Goal: Information Seeking & Learning: Learn about a topic

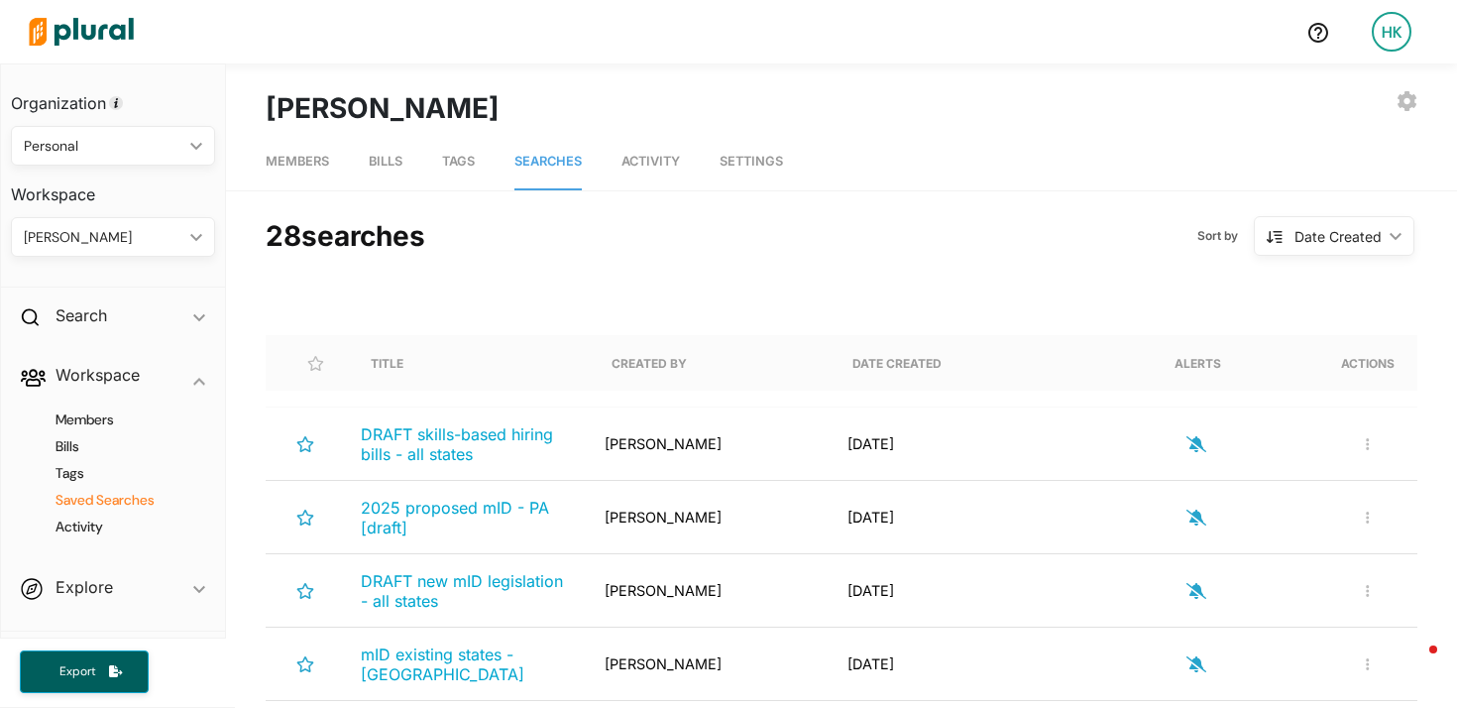
click at [83, 28] on img at bounding box center [81, 31] width 139 height 69
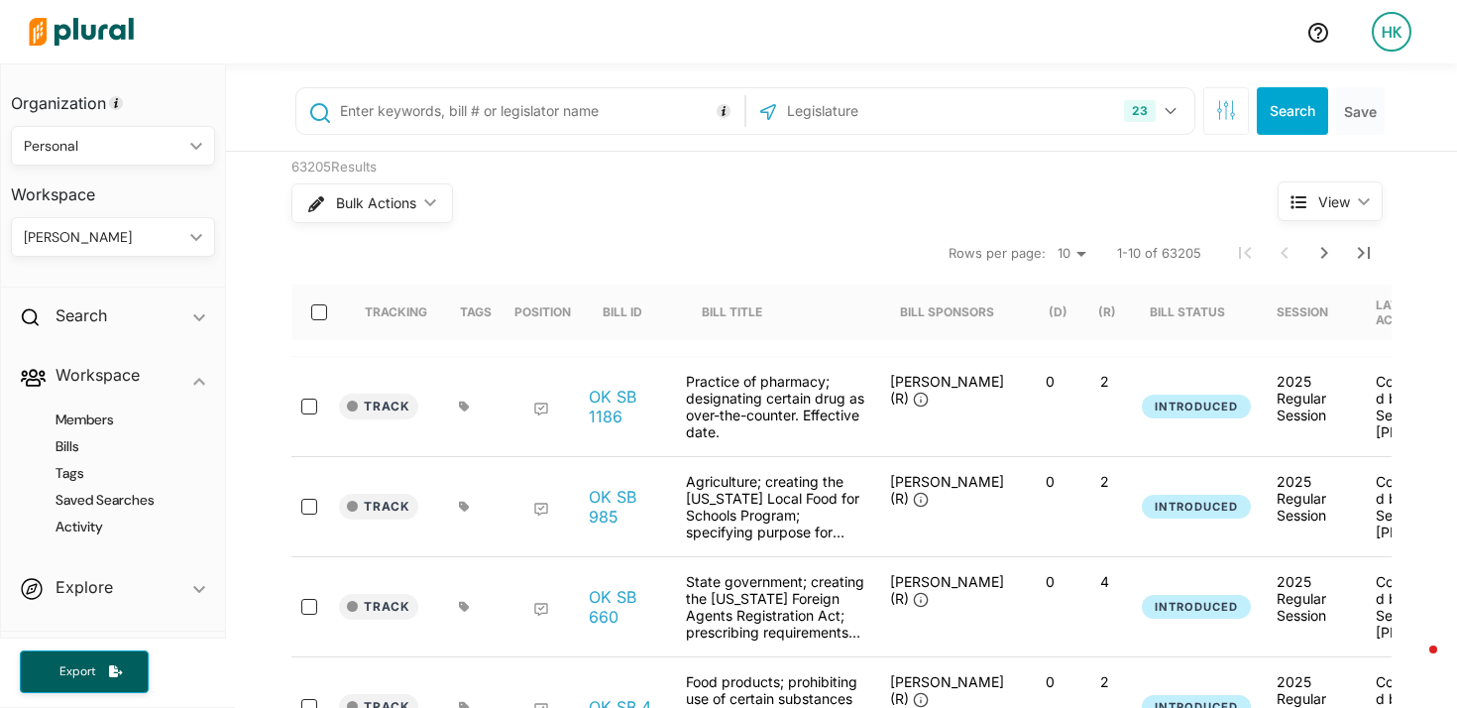
click at [464, 122] on input "text" at bounding box center [538, 111] width 401 height 38
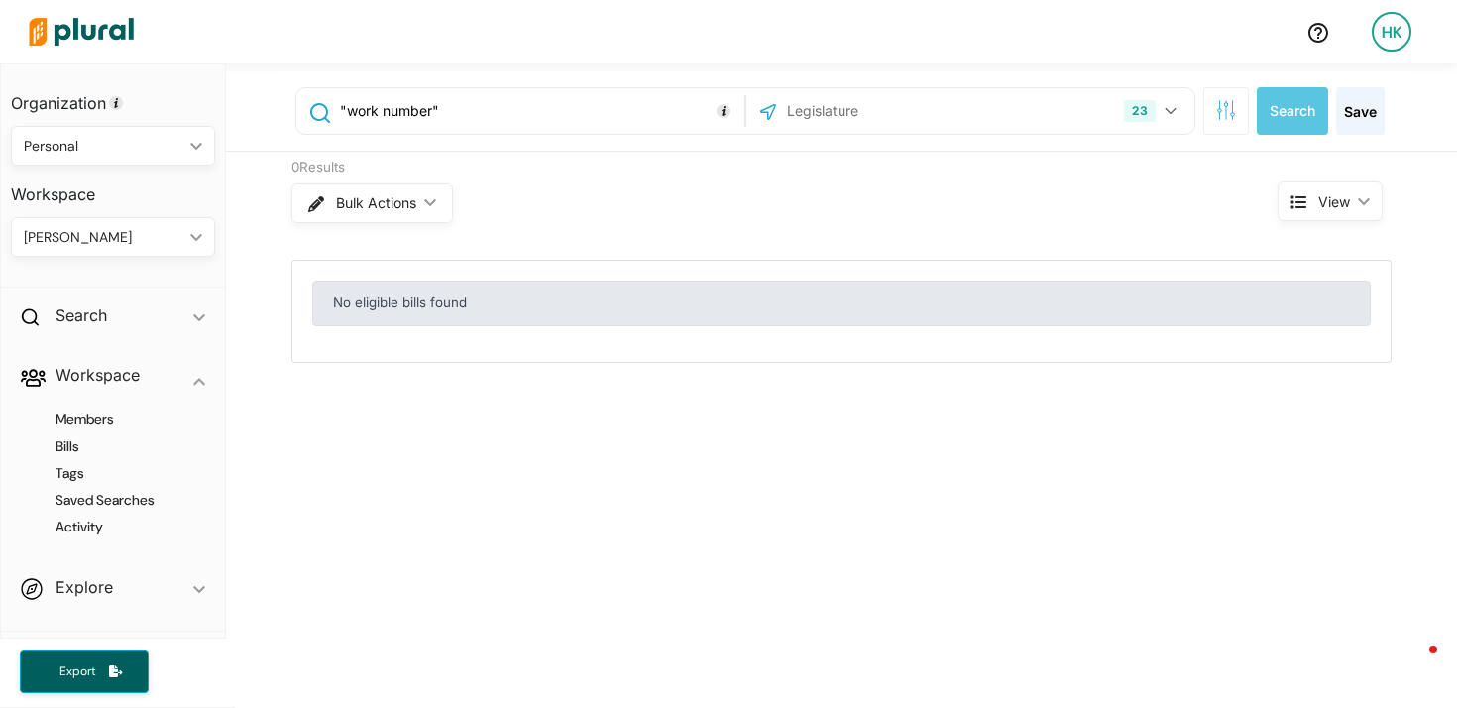
drag, startPoint x: 423, startPoint y: 111, endPoint x: 336, endPoint y: 100, distance: 87.9
click at [338, 100] on input ""work number"" at bounding box center [538, 111] width 401 height 38
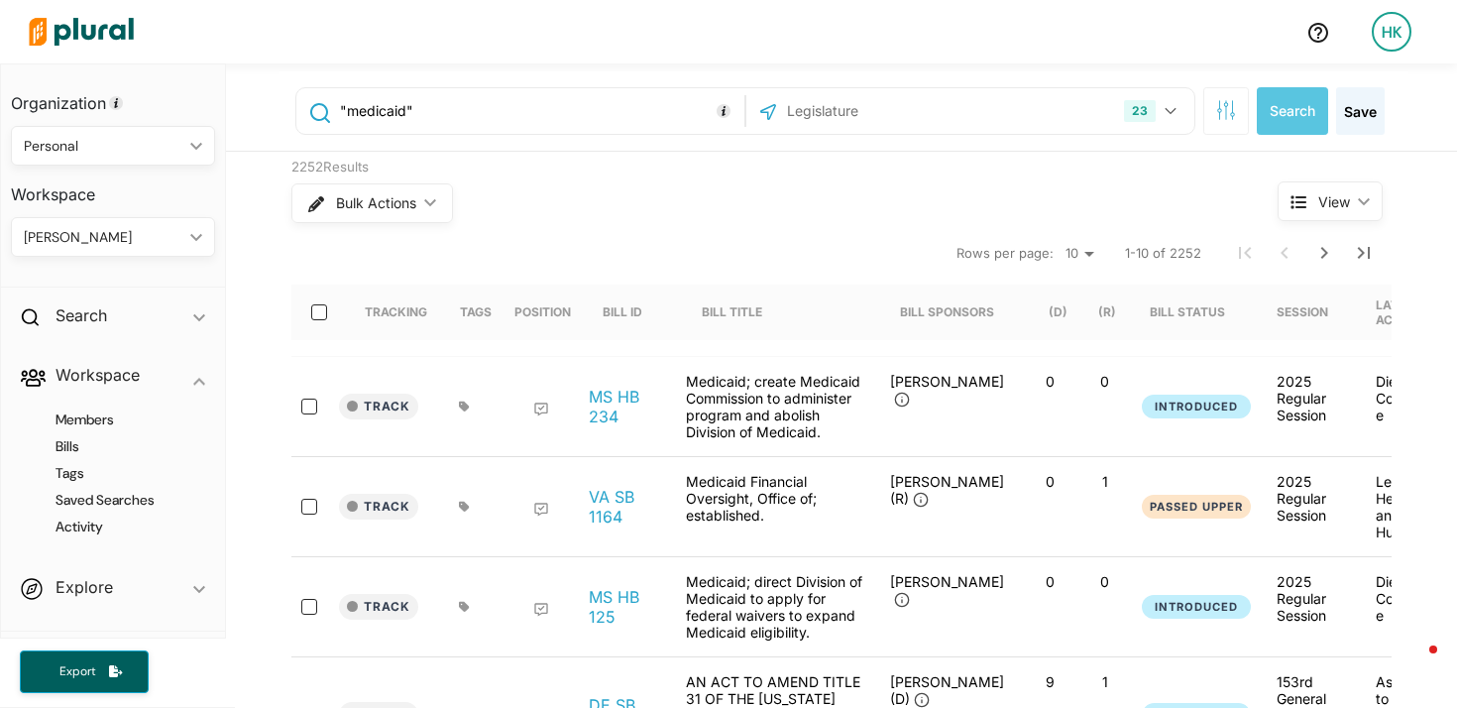
drag, startPoint x: 396, startPoint y: 113, endPoint x: 342, endPoint y: 108, distance: 54.7
click at [342, 108] on input ""medicaid"" at bounding box center [538, 111] width 401 height 38
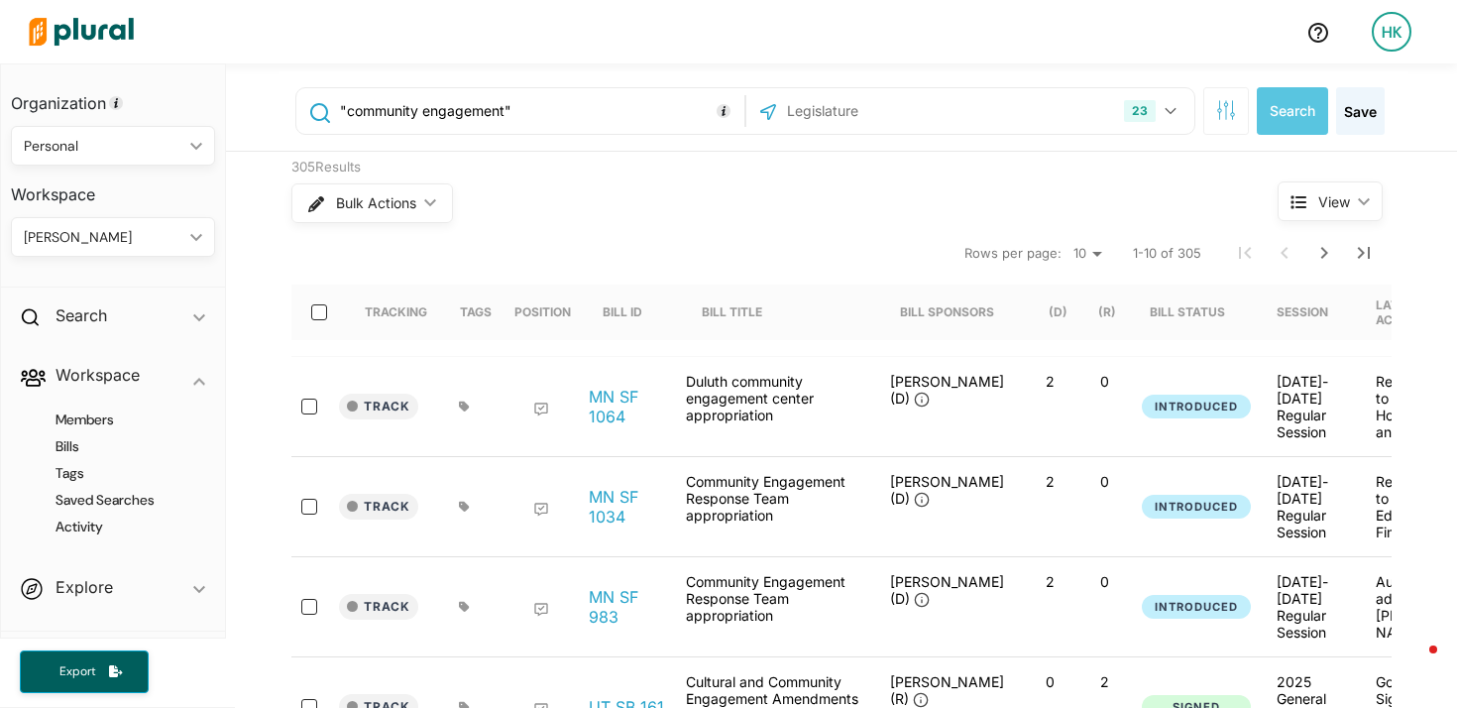
click at [570, 106] on input ""community engagement"" at bounding box center [538, 111] width 401 height 38
click at [507, 109] on input ""community engagement" NOT "community engagement response team" NOT "community …" at bounding box center [538, 111] width 401 height 38
click at [1302, 101] on button "Search" at bounding box center [1292, 111] width 71 height 48
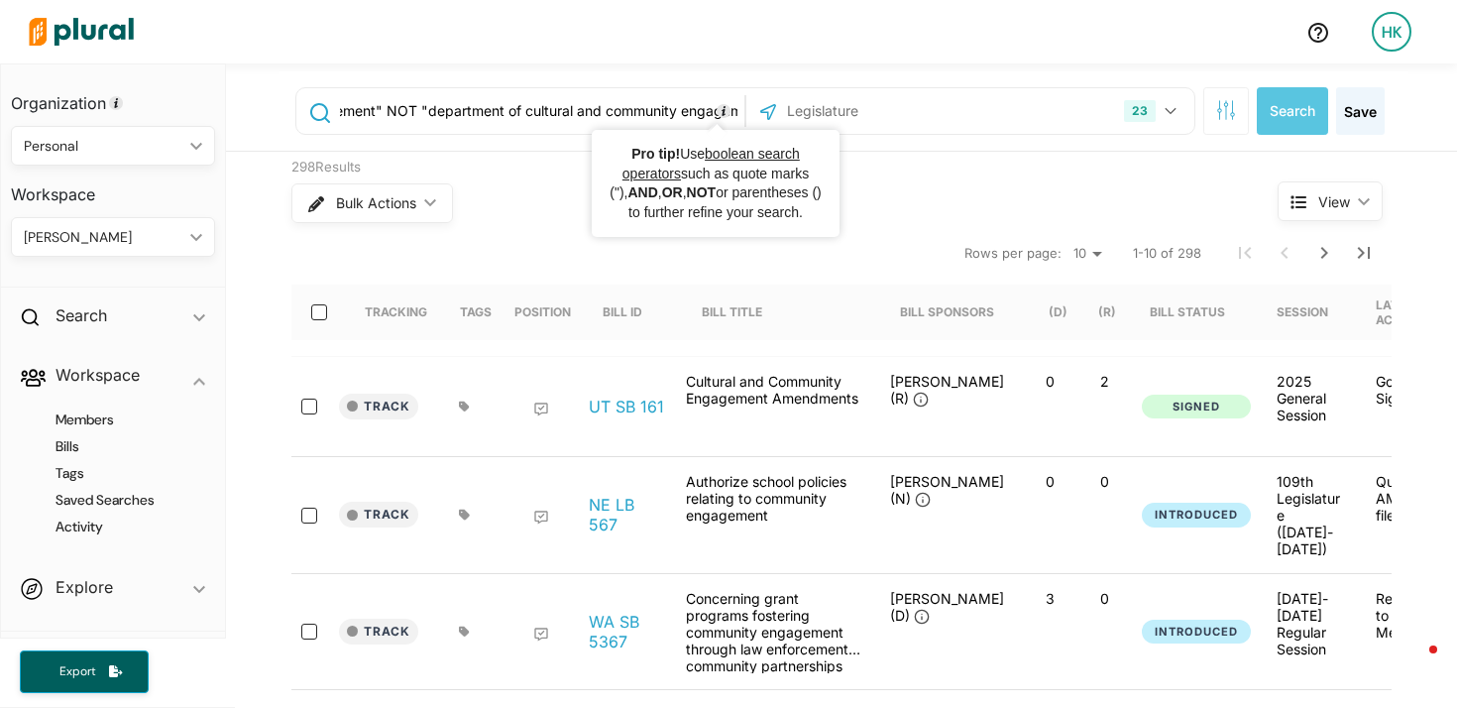
scroll to position [0, 283]
drag, startPoint x: 596, startPoint y: 107, endPoint x: 666, endPoint y: 101, distance: 70.6
click at [725, 107] on input ""community engagement" NOT "department of cultural and community engagement" NO…" at bounding box center [538, 111] width 401 height 38
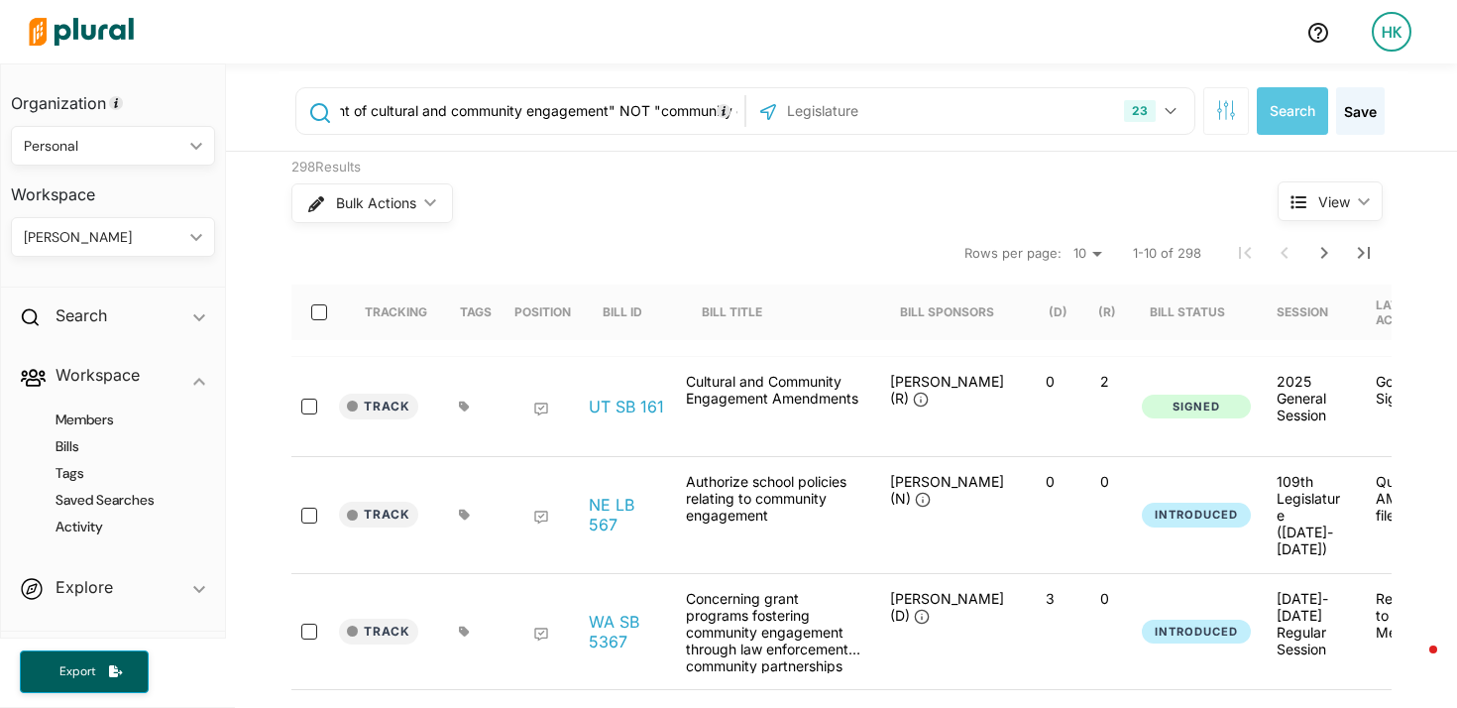
click at [518, 115] on input ""community engagement" NOT "department of cultural and community engagement" NO…" at bounding box center [538, 111] width 401 height 38
drag, startPoint x: 604, startPoint y: 104, endPoint x: 612, endPoint y: 109, distance: 10.2
click at [612, 109] on input ""community engagement" NOT "department of cultural and community engagement" NO…" at bounding box center [538, 111] width 401 height 38
click at [557, 118] on input ""community engagement" NOT "department of cultural and community engagement" NO…" at bounding box center [538, 111] width 401 height 38
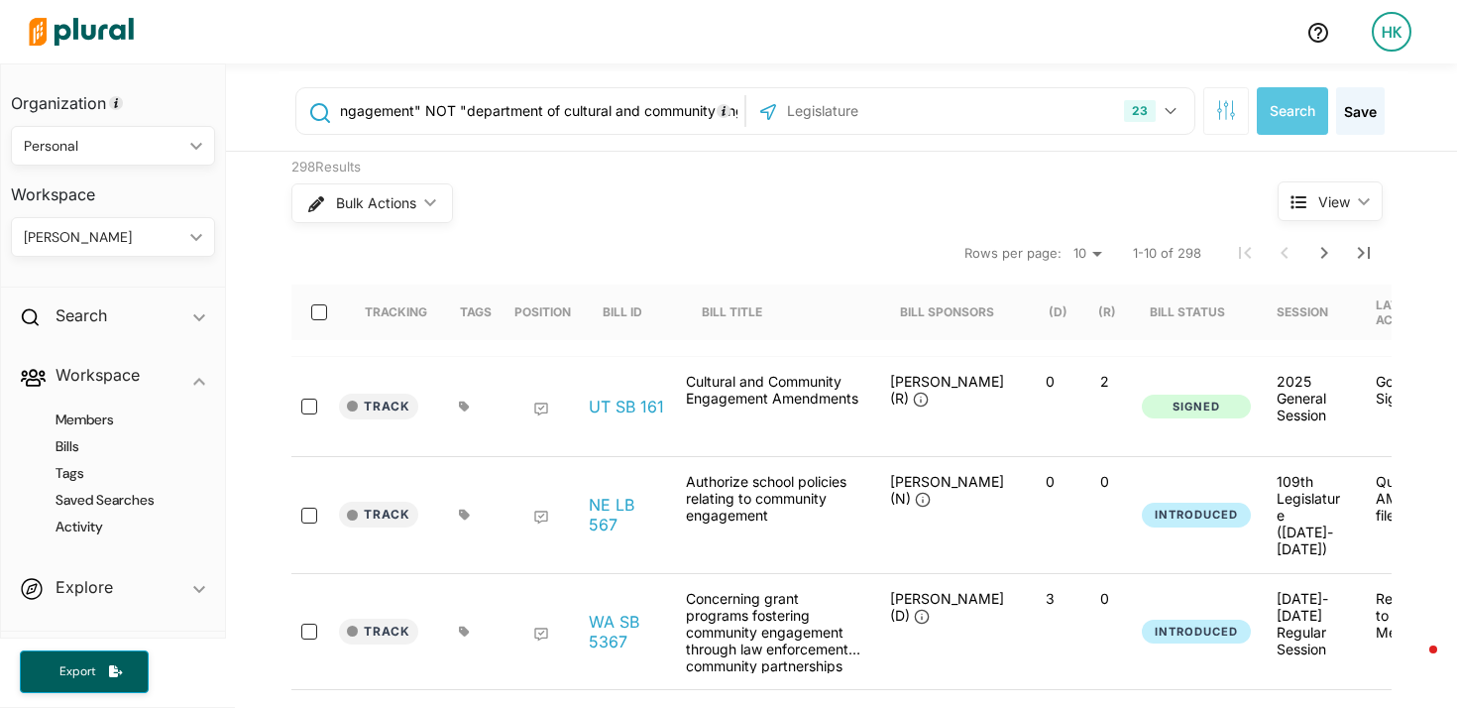
scroll to position [0, 0]
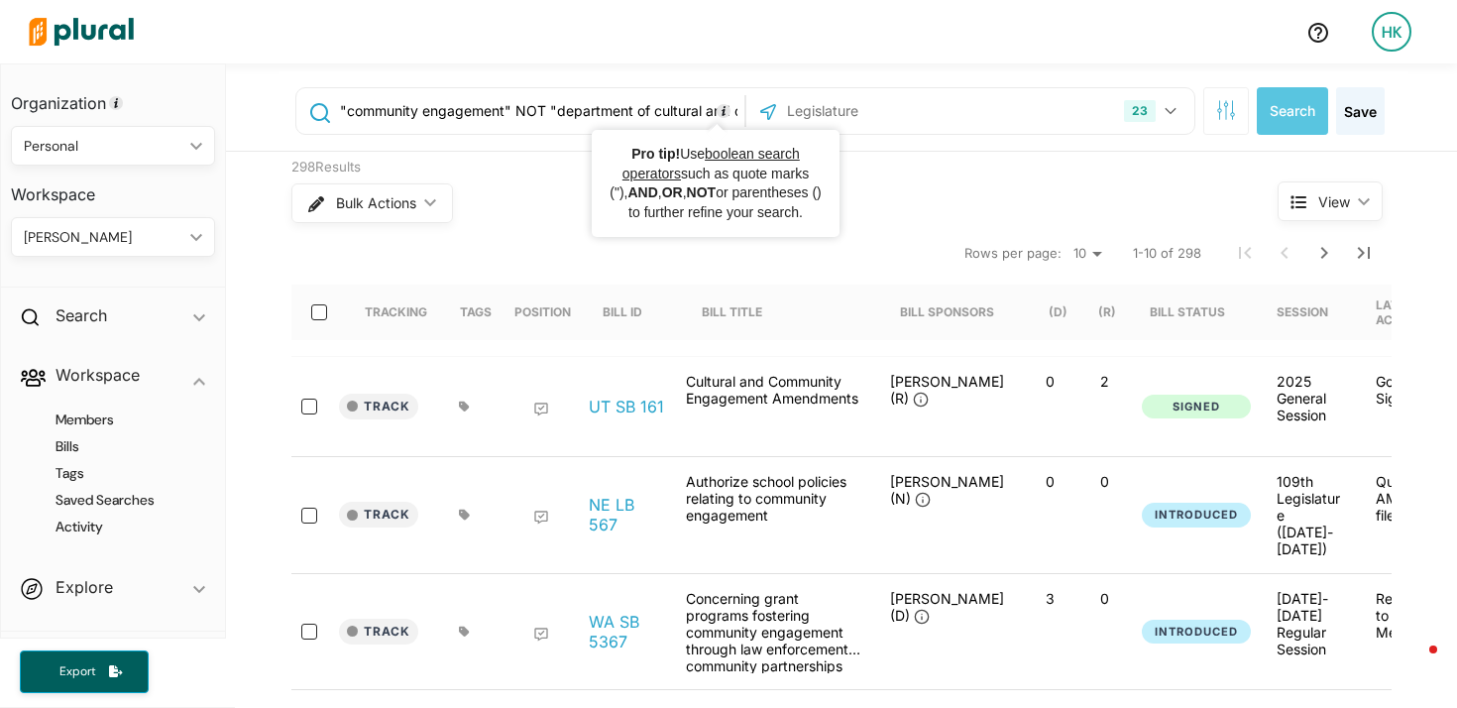
drag, startPoint x: 657, startPoint y: 119, endPoint x: 720, endPoint y: 116, distance: 63.5
click at [720, 116] on div ""community engagement" NOT "department of cultural and community engagement" NO…" at bounding box center [520, 111] width 438 height 38
drag, startPoint x: 657, startPoint y: 117, endPoint x: 604, endPoint y: 113, distance: 53.7
click at [604, 113] on input ""community engagement" NOT "department of cultural and community engagement" NO…" at bounding box center [538, 111] width 401 height 38
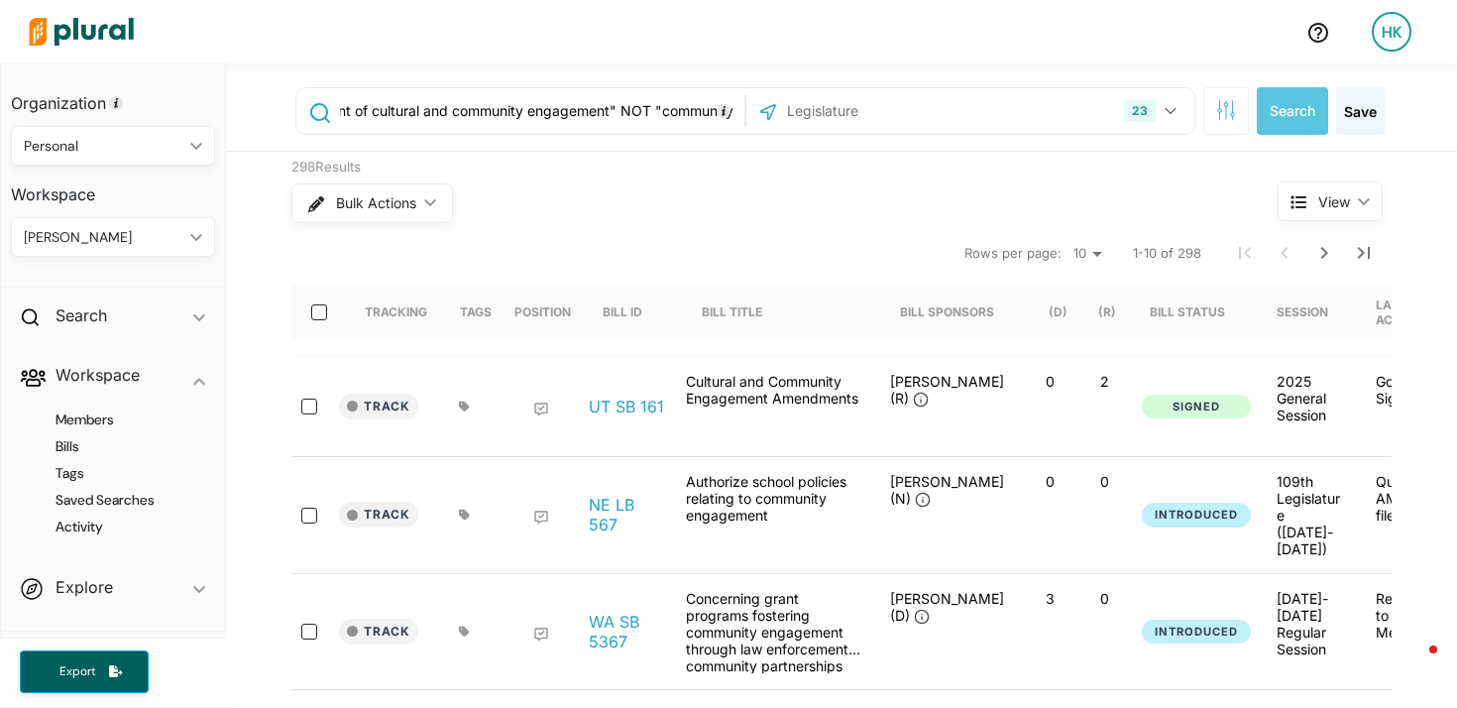
click at [637, 107] on input ""community engagement" NOT "department of cultural and community engagement" NO…" at bounding box center [538, 111] width 401 height 38
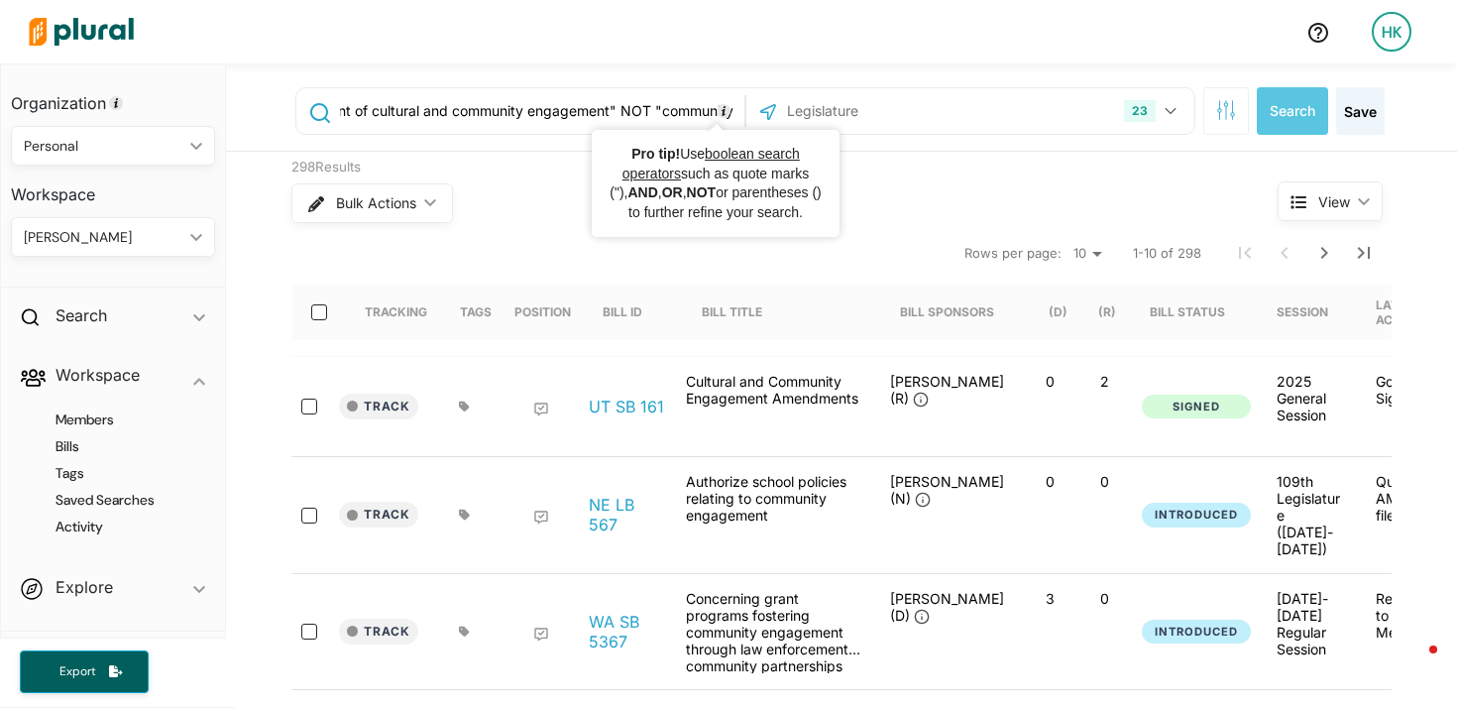
click at [574, 115] on input ""community engagement" NOT "department of cultural and community engagement" NO…" at bounding box center [538, 111] width 401 height 38
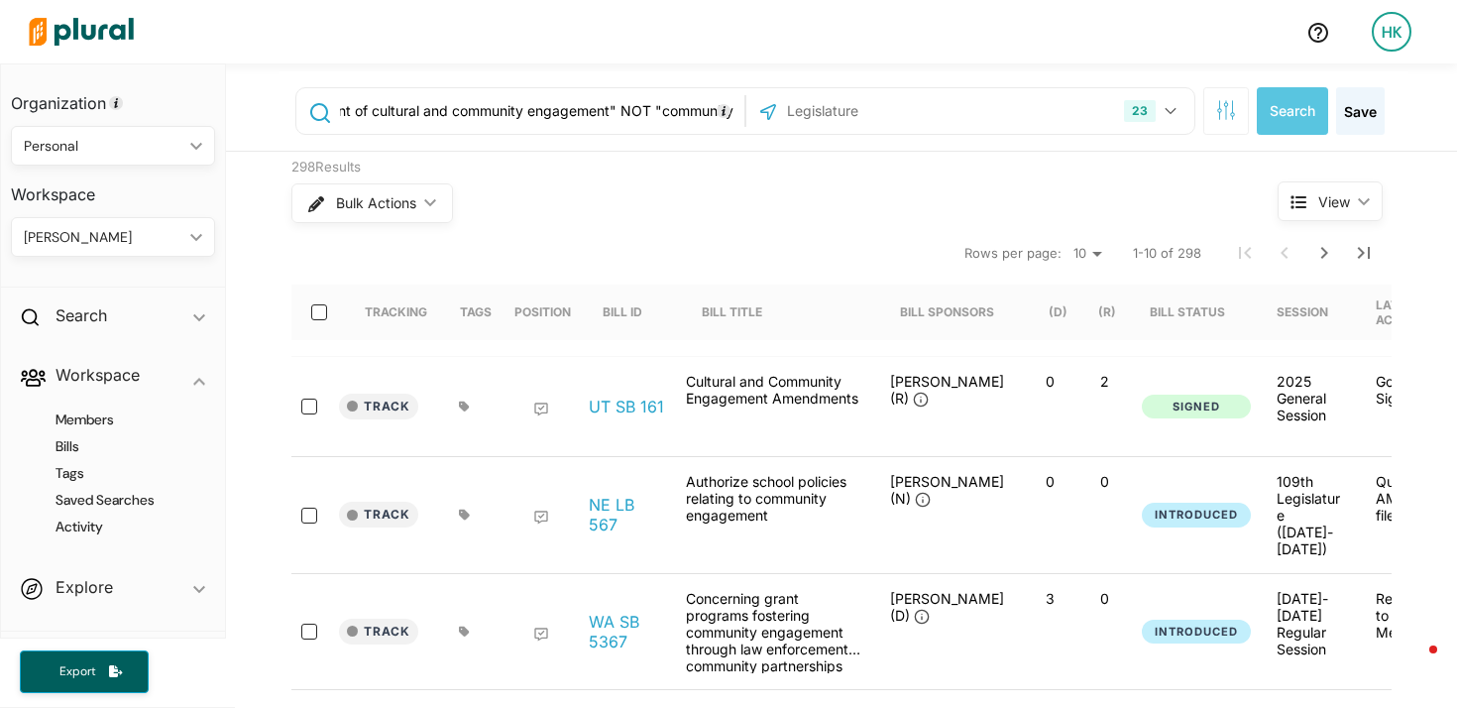
scroll to position [0, 0]
click at [310, 110] on icon at bounding box center [319, 113] width 21 height 20
drag, startPoint x: 370, startPoint y: 117, endPoint x: 333, endPoint y: 115, distance: 36.7
click at [326, 114] on div ""community engagement" NOT "department of cultural and community engagement" NO…" at bounding box center [520, 111] width 438 height 38
drag, startPoint x: 579, startPoint y: 109, endPoint x: 603, endPoint y: 109, distance: 23.8
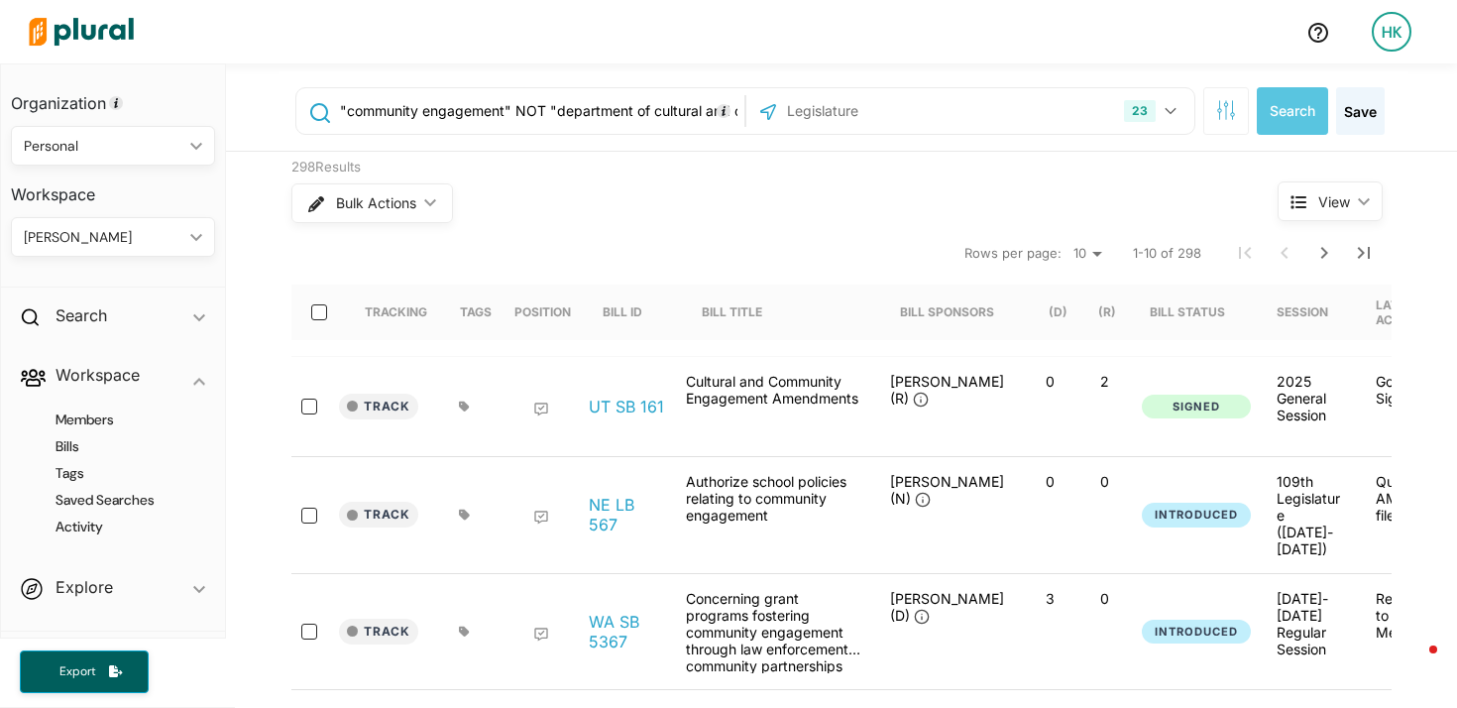
click at [580, 109] on input ""community engagement" NOT "department of cultural and community engagement" NO…" at bounding box center [538, 111] width 401 height 38
click at [511, 114] on input ""community engagement" NOT "department of cultural and community engagement" NO…" at bounding box center [538, 111] width 401 height 38
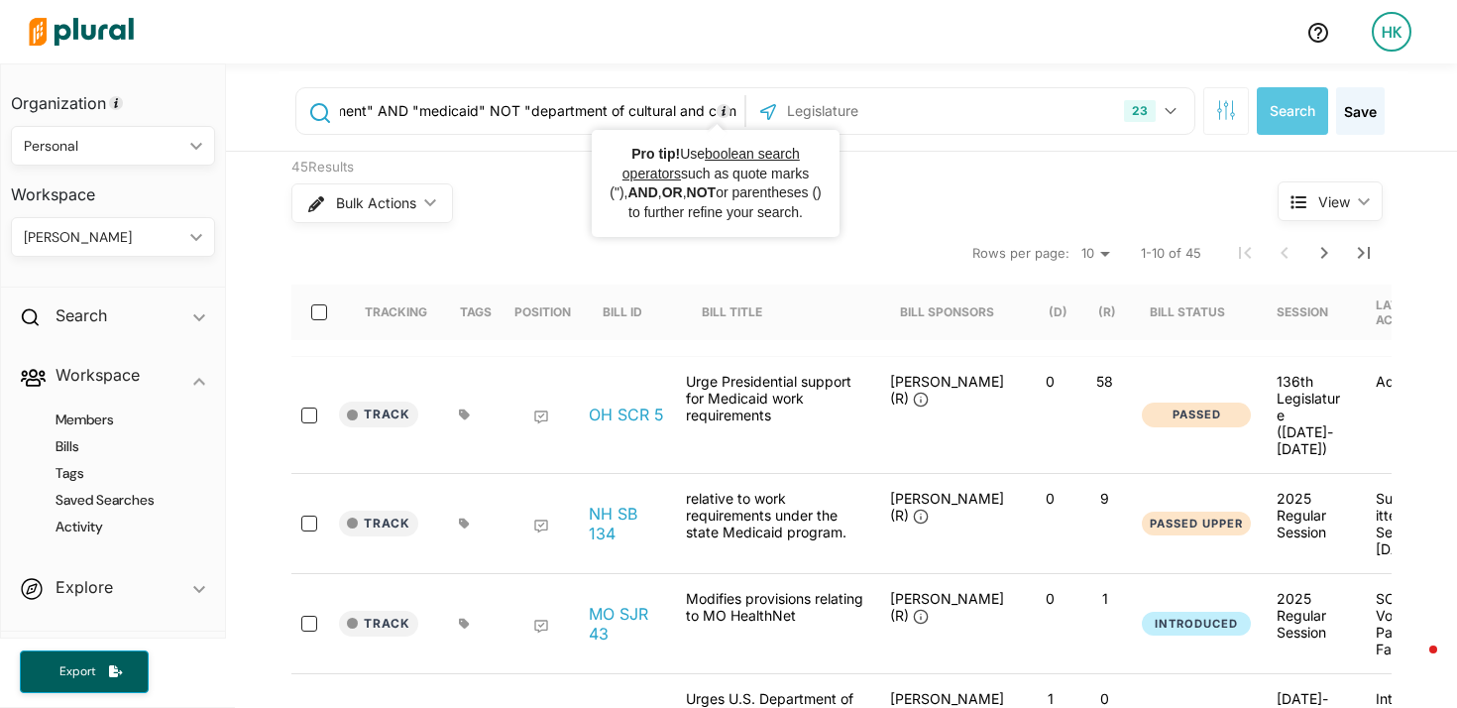
scroll to position [0, 838]
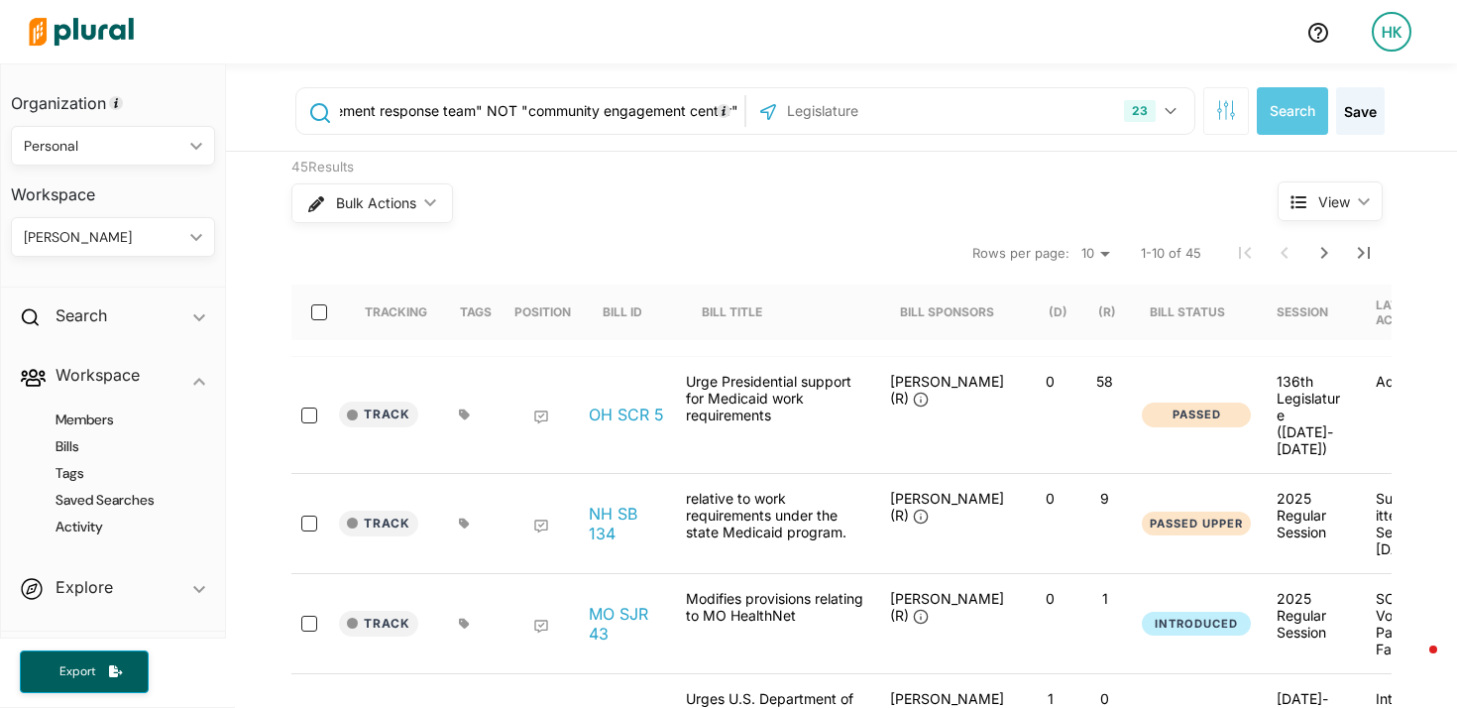
drag, startPoint x: 622, startPoint y: 110, endPoint x: 804, endPoint y: 110, distance: 181.4
click at [804, 110] on div ""community engagement" AND "medicaid" NOT "department of cultural and community…" at bounding box center [745, 111] width 900 height 48
click at [506, 115] on input ""community engagement" AND "medicaid"" at bounding box center [538, 111] width 401 height 38
click at [338, 106] on input ""community engagement" OR "work requirement" AND "medicaid"" at bounding box center [538, 111] width 401 height 38
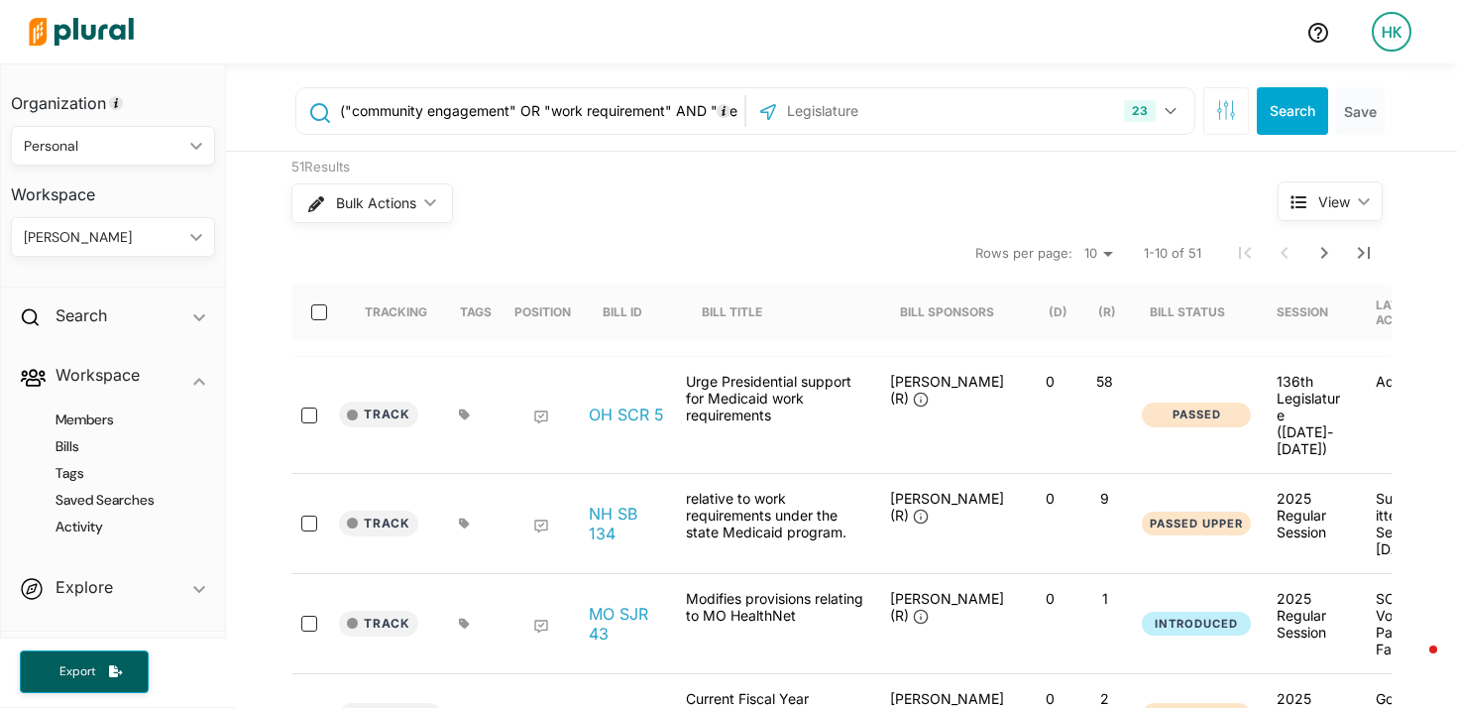
click at [667, 112] on input "("community engagement" OR "work requirement" AND "medicaid"" at bounding box center [538, 111] width 401 height 38
type input "("community engagement" OR "work requirement") AND "medicaid""
click at [1273, 110] on button "Search" at bounding box center [1292, 111] width 71 height 48
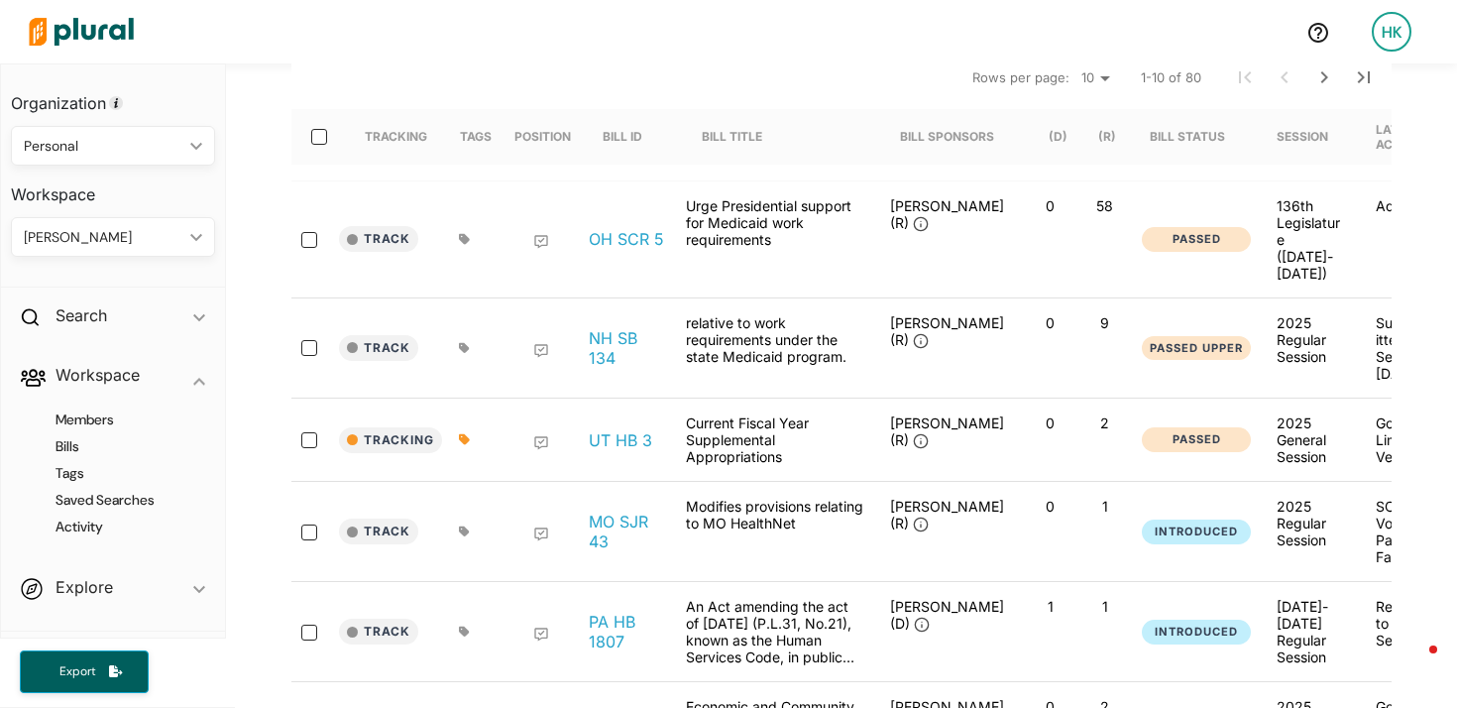
scroll to position [239, 0]
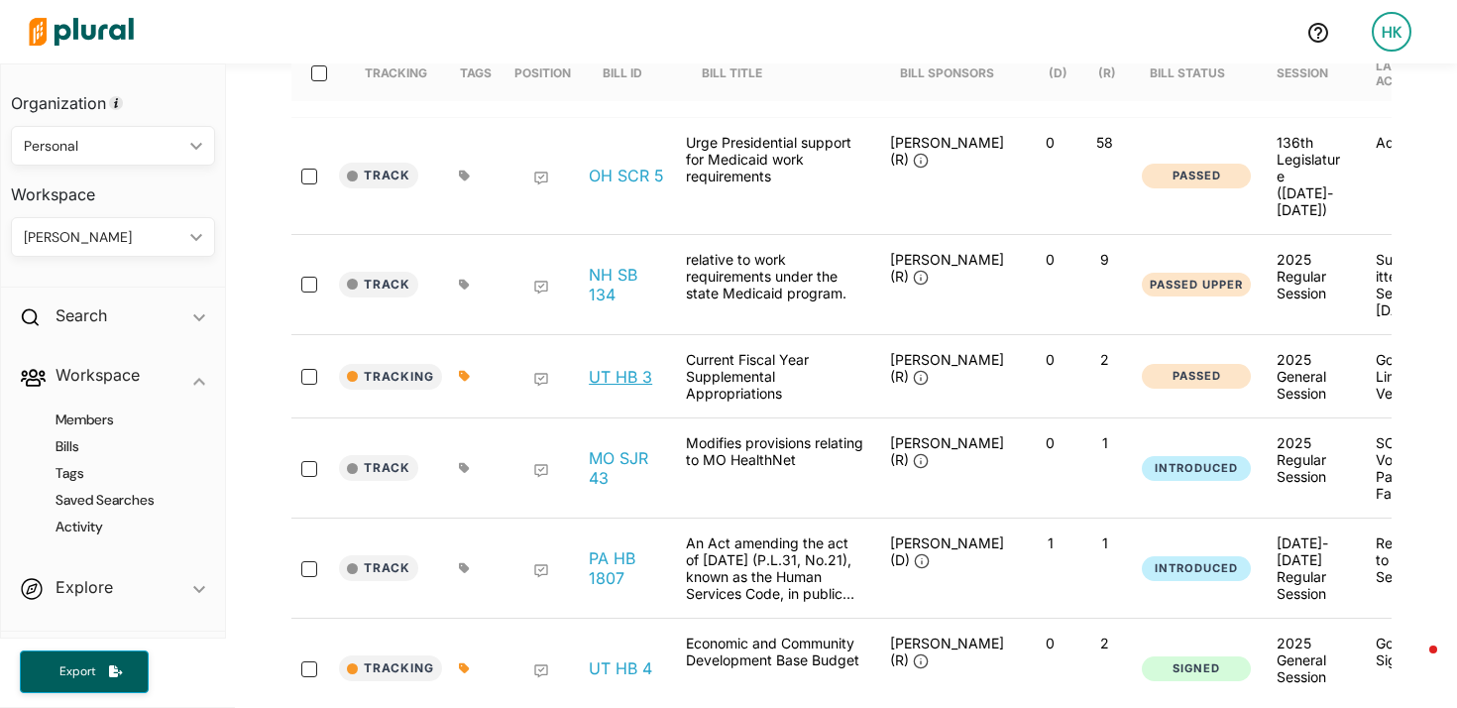
click at [626, 367] on link "UT HB 3" at bounding box center [620, 377] width 63 height 20
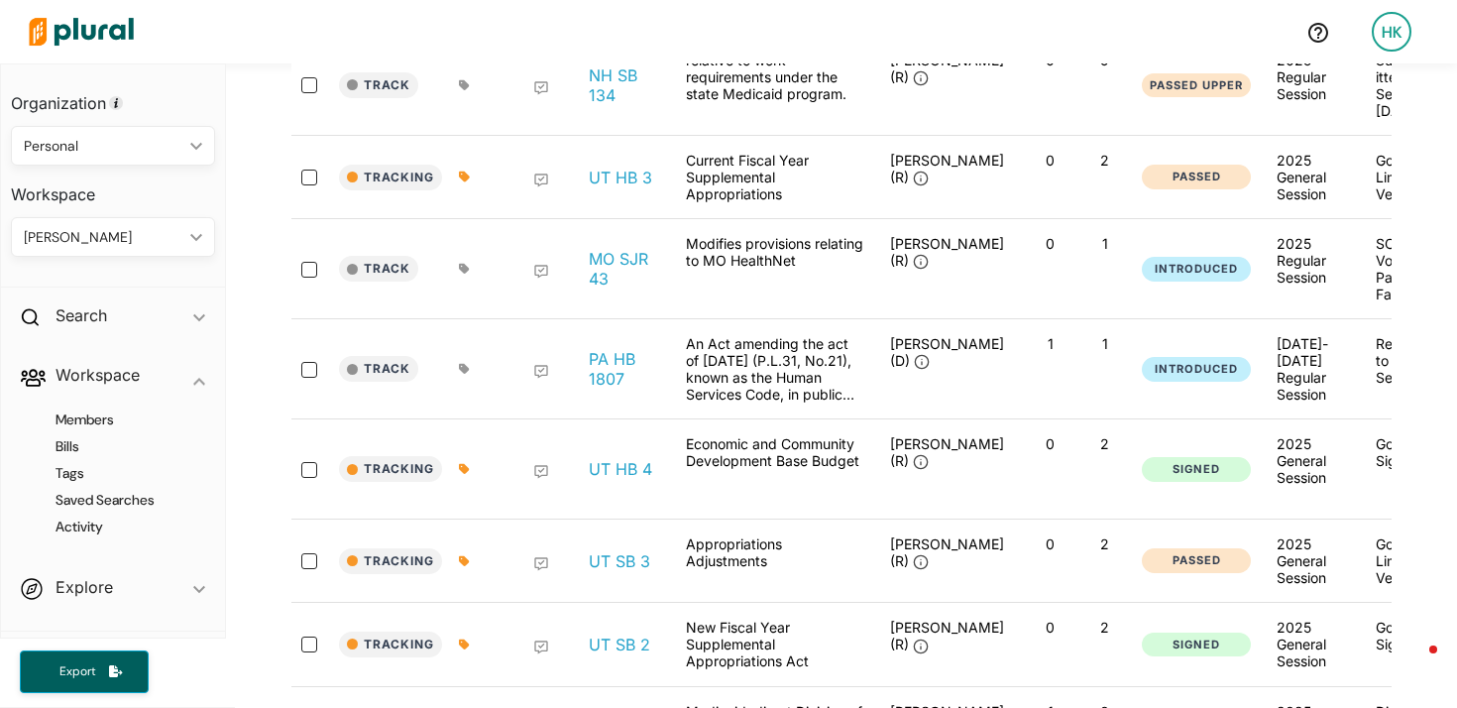
scroll to position [439, 0]
click at [589, 348] on link "PA HB 1807" at bounding box center [626, 368] width 75 height 40
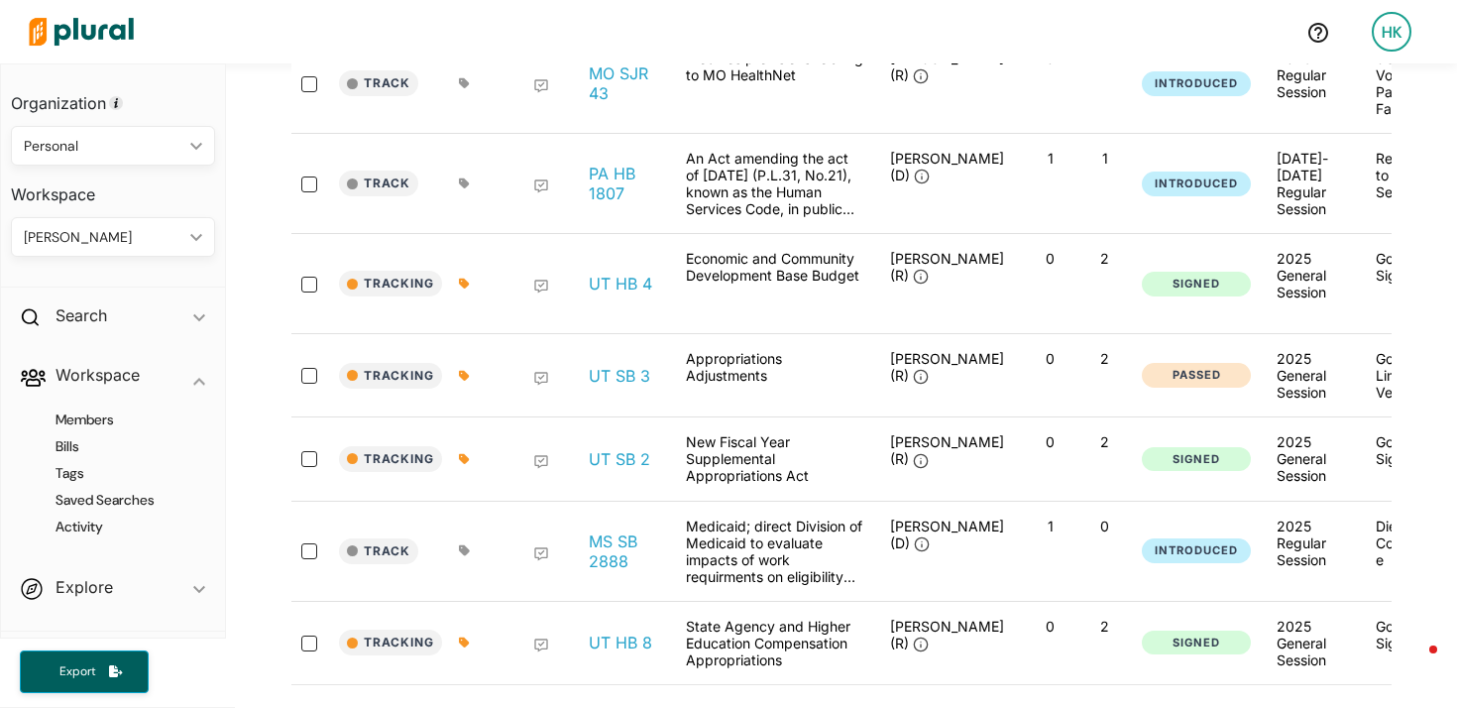
scroll to position [625, 0]
click at [616, 272] on link "UT HB 4" at bounding box center [620, 282] width 63 height 20
click at [618, 364] on link "UT SB 3" at bounding box center [619, 374] width 61 height 20
click at [617, 447] on link "UT SB 2" at bounding box center [619, 457] width 61 height 20
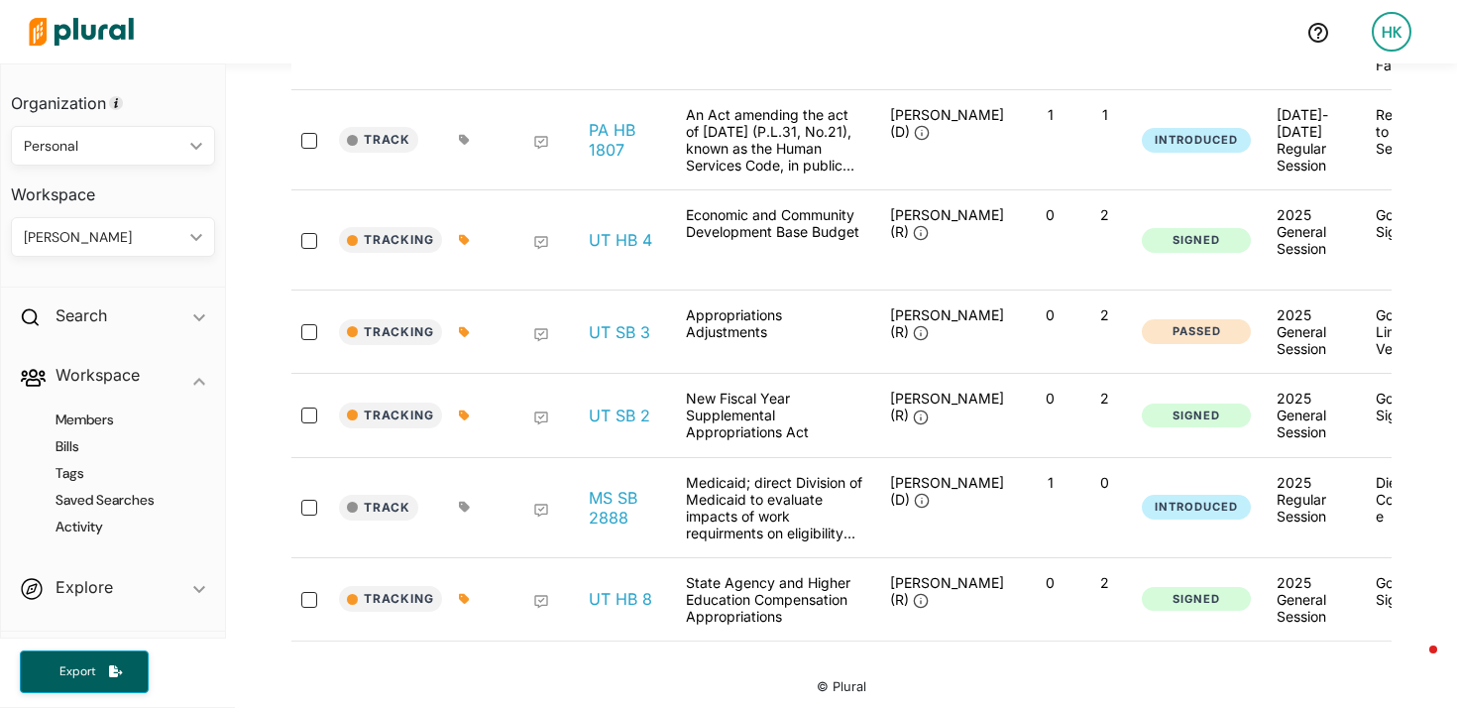
scroll to position [670, 0]
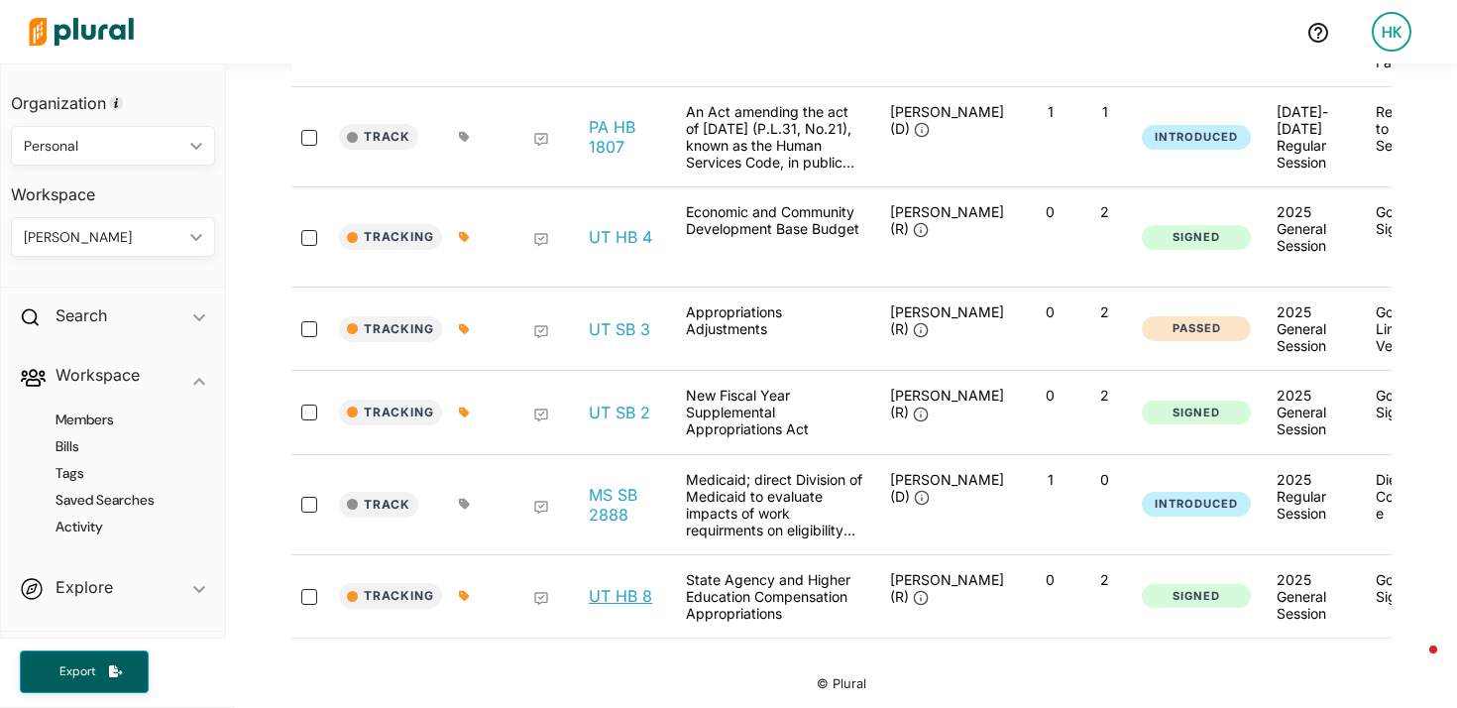
click at [631, 586] on link "UT HB 8" at bounding box center [620, 596] width 63 height 20
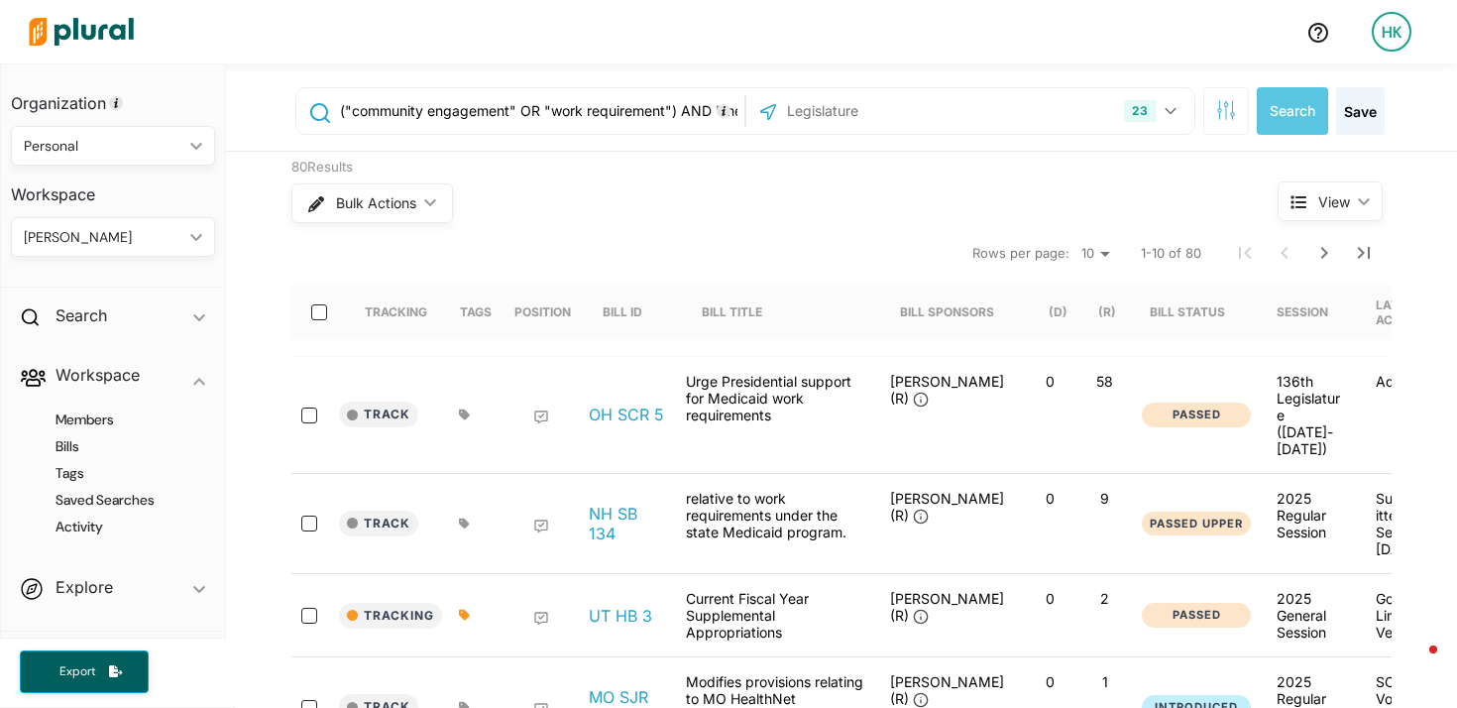
scroll to position [0, 52]
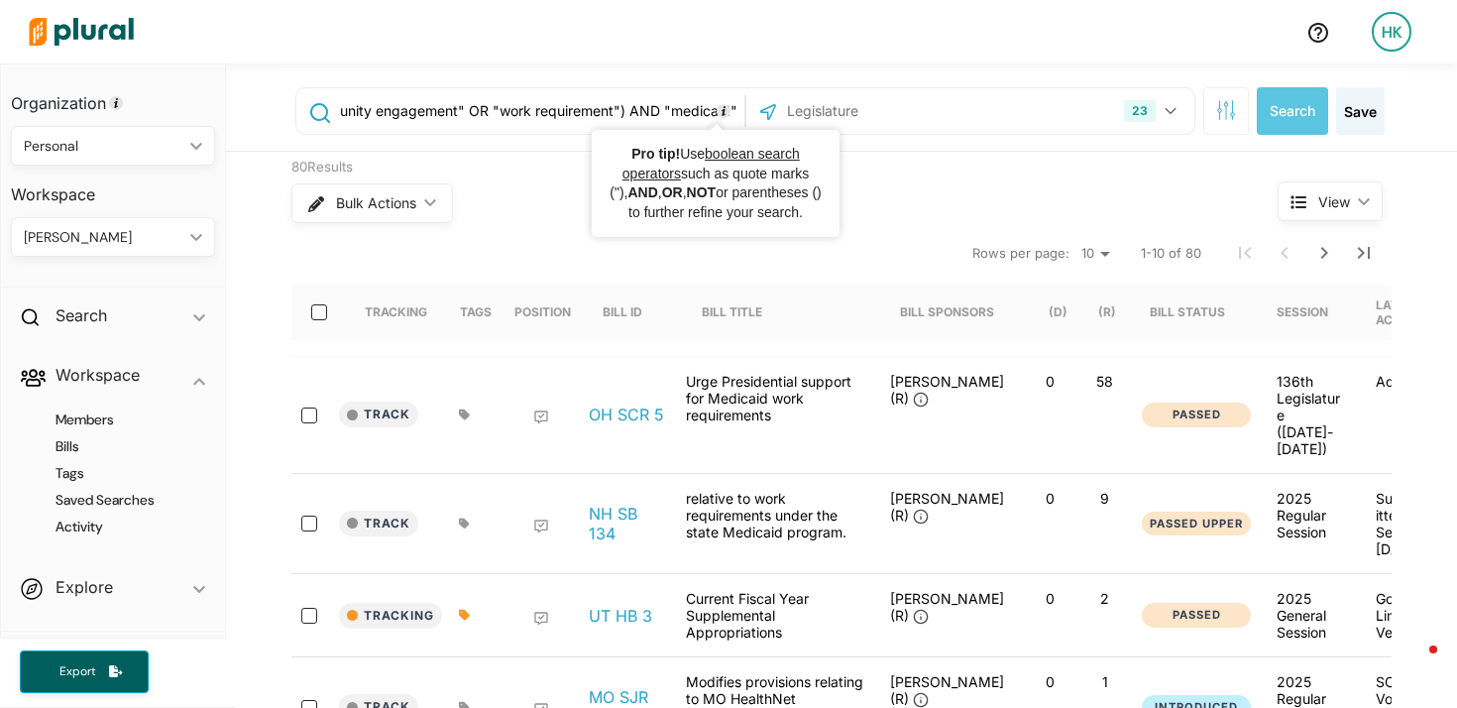
drag, startPoint x: 692, startPoint y: 110, endPoint x: 854, endPoint y: 112, distance: 162.5
click at [854, 112] on div "("community engagement" OR "work requirement") AND "medicaid" 23 Delaware Michi…" at bounding box center [745, 111] width 900 height 48
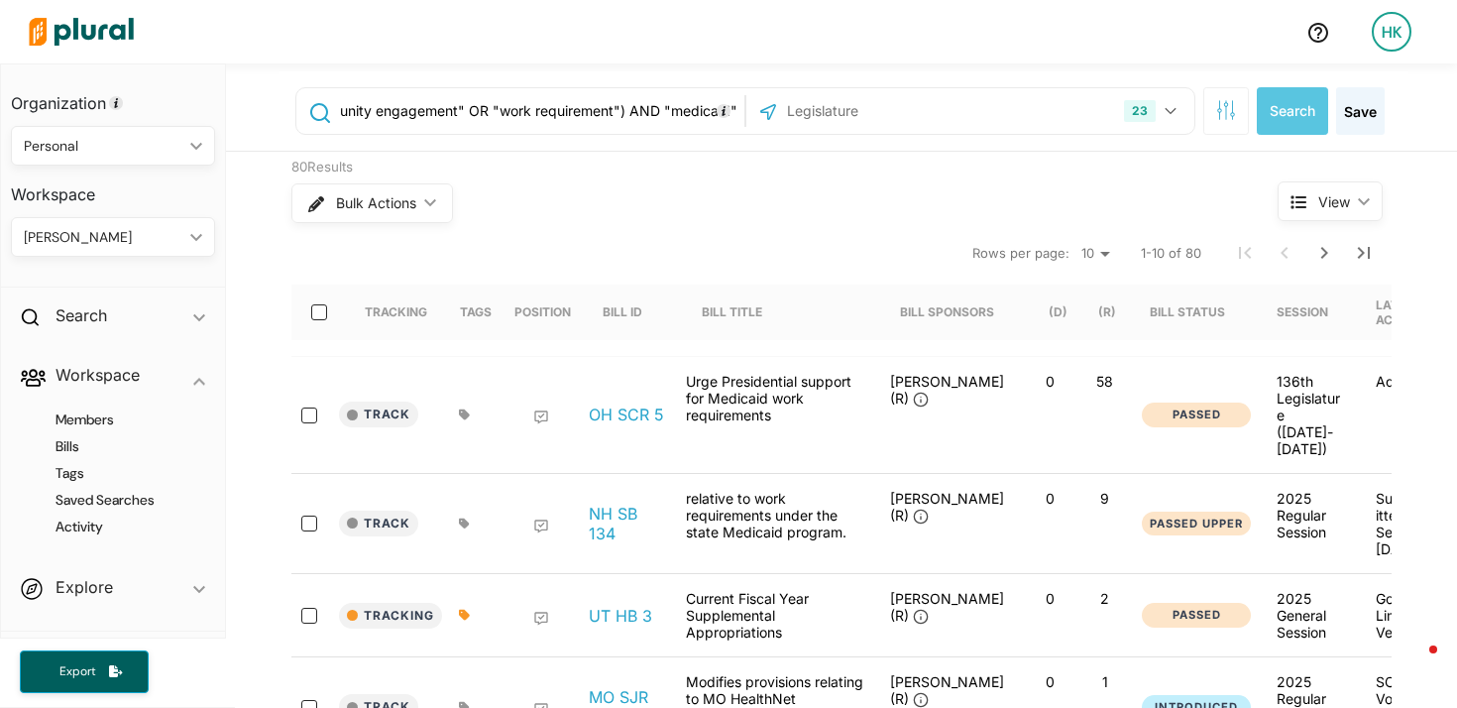
scroll to position [0, 0]
click at [1350, 114] on button "Save" at bounding box center [1360, 111] width 49 height 48
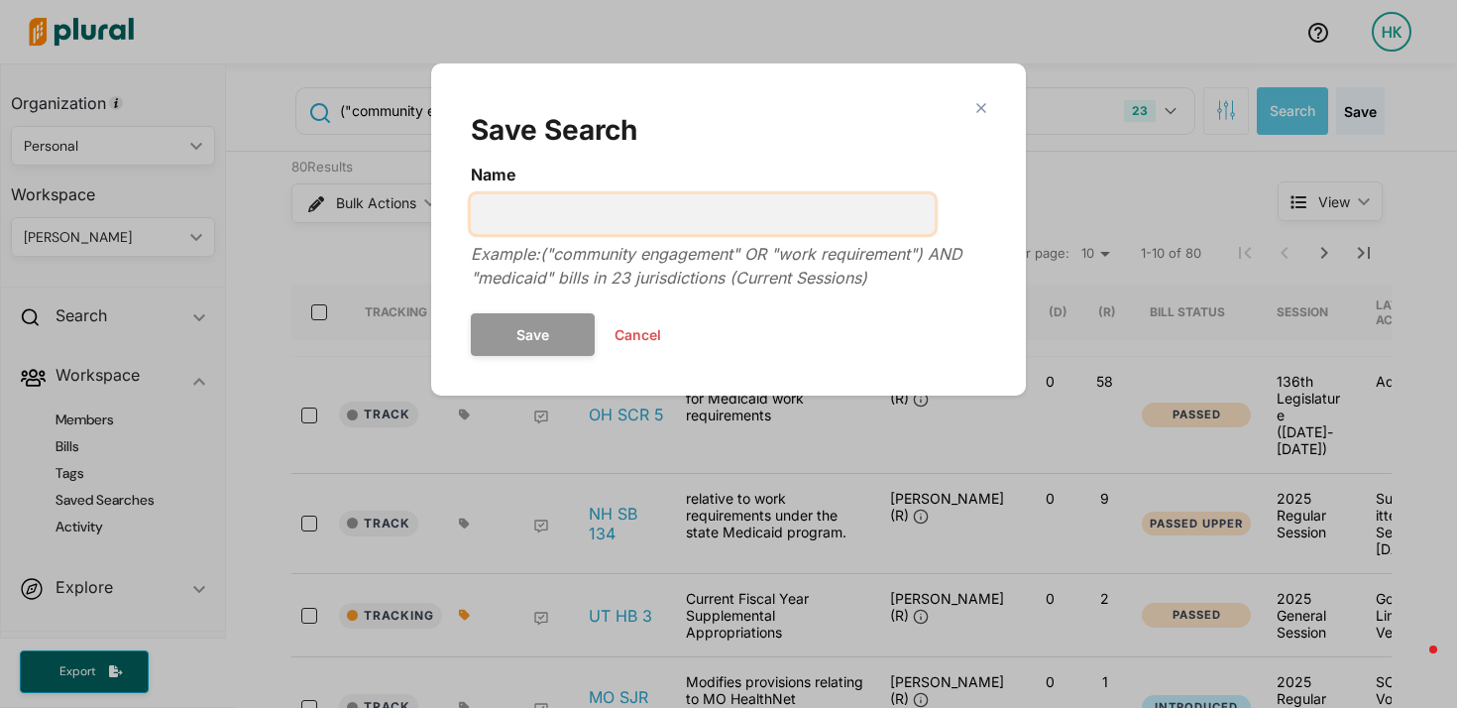
click at [541, 220] on input "Name" at bounding box center [703, 214] width 464 height 40
type input "DRAFT work requirements - all states"
click at [471, 313] on button "Save" at bounding box center [533, 334] width 124 height 43
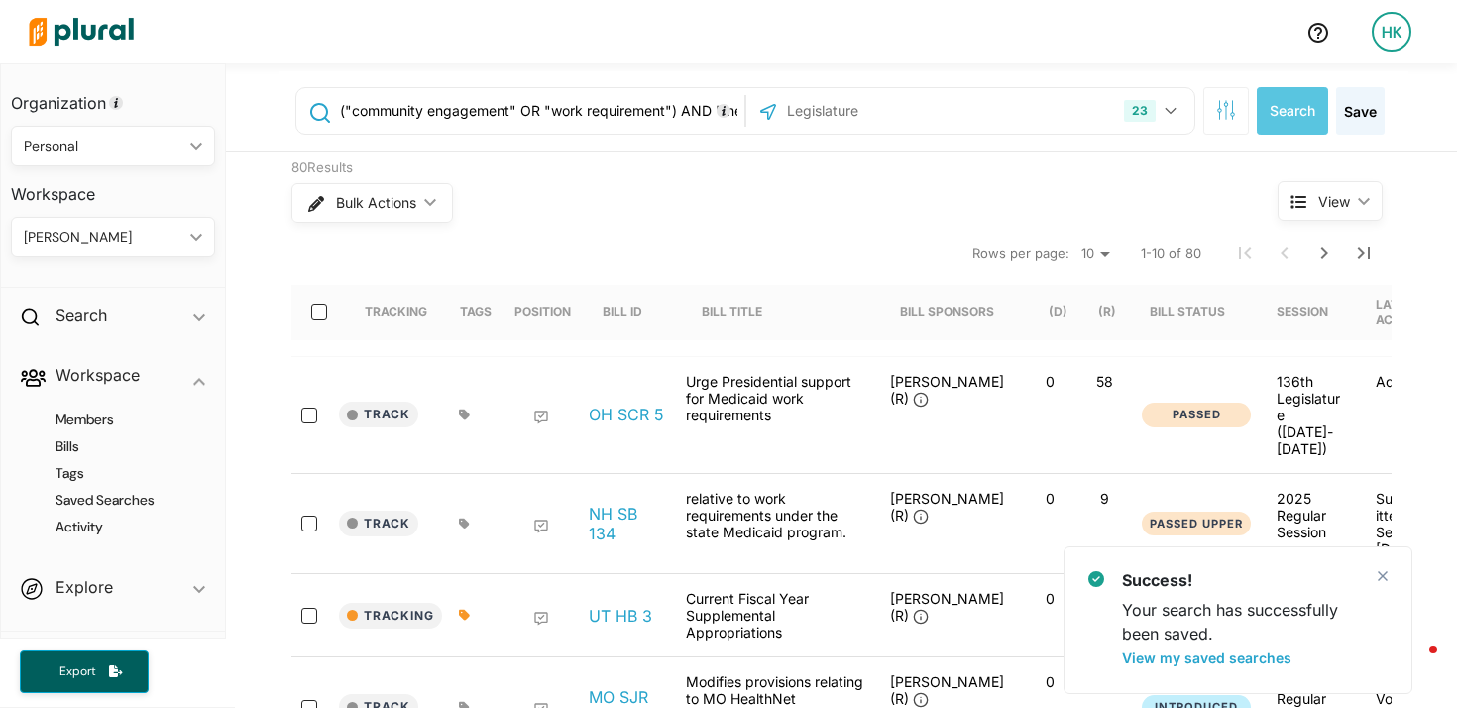
drag, startPoint x: 333, startPoint y: 110, endPoint x: 705, endPoint y: 98, distance: 371.8
click at [705, 98] on input "("community engagement" OR "work requirement") AND "medicaid"" at bounding box center [538, 111] width 401 height 38
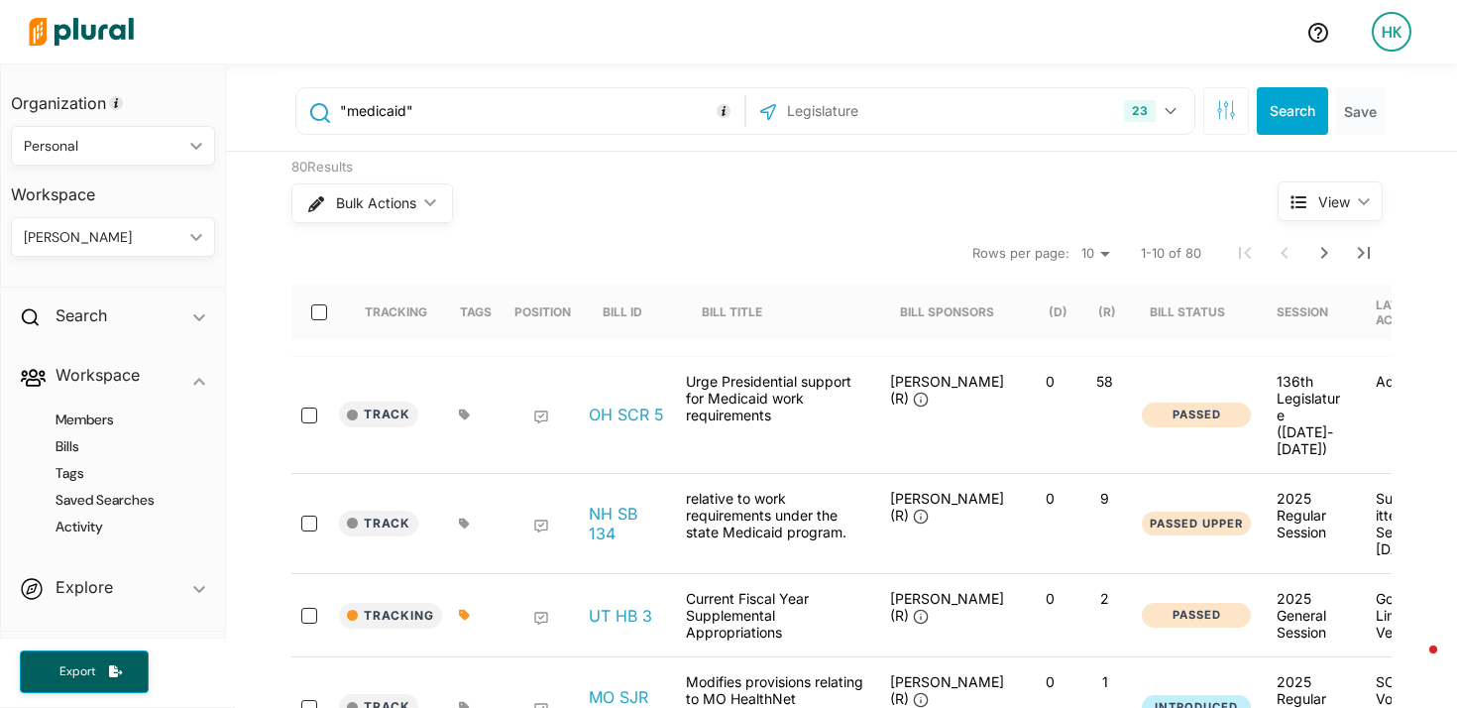
type input ""medicaid""
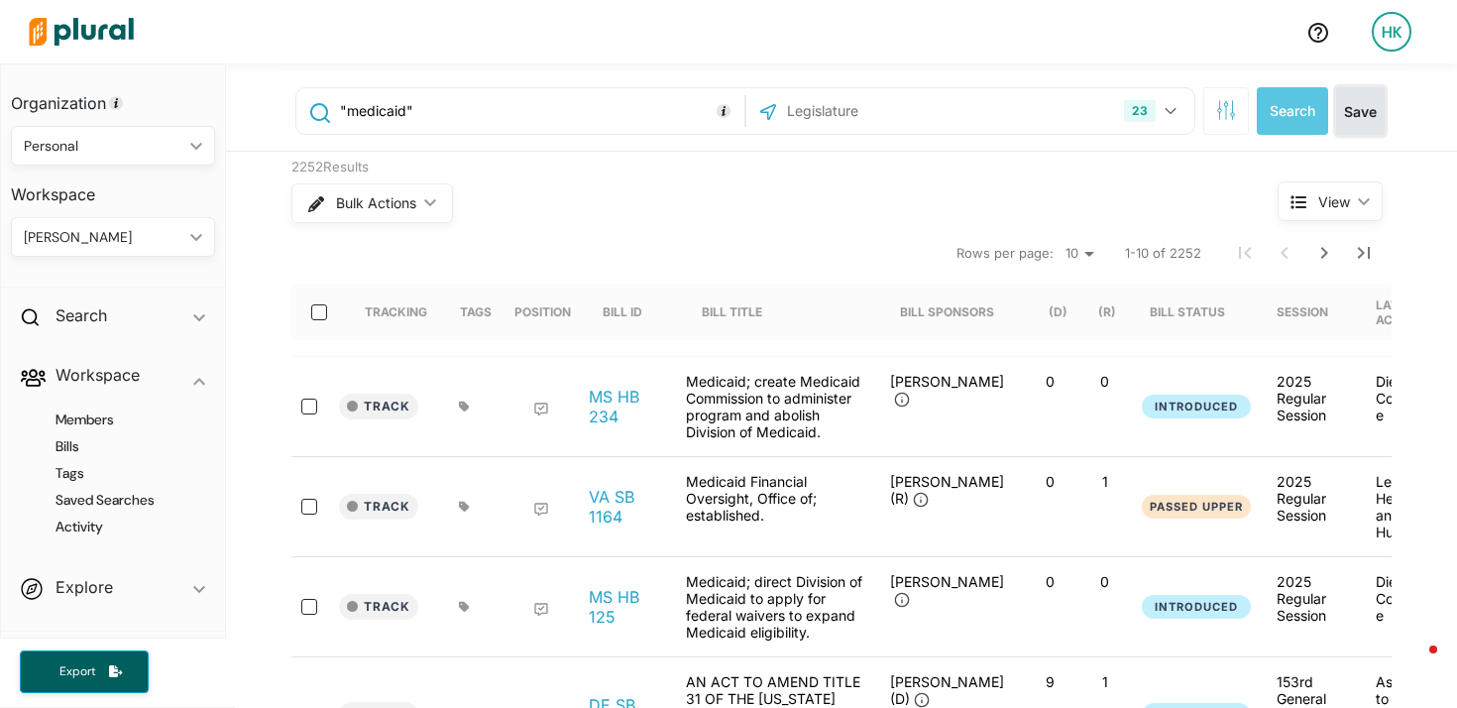
click at [1360, 126] on button "Save" at bounding box center [1360, 111] width 49 height 48
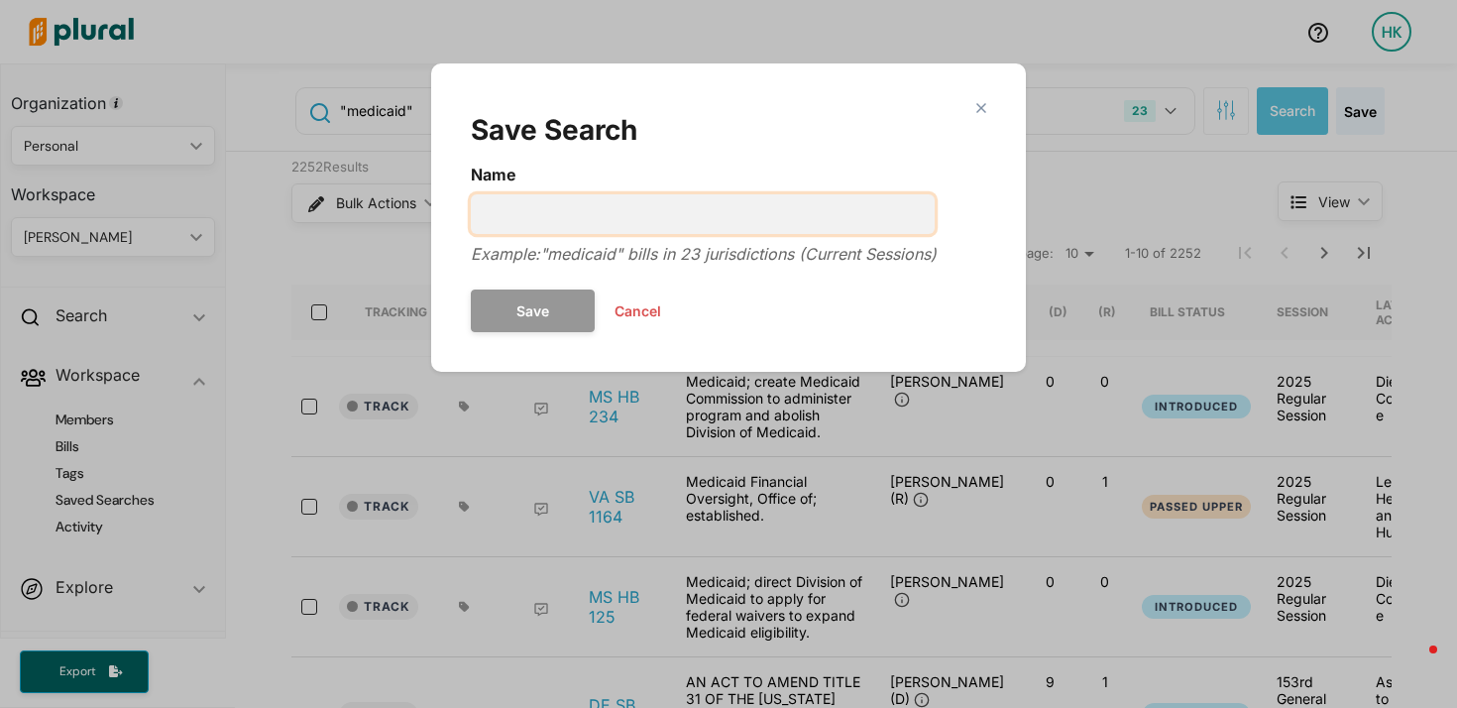
click at [624, 223] on input "Name" at bounding box center [703, 214] width 464 height 40
type input "DRAFT all medicaid bills - all states"
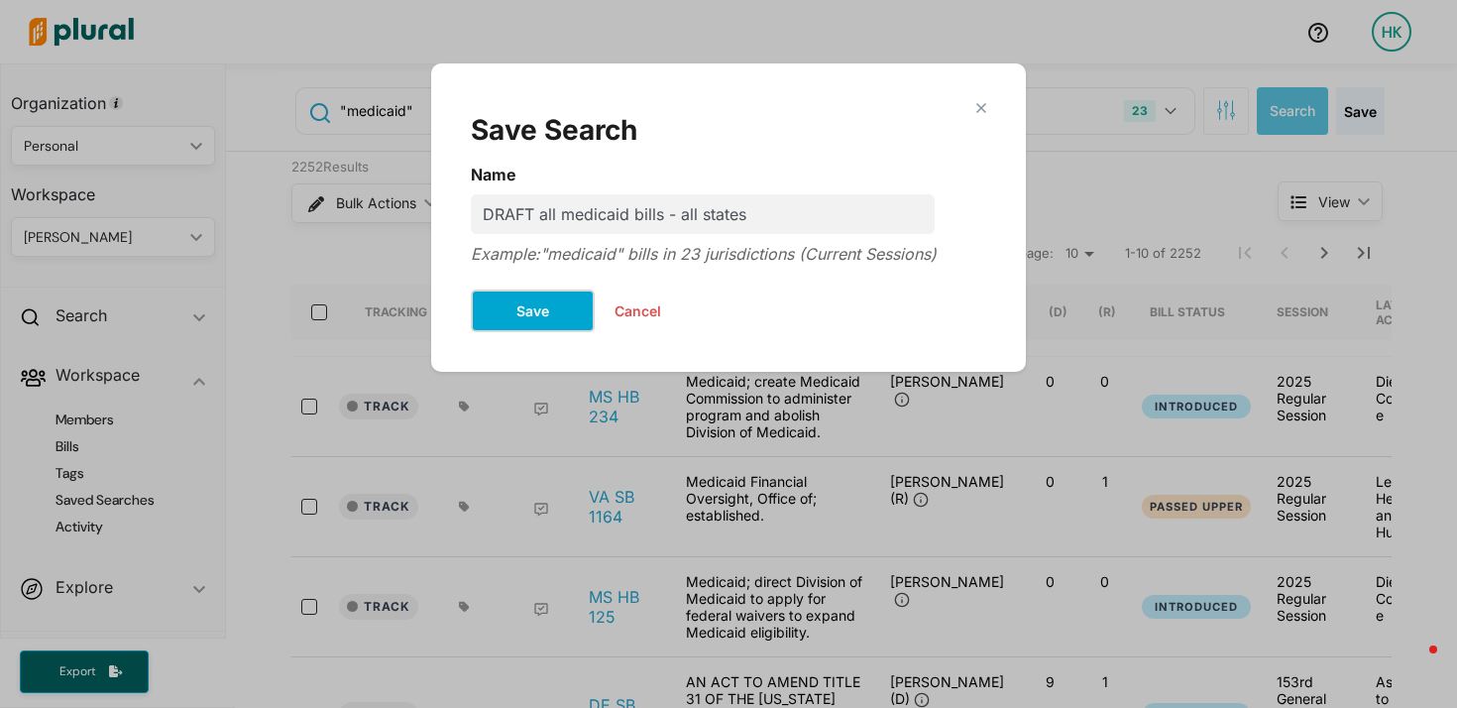
click at [529, 318] on button "Save" at bounding box center [533, 310] width 124 height 43
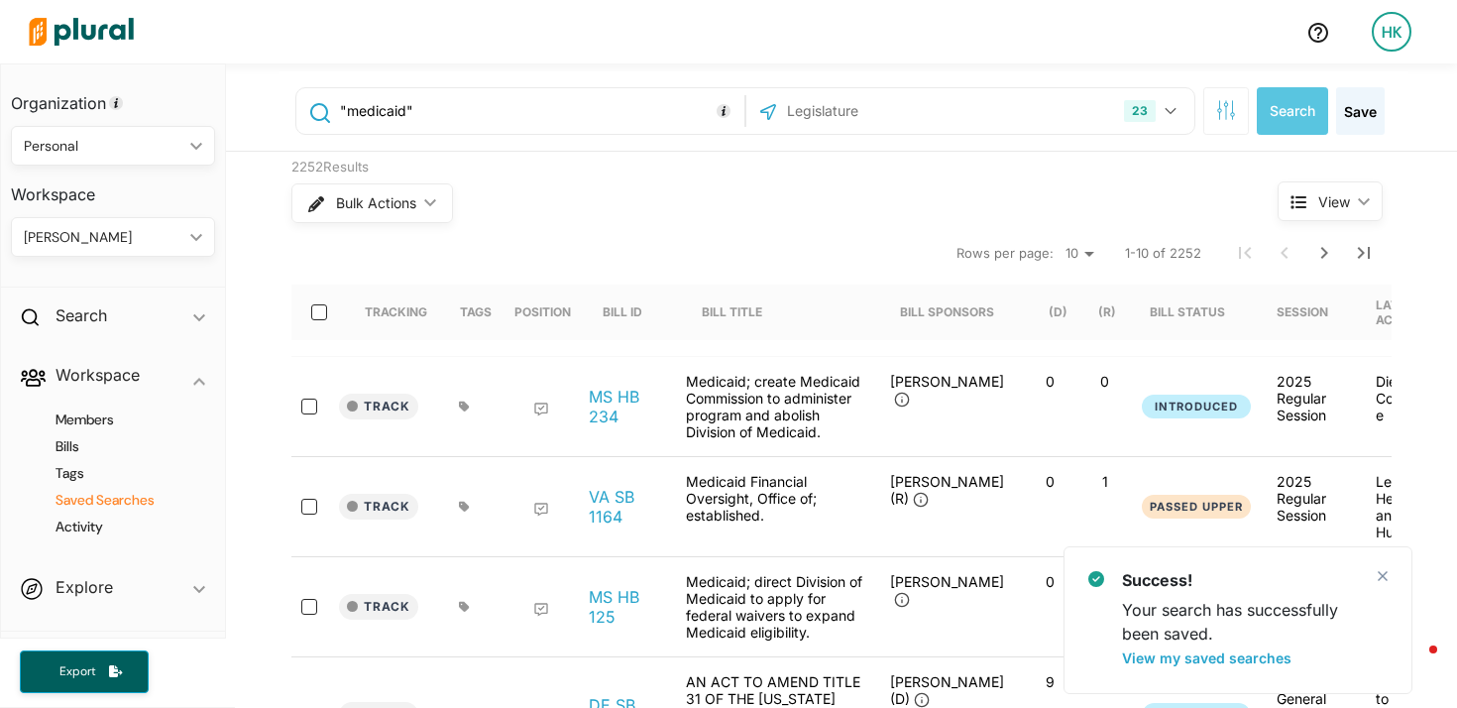
click at [109, 492] on h4 "Saved Searches" at bounding box center [118, 500] width 174 height 19
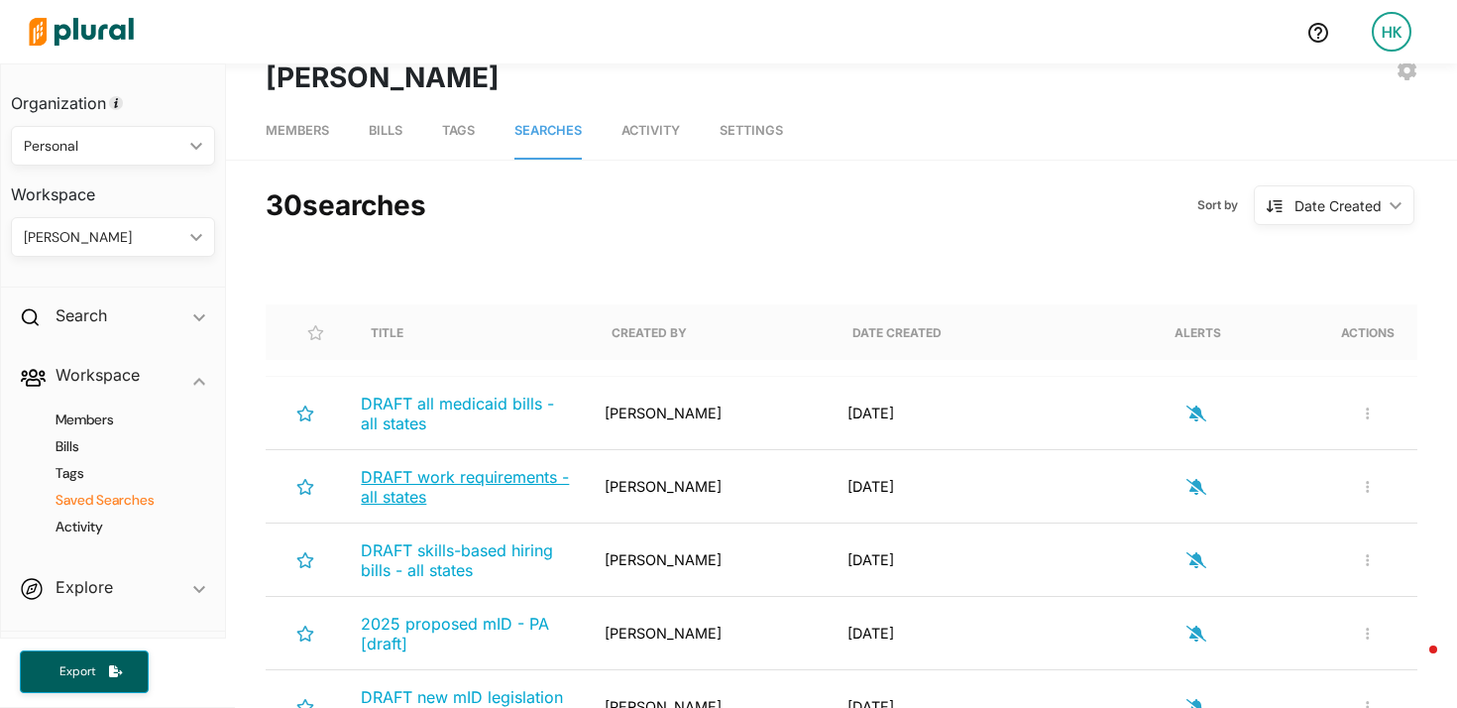
scroll to position [85, 0]
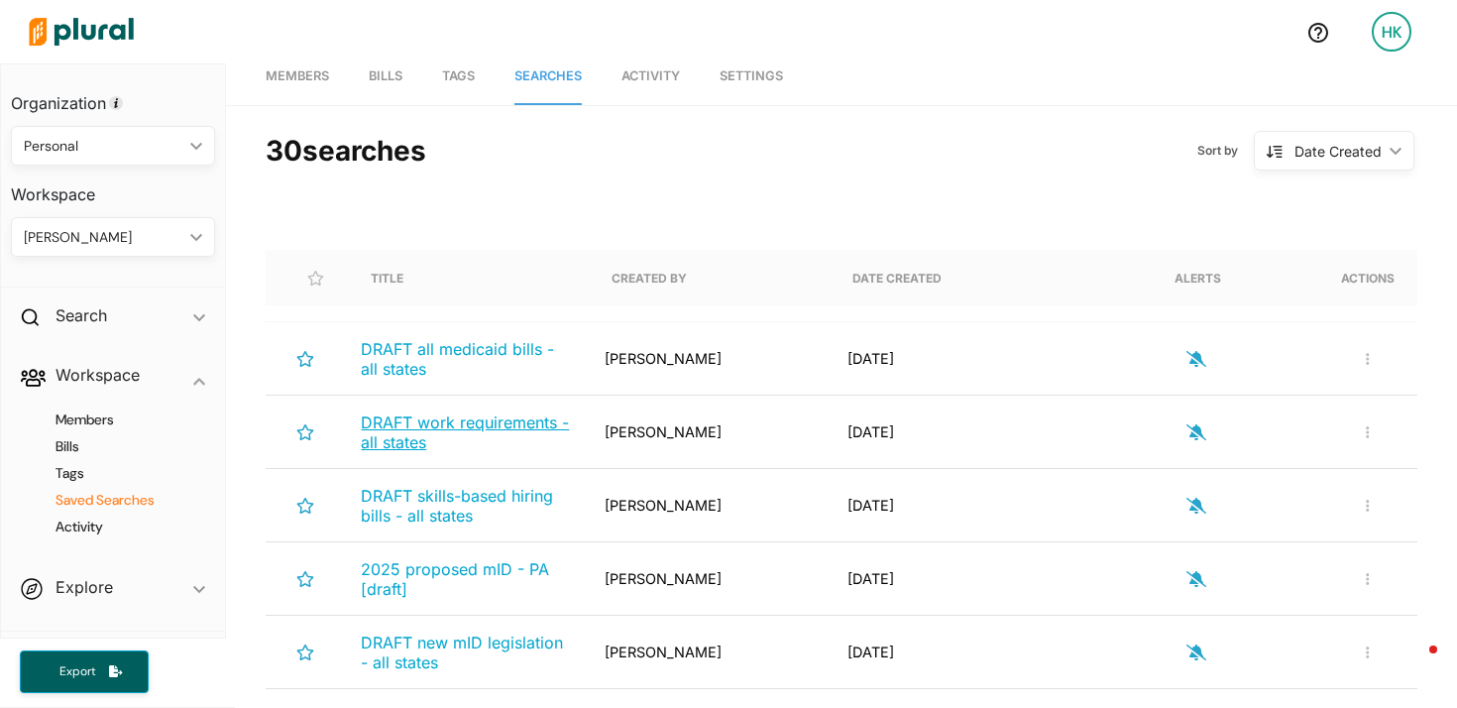
click at [473, 428] on span "DRAFT work requirements - all states" at bounding box center [465, 432] width 208 height 40
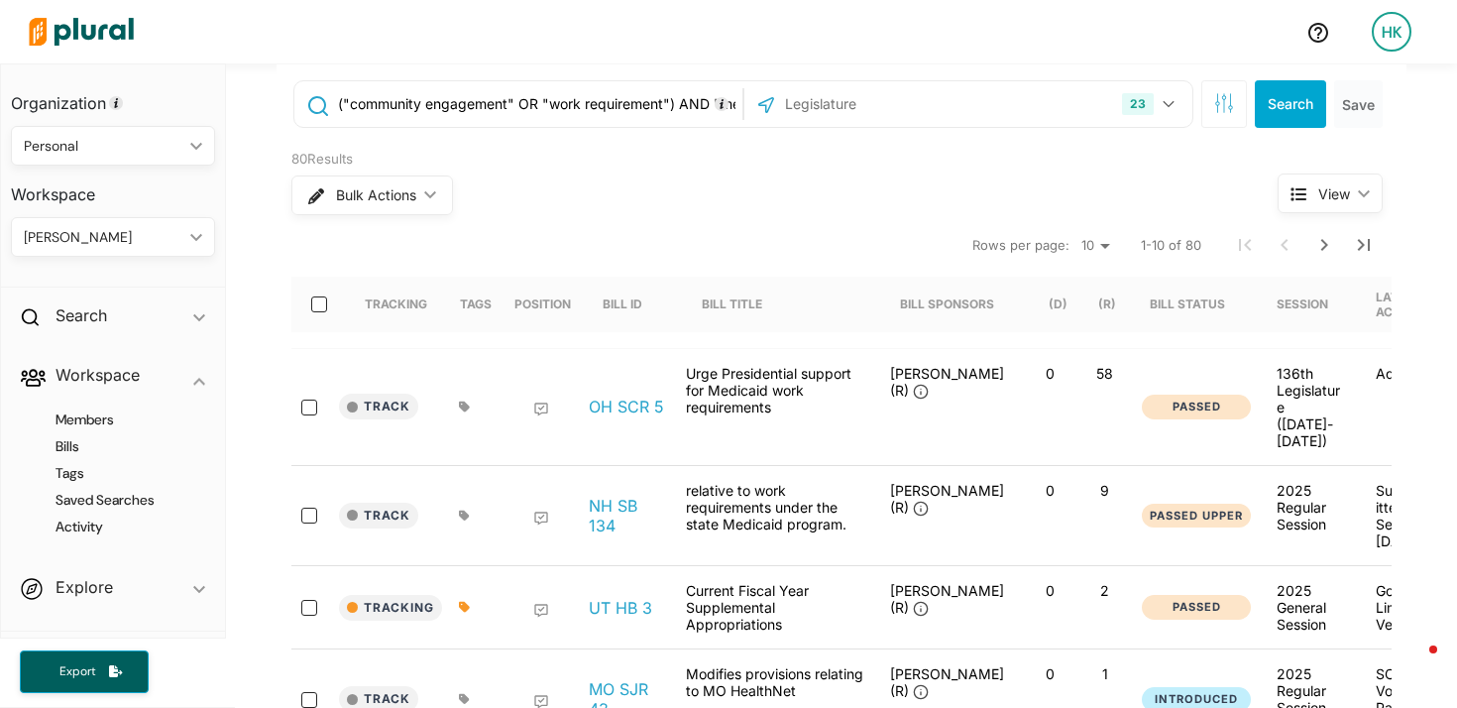
click at [664, 102] on input "("community engagement" OR "work requirement") AND "medicaid"" at bounding box center [536, 104] width 401 height 38
click at [693, 109] on input "("community engagement" OR "work requirement" OR "minimum hardship exemption" O…" at bounding box center [536, 104] width 401 height 38
click at [697, 106] on input "("community engagement" OR "work requirement" OR "minimum hardship exemption" O…" at bounding box center [536, 104] width 401 height 38
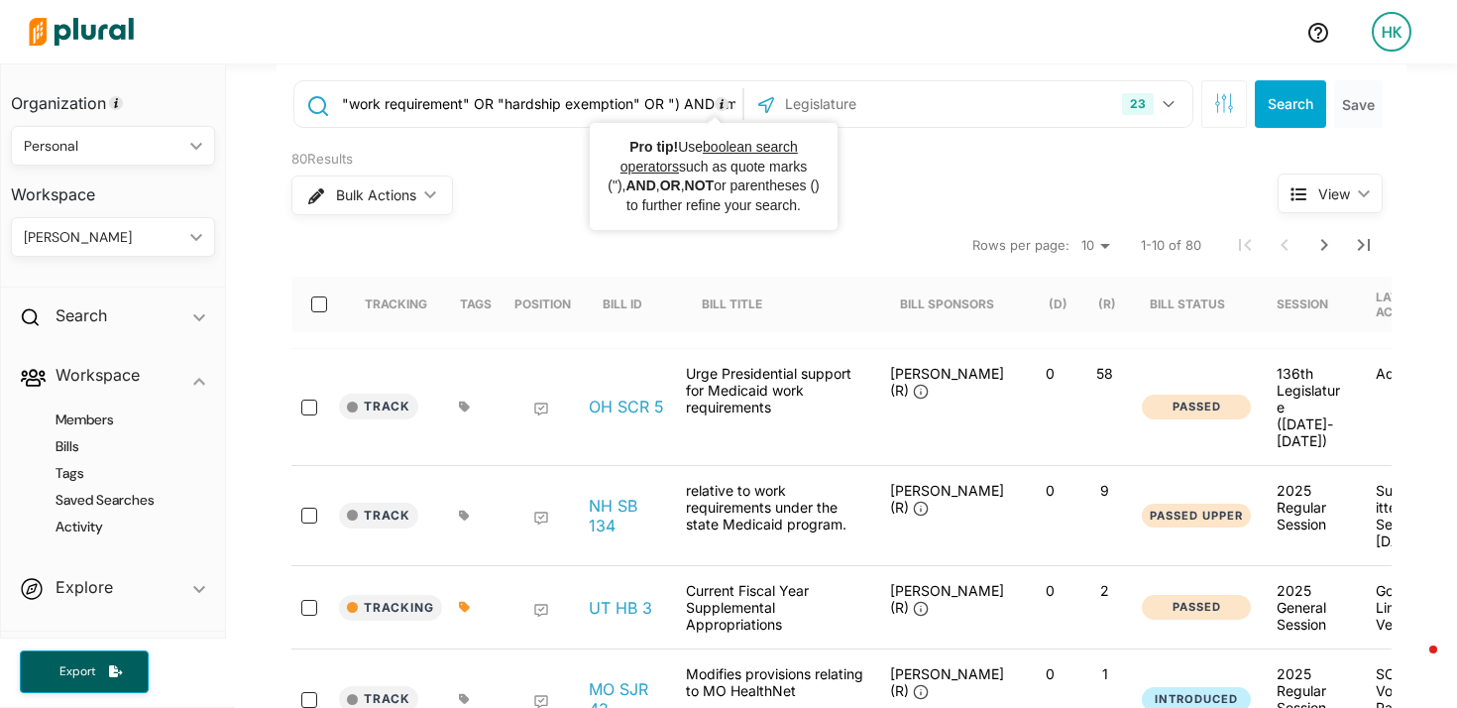
scroll to position [0, 255]
drag, startPoint x: 692, startPoint y: 103, endPoint x: 734, endPoint y: 106, distance: 42.7
click at [734, 106] on div "("community engagement" OR "work requirement" OR "hardship exemption" OR ") AND…" at bounding box center [743, 104] width 900 height 48
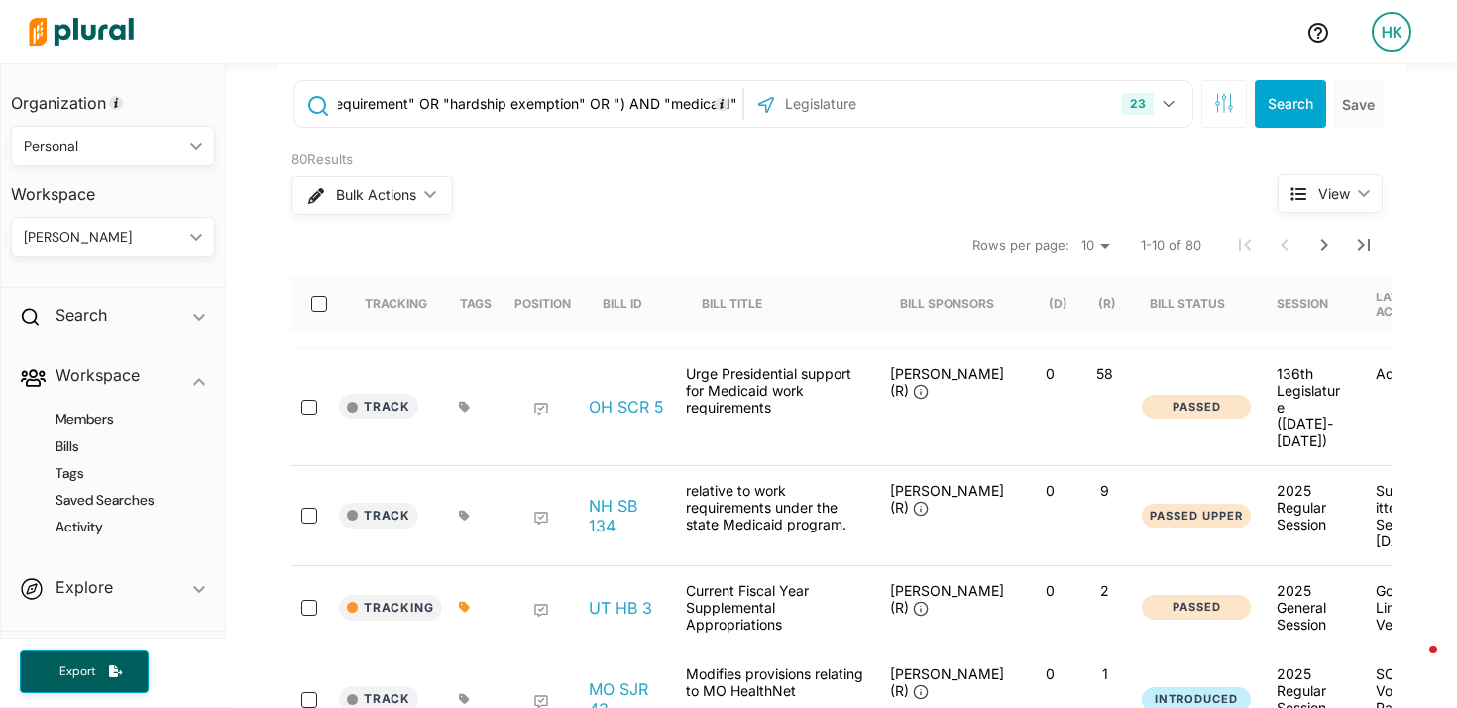
drag, startPoint x: 609, startPoint y: 105, endPoint x: 665, endPoint y: 105, distance: 55.5
click at [612, 105] on input "("community engagement" OR "work requirement" OR "hardship exemption" OR ") AND…" at bounding box center [536, 104] width 401 height 38
type input "("community engagement" OR "work requirement" OR "hardship exemption" OR "minim…"
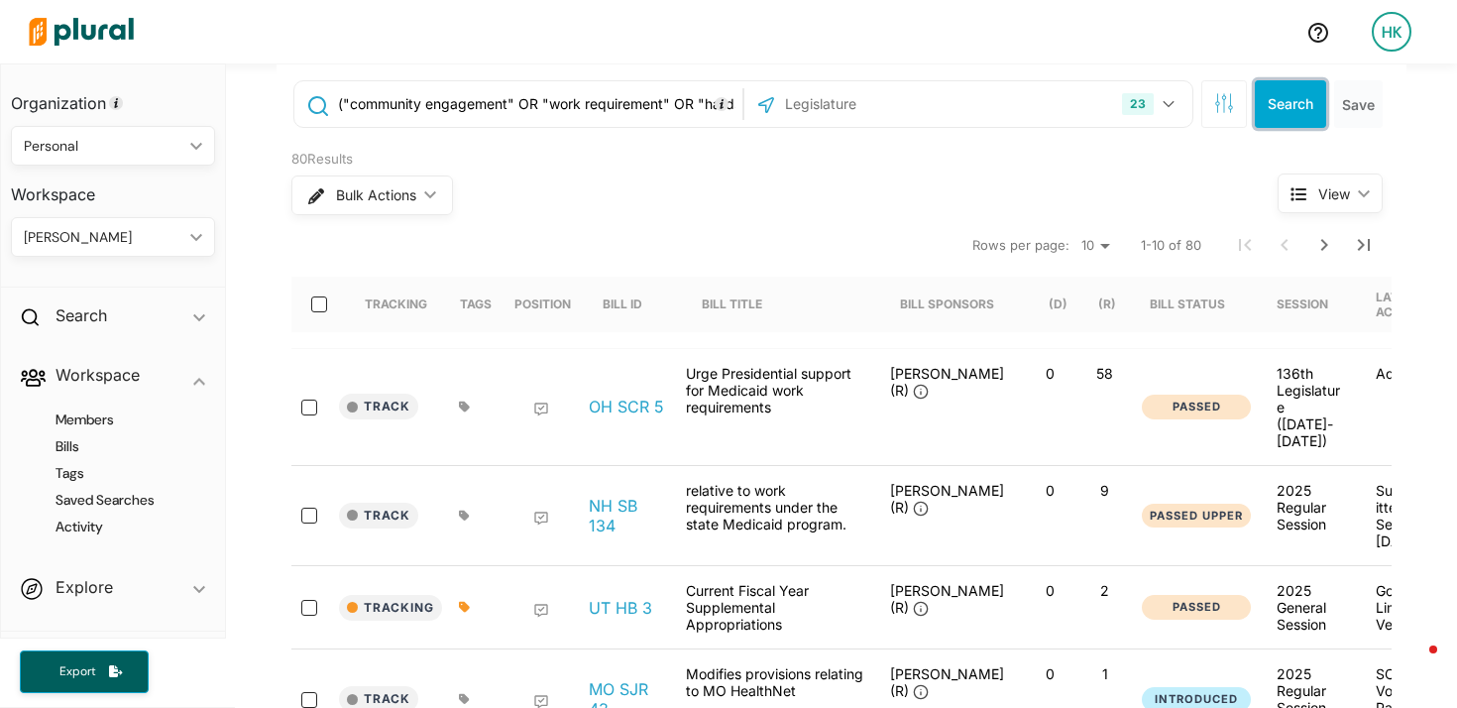
click at [1278, 106] on button "Search" at bounding box center [1290, 104] width 71 height 48
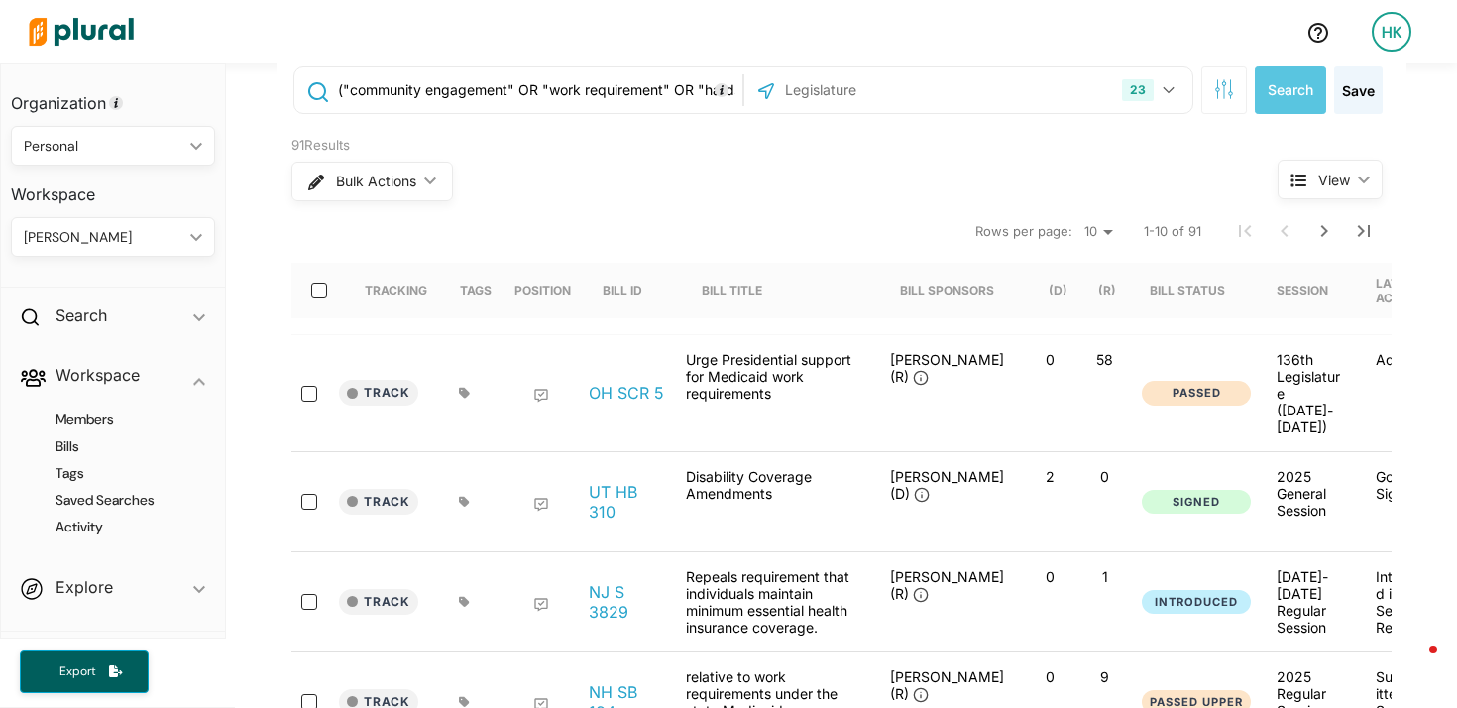
scroll to position [105, 0]
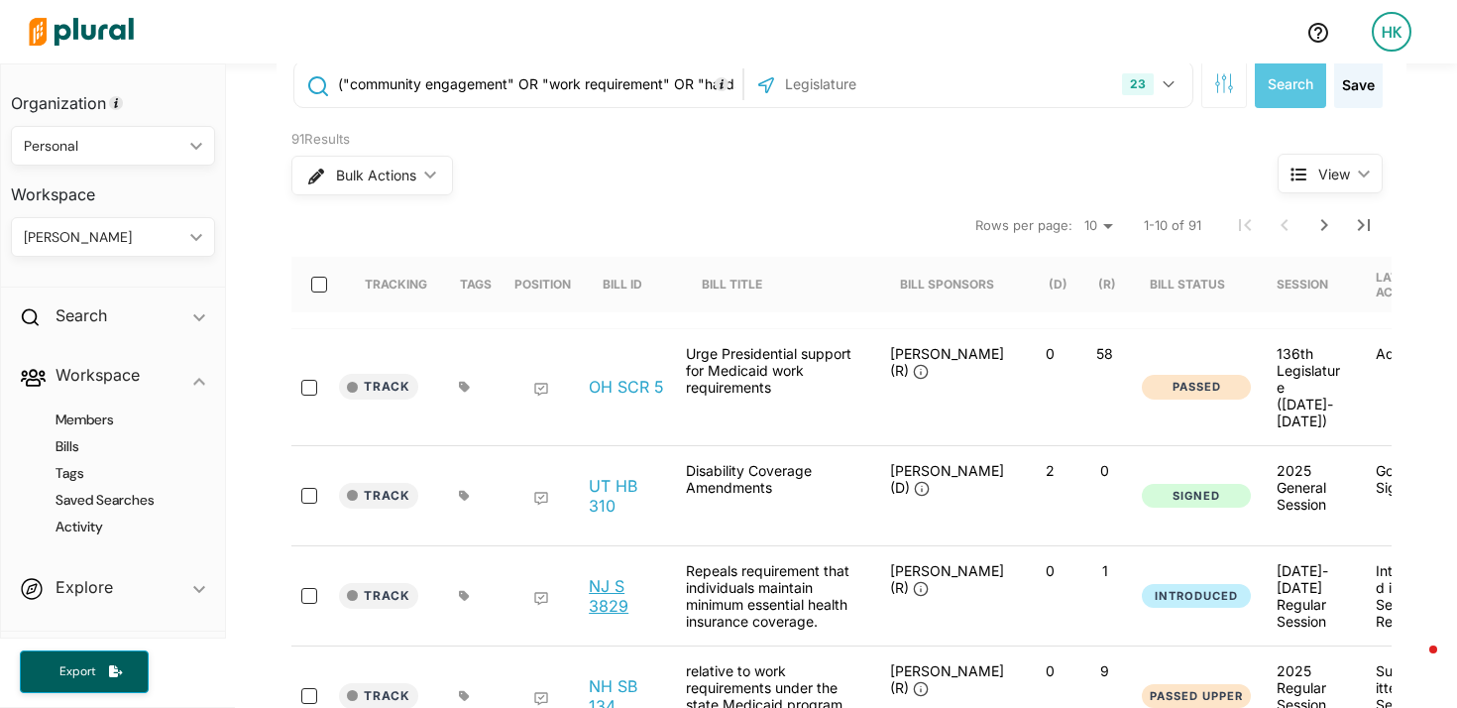
click at [603, 579] on link "NJ S 3829" at bounding box center [626, 596] width 75 height 40
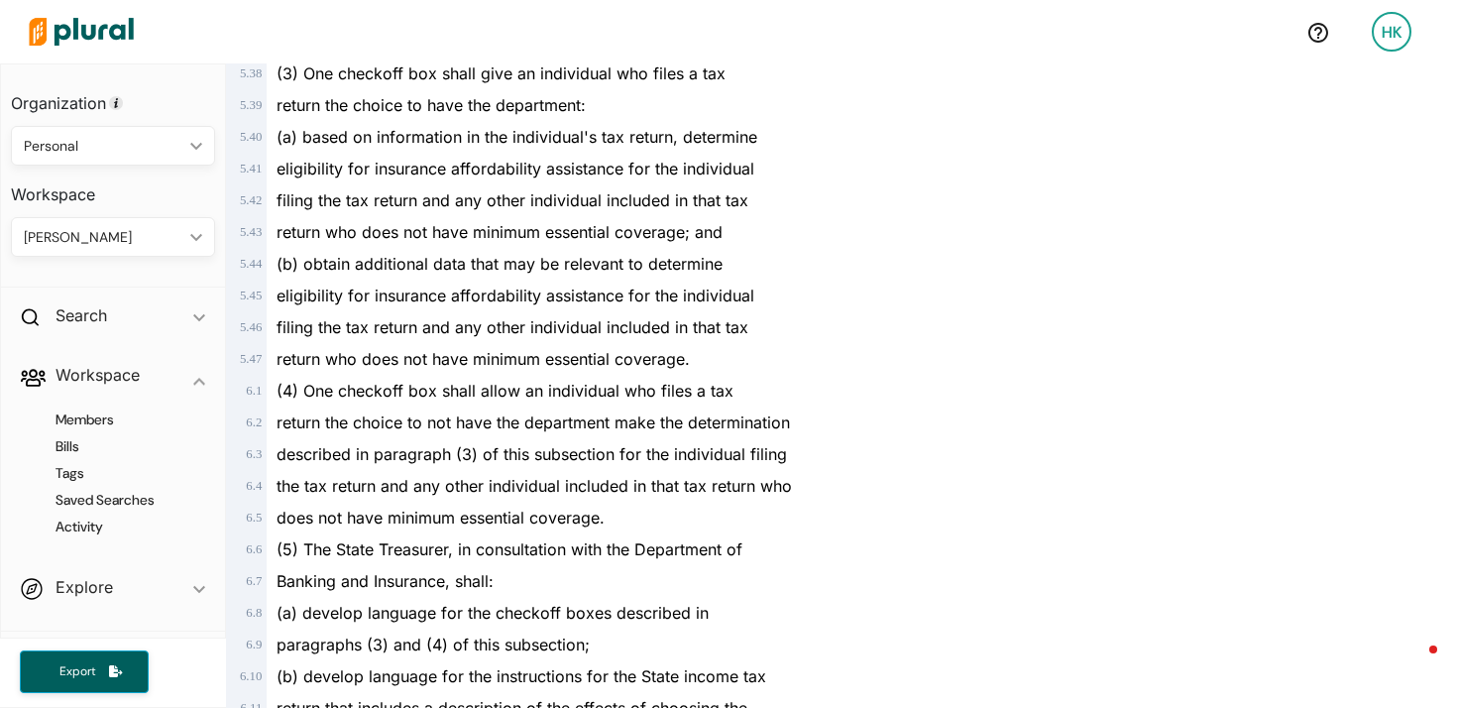
scroll to position [5882, 0]
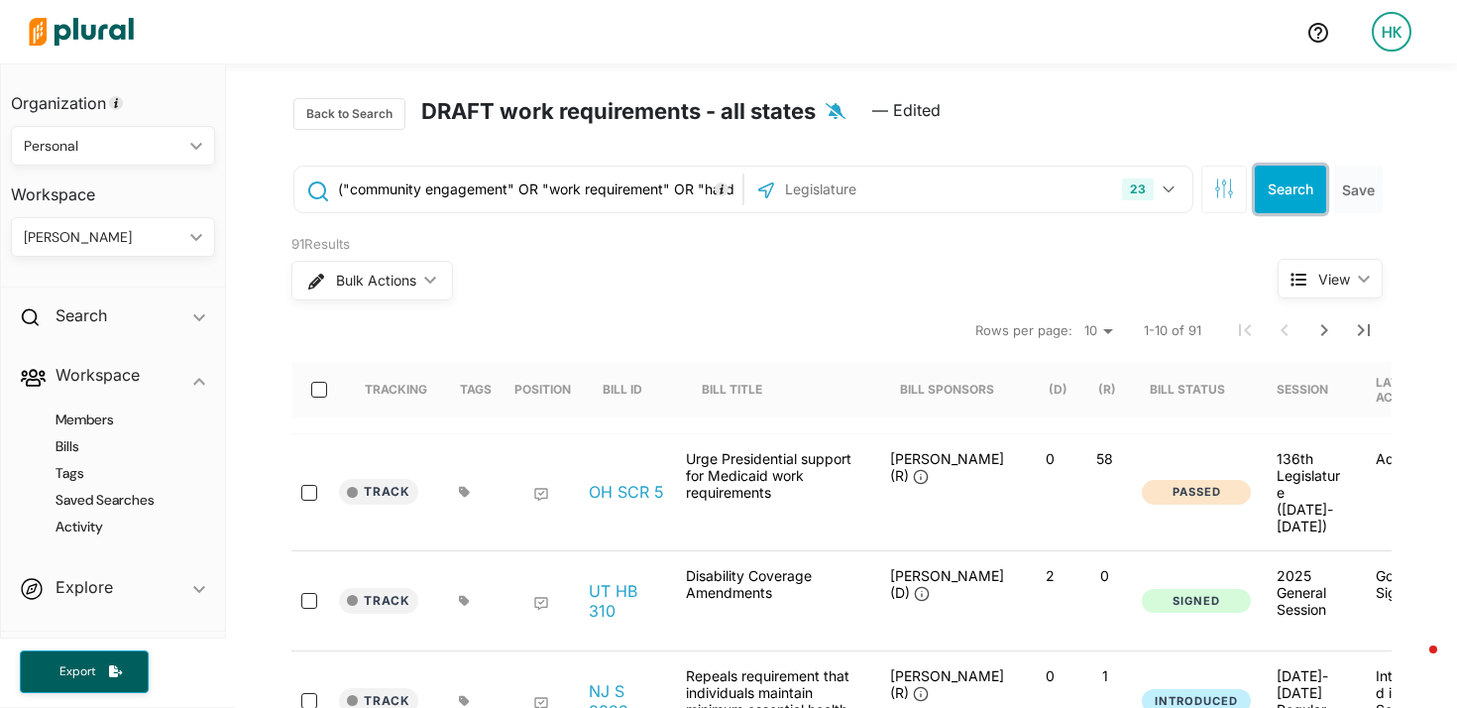
click at [1268, 186] on button "Search" at bounding box center [1290, 189] width 71 height 48
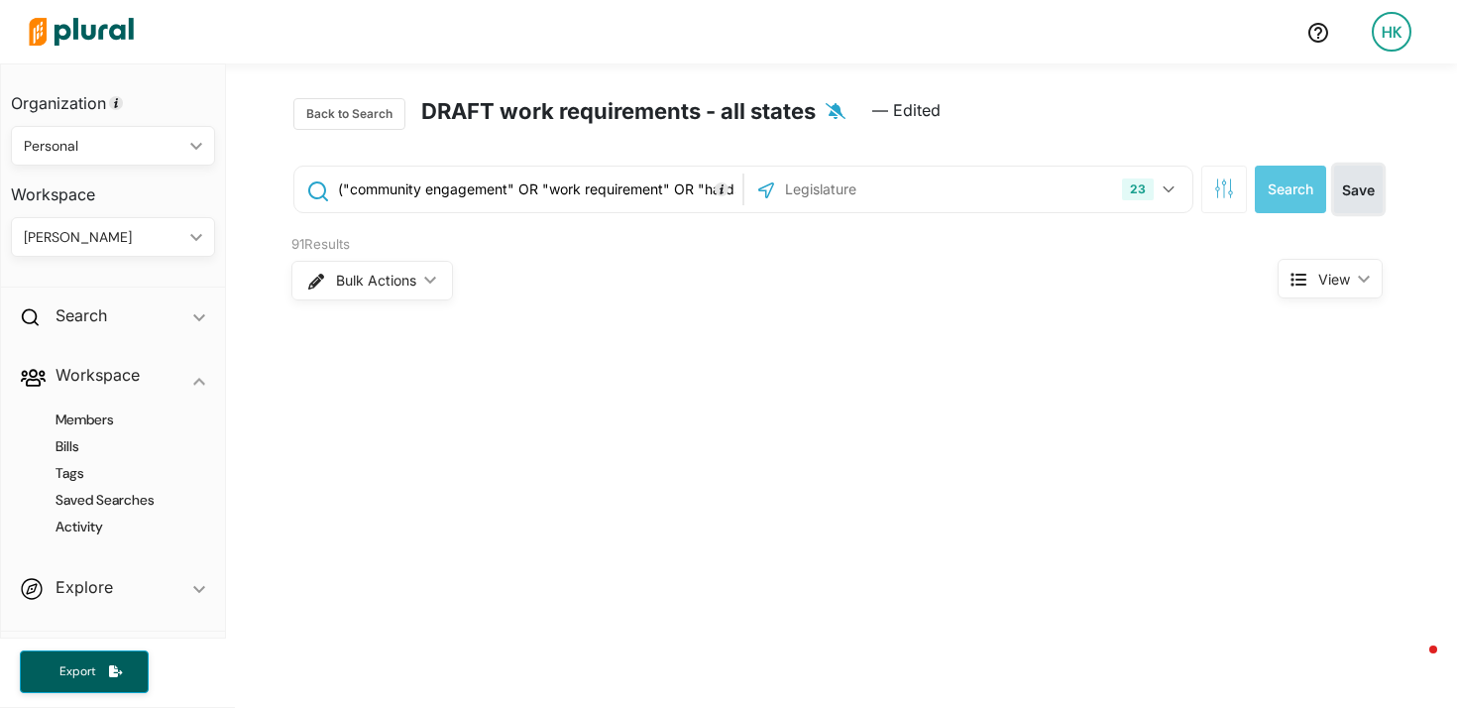
click at [1345, 188] on button "Save" at bounding box center [1358, 189] width 49 height 48
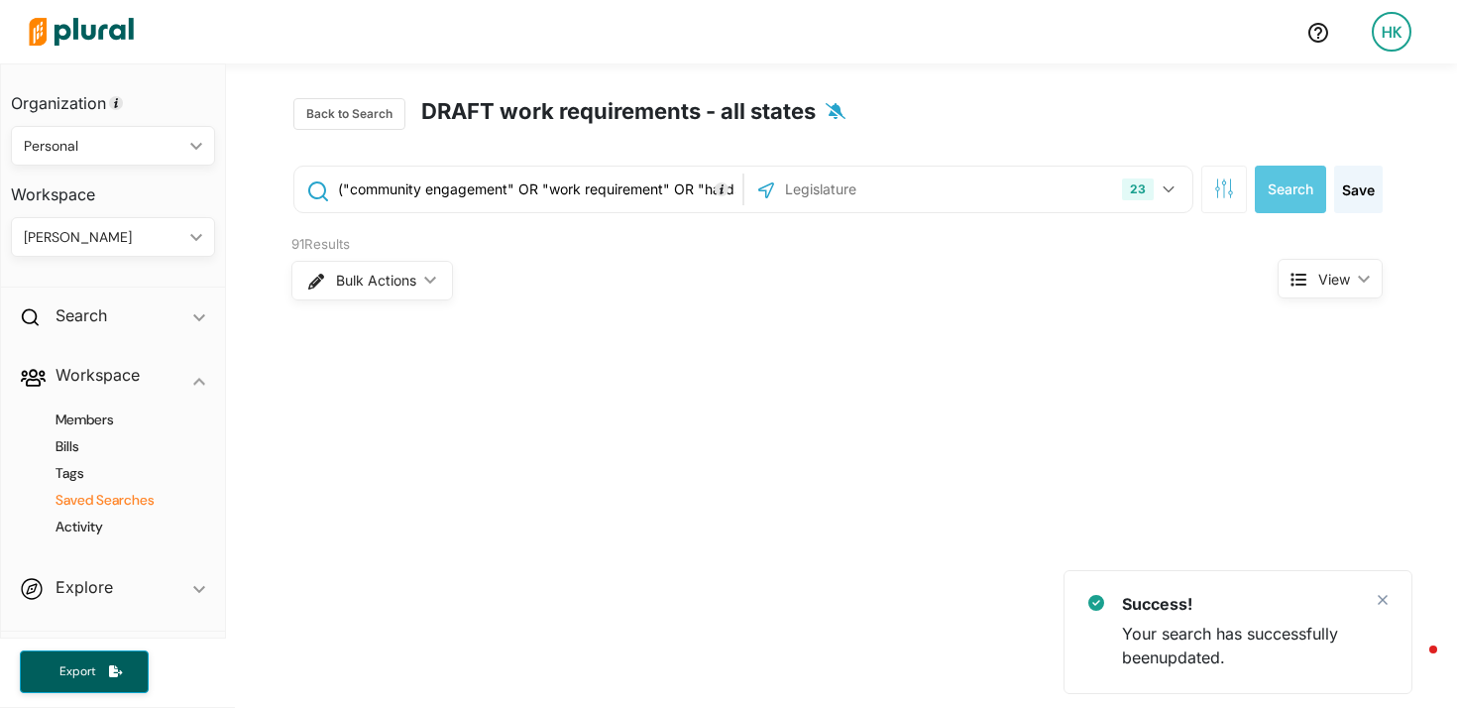
click at [90, 496] on h4 "Saved Searches" at bounding box center [118, 500] width 174 height 19
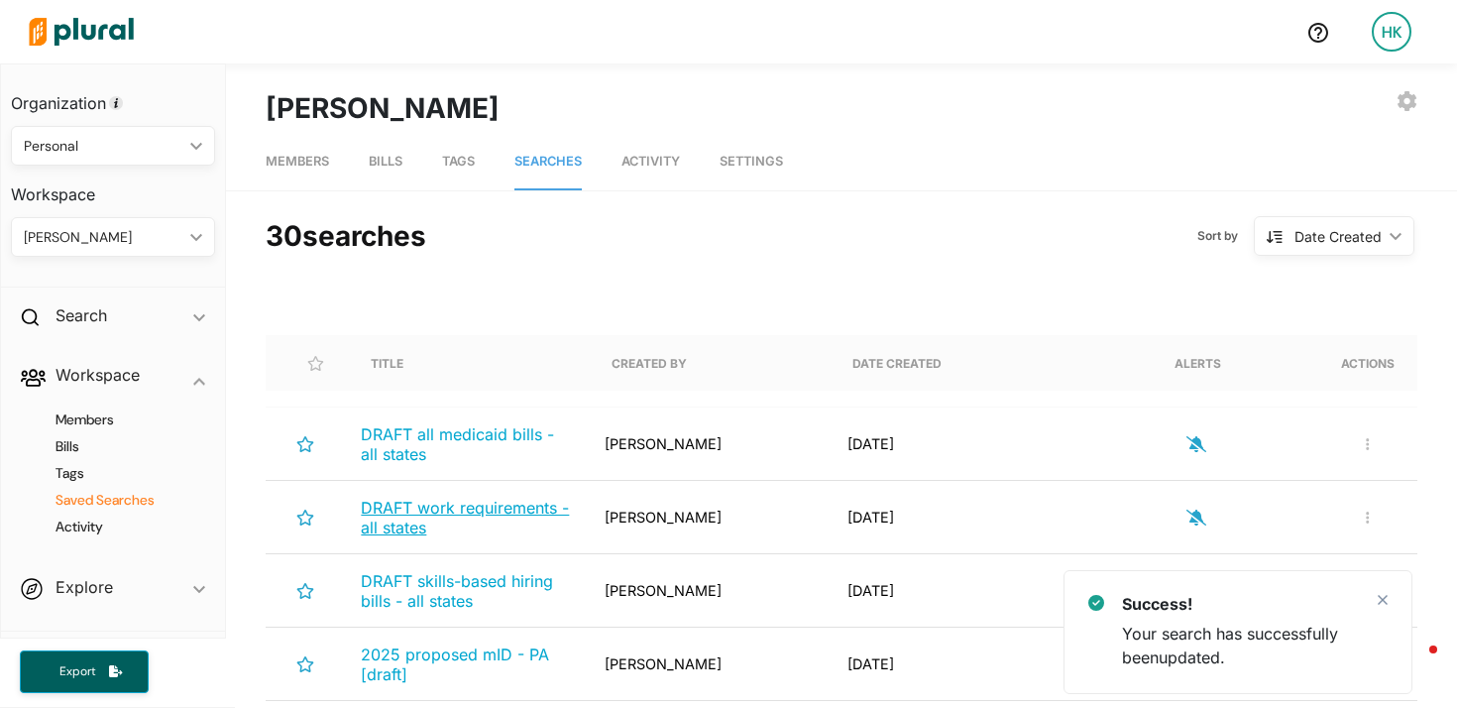
click at [423, 512] on span "DRAFT work requirements - all states" at bounding box center [465, 517] width 208 height 40
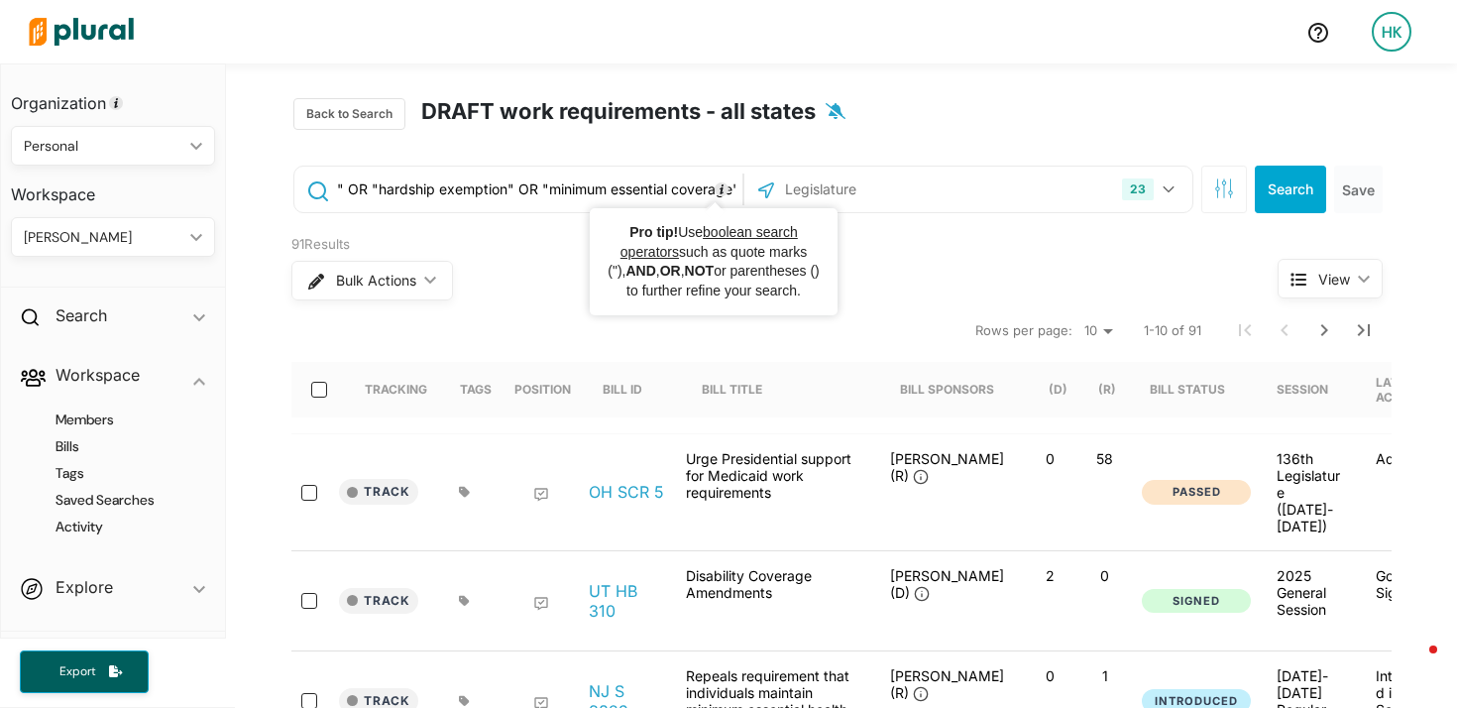
drag, startPoint x: 645, startPoint y: 194, endPoint x: 711, endPoint y: 193, distance: 65.4
click at [722, 196] on input "("community engagement" OR "work requirement" OR "hardship exemption" OR "minim…" at bounding box center [536, 189] width 401 height 38
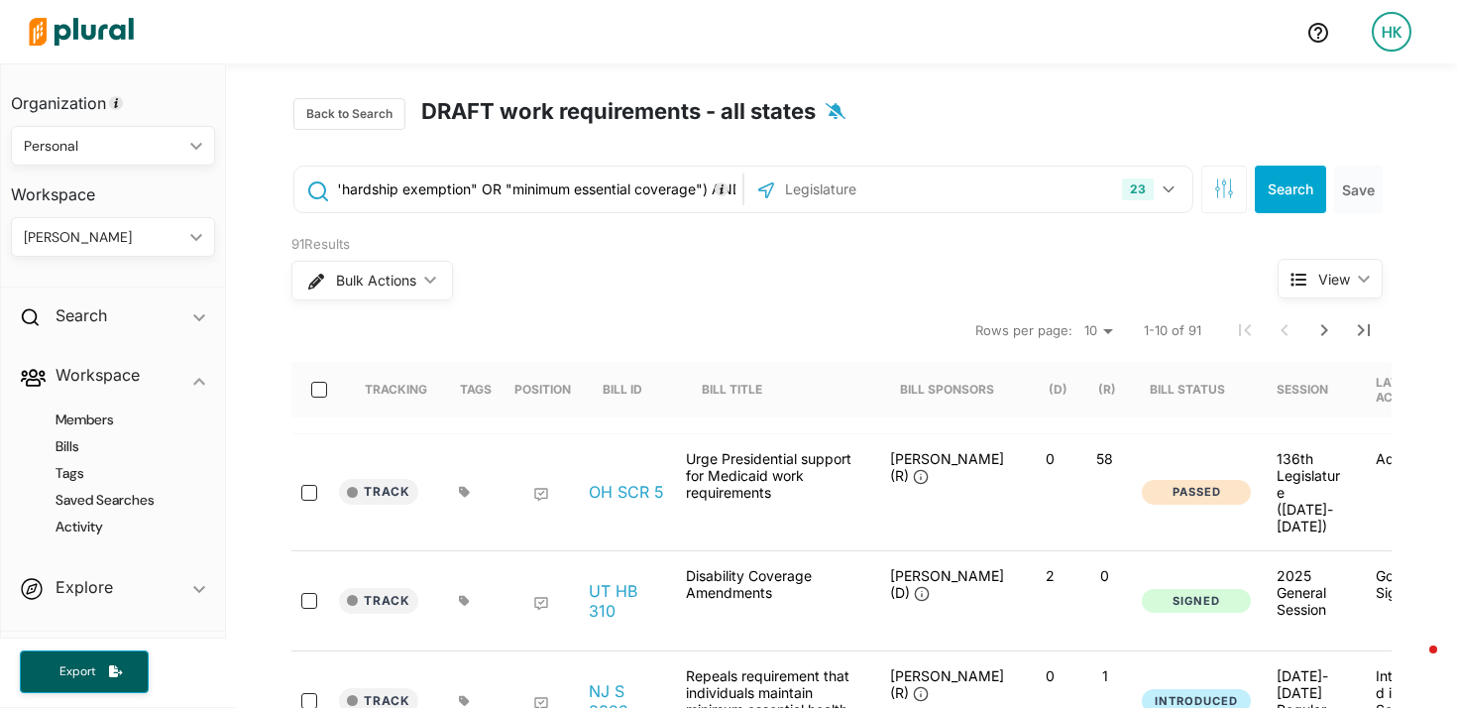
click at [432, 192] on input "("community engagement" OR "work requirement" OR "hardship exemption" OR "minim…" at bounding box center [536, 189] width 401 height 38
click at [59, 501] on h4 "Saved Searches" at bounding box center [118, 500] width 174 height 19
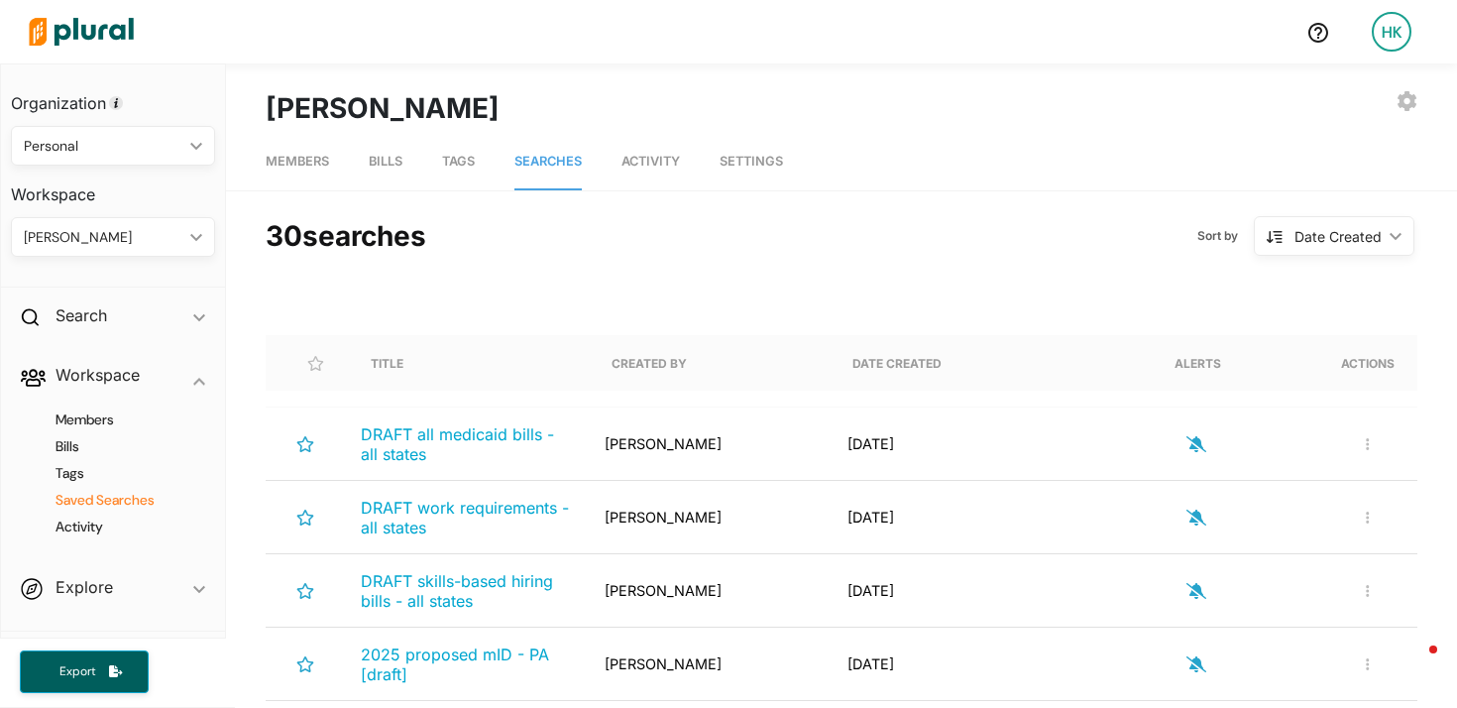
click at [94, 12] on img at bounding box center [81, 31] width 139 height 69
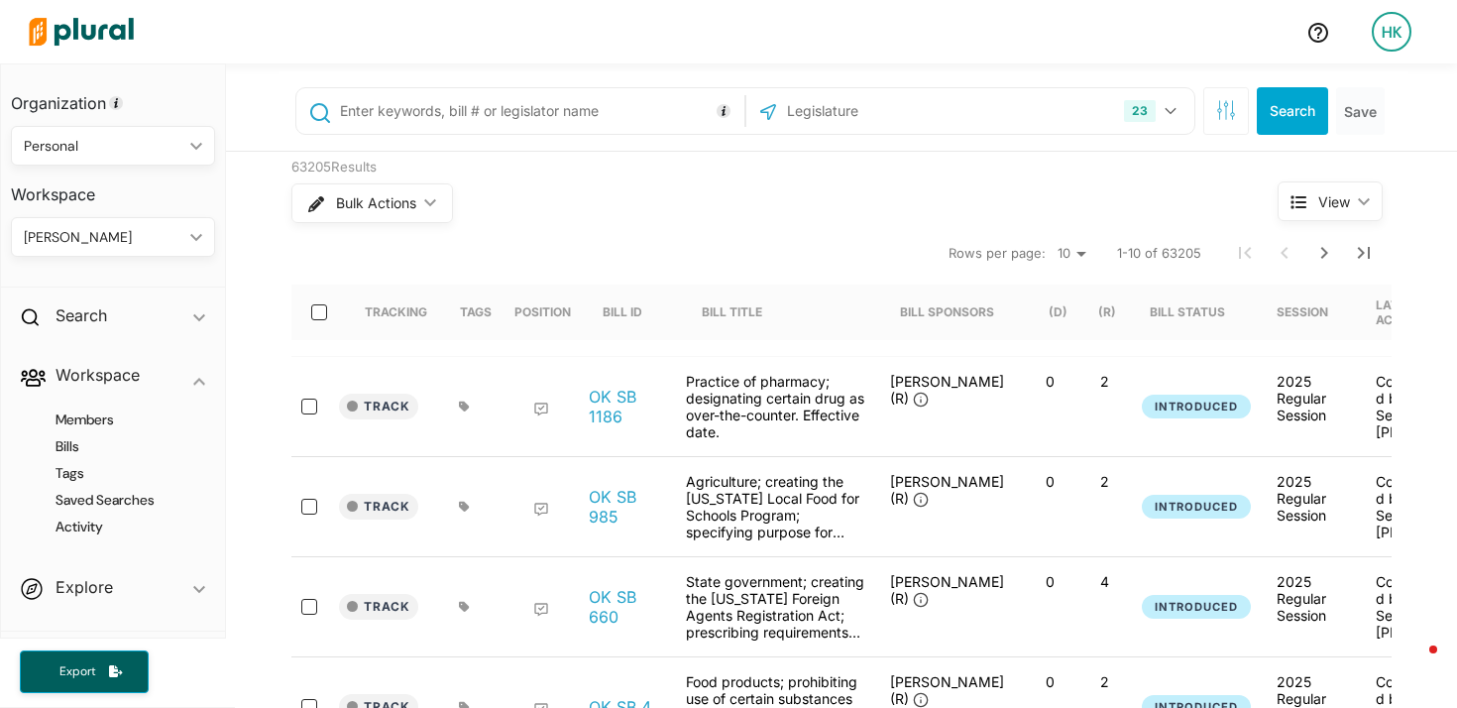
click at [487, 115] on input "text" at bounding box center [538, 111] width 401 height 38
type input ""work number""
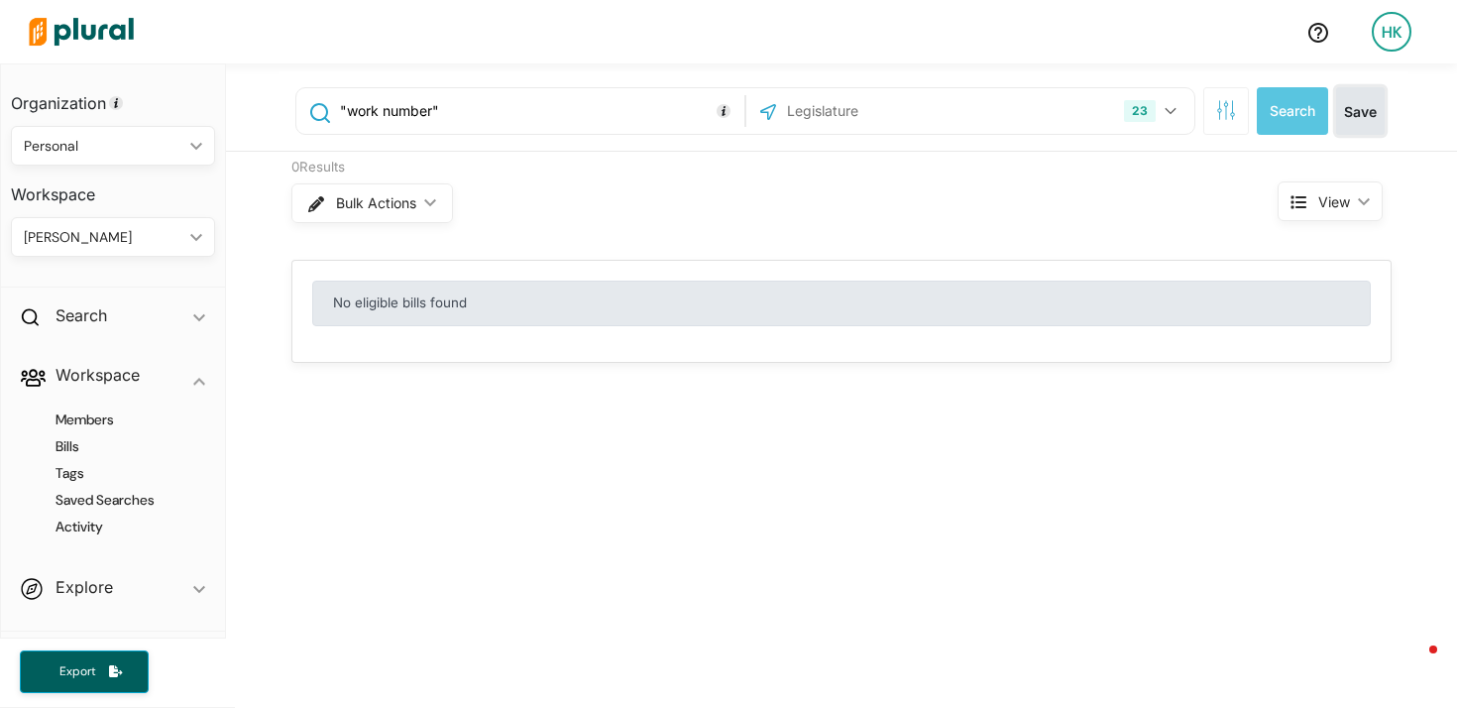
click at [1357, 116] on button "Save" at bounding box center [1360, 111] width 49 height 48
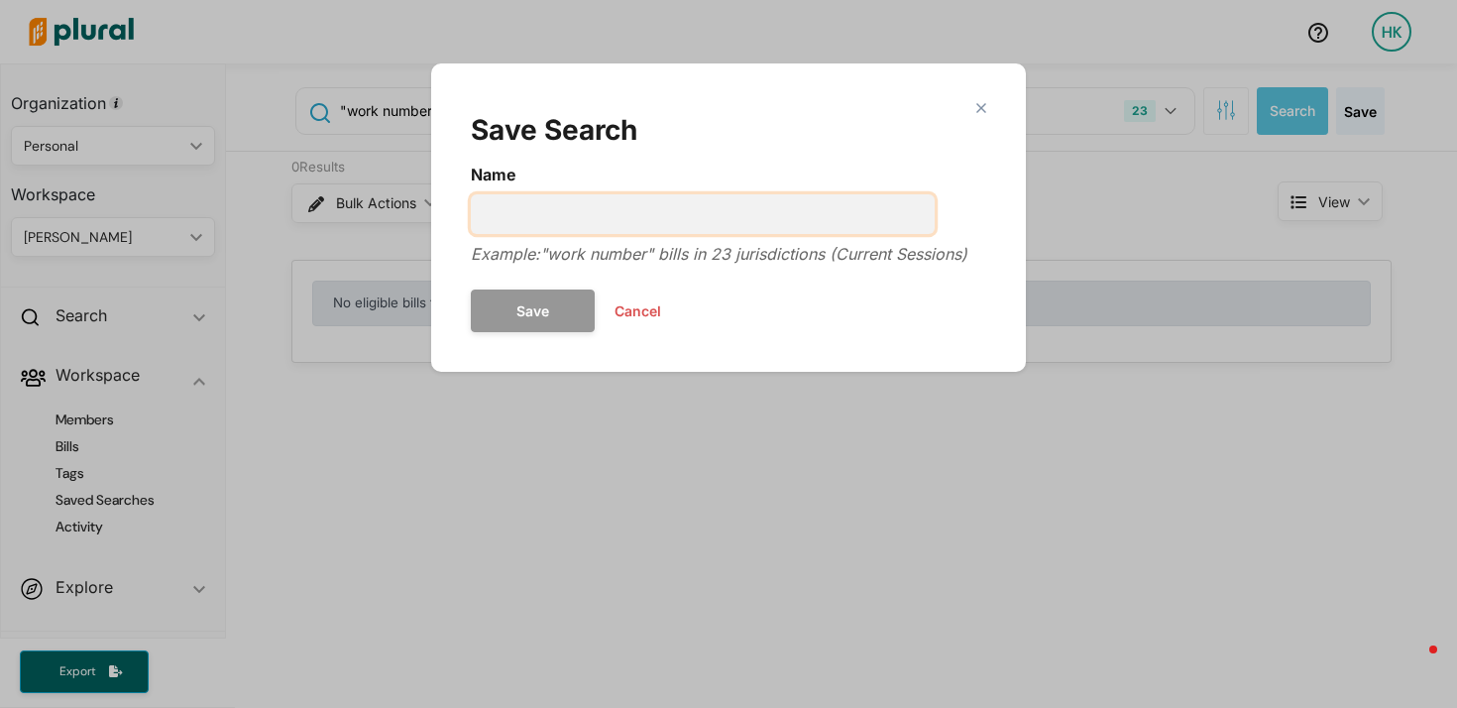
click at [619, 225] on input "Name" at bounding box center [703, 214] width 464 height 40
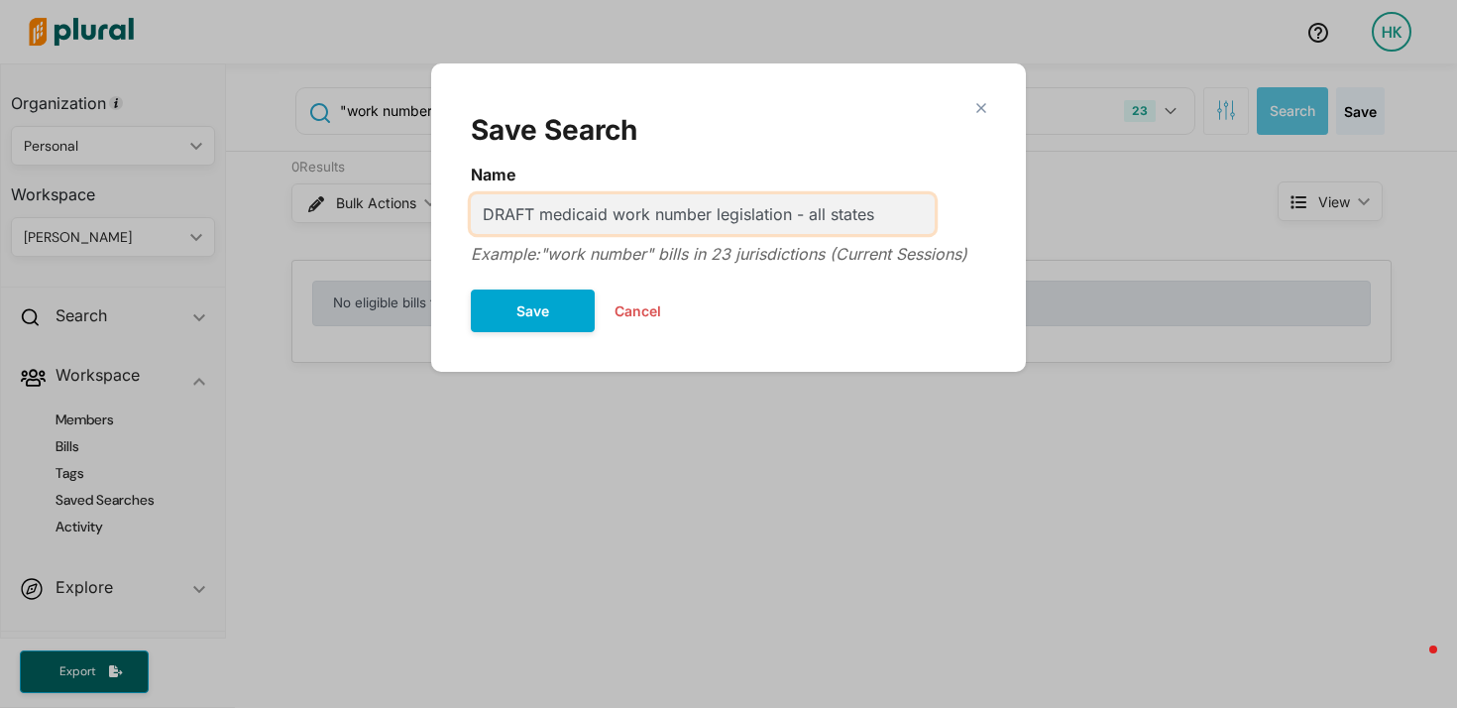
type input "DRAFT medicaid work number legislation - all states"
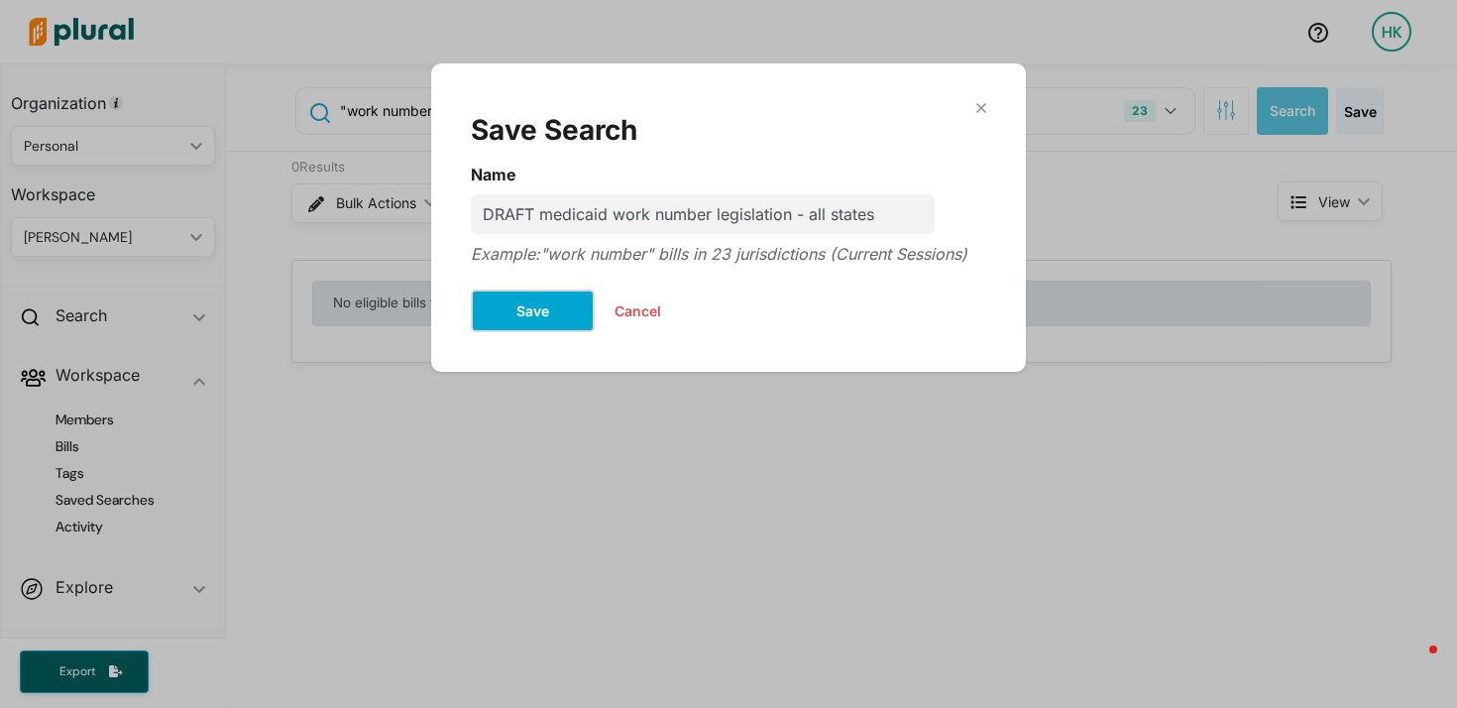
click at [511, 299] on button "Save" at bounding box center [533, 310] width 124 height 43
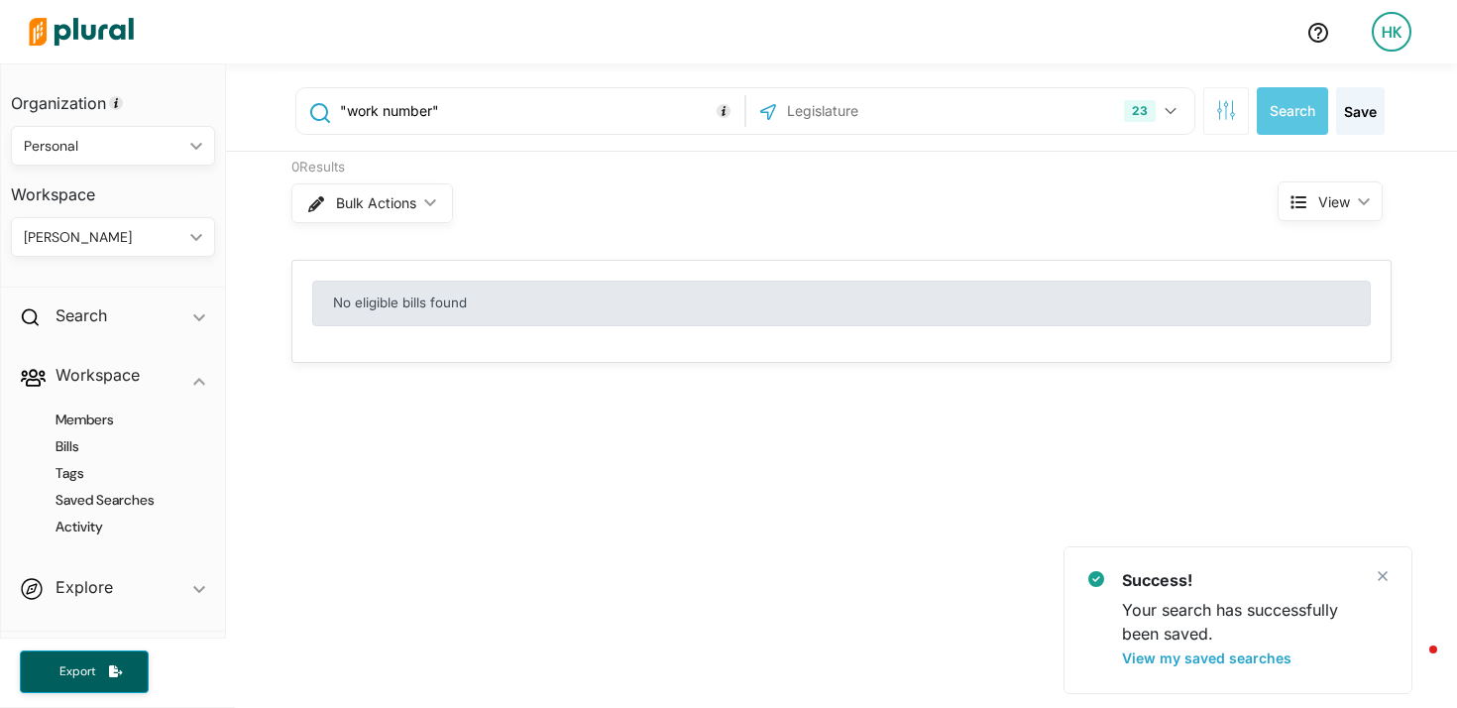
click at [667, 489] on div ""work number" 23 Delaware Michigan Minnesota Mississippi Missouri Nebraska New …" at bounding box center [841, 657] width 1231 height 1189
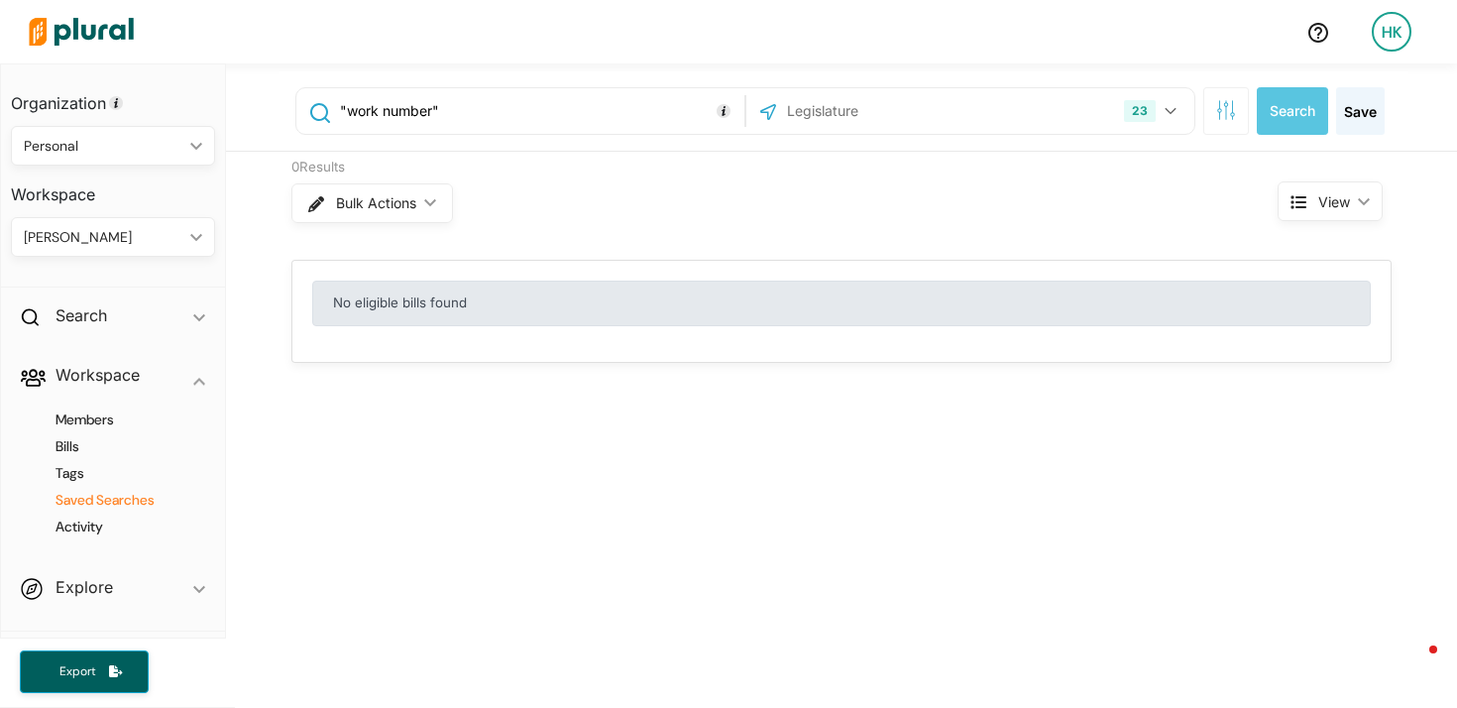
click at [78, 506] on h4 "Saved Searches" at bounding box center [118, 500] width 174 height 19
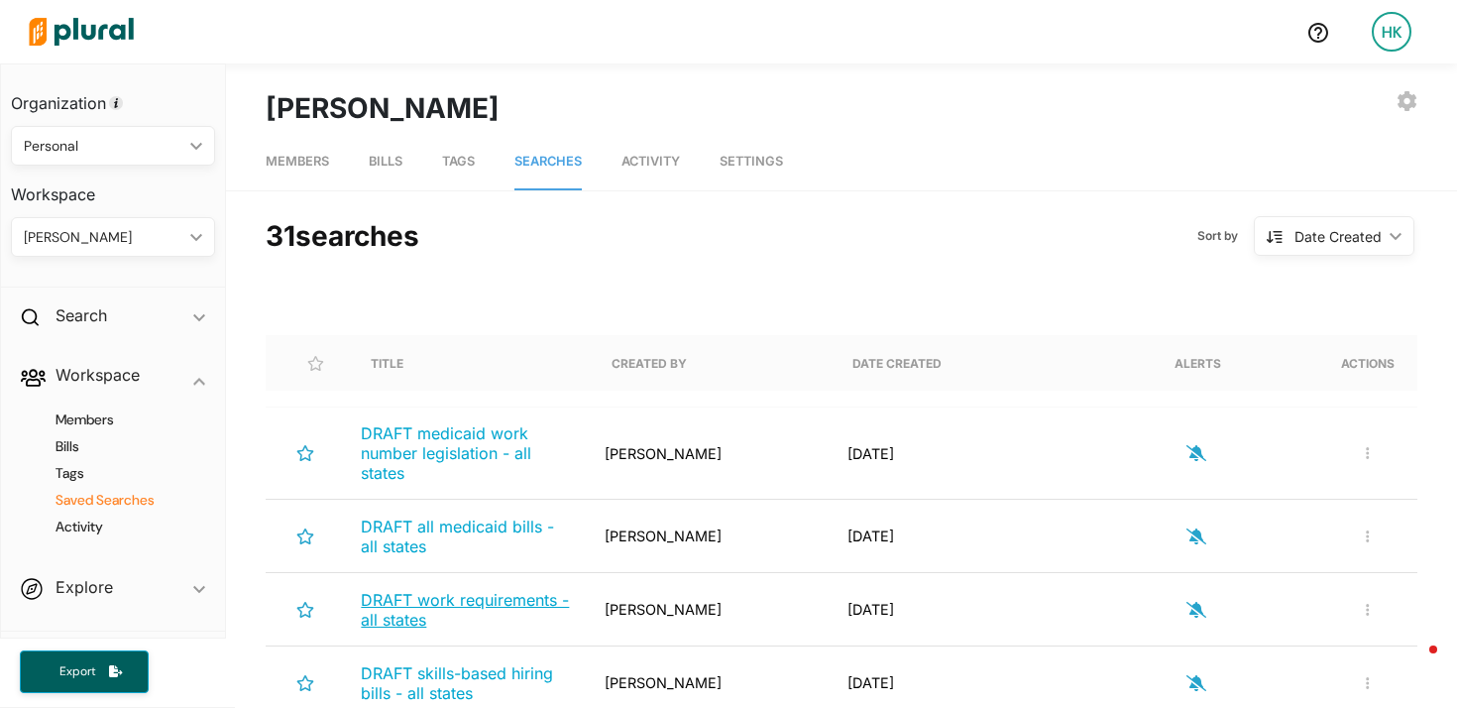
click at [482, 606] on span "DRAFT work requirements - all states" at bounding box center [465, 610] width 208 height 40
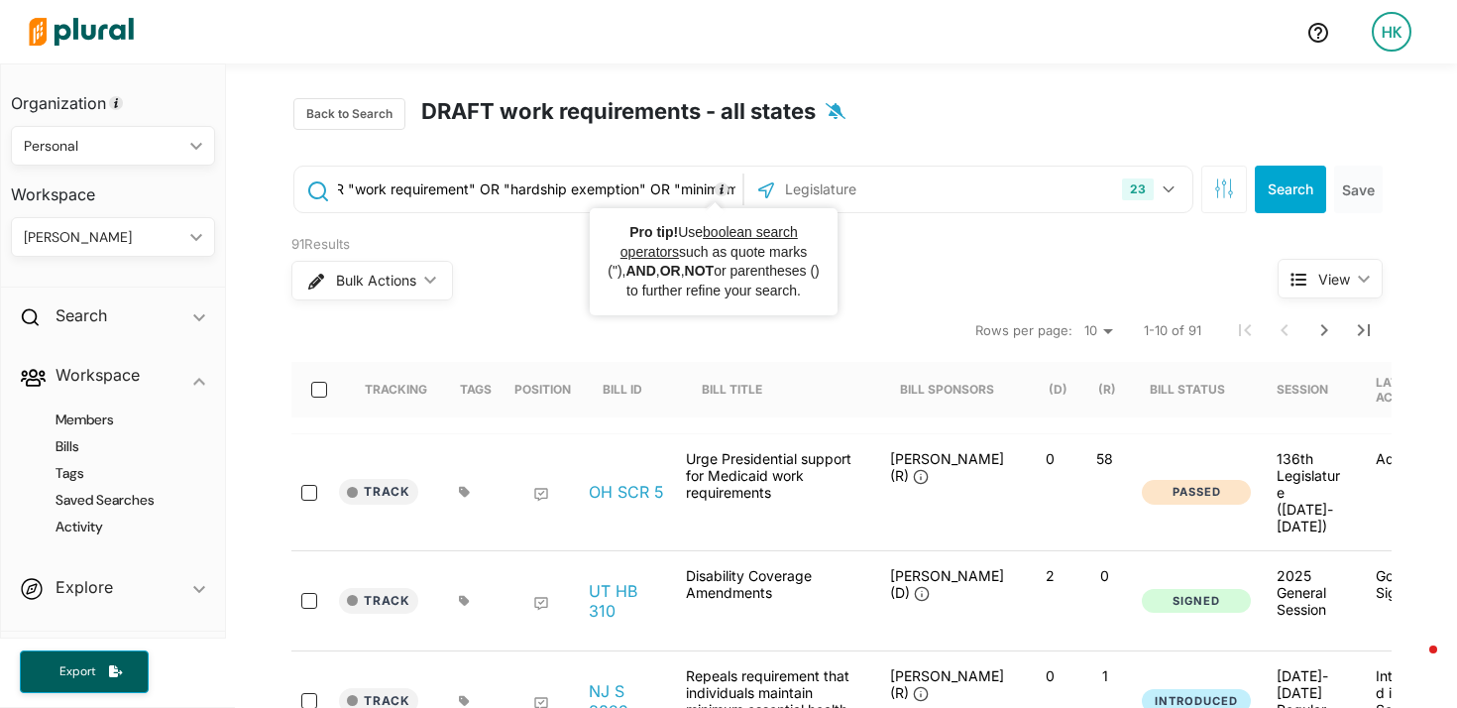
scroll to position [0, 448]
drag, startPoint x: 675, startPoint y: 190, endPoint x: 608, endPoint y: 188, distance: 66.4
click at [760, 190] on div "("community engagement" OR "work requirement" OR "hardship exemption" OR "minim…" at bounding box center [743, 189] width 900 height 48
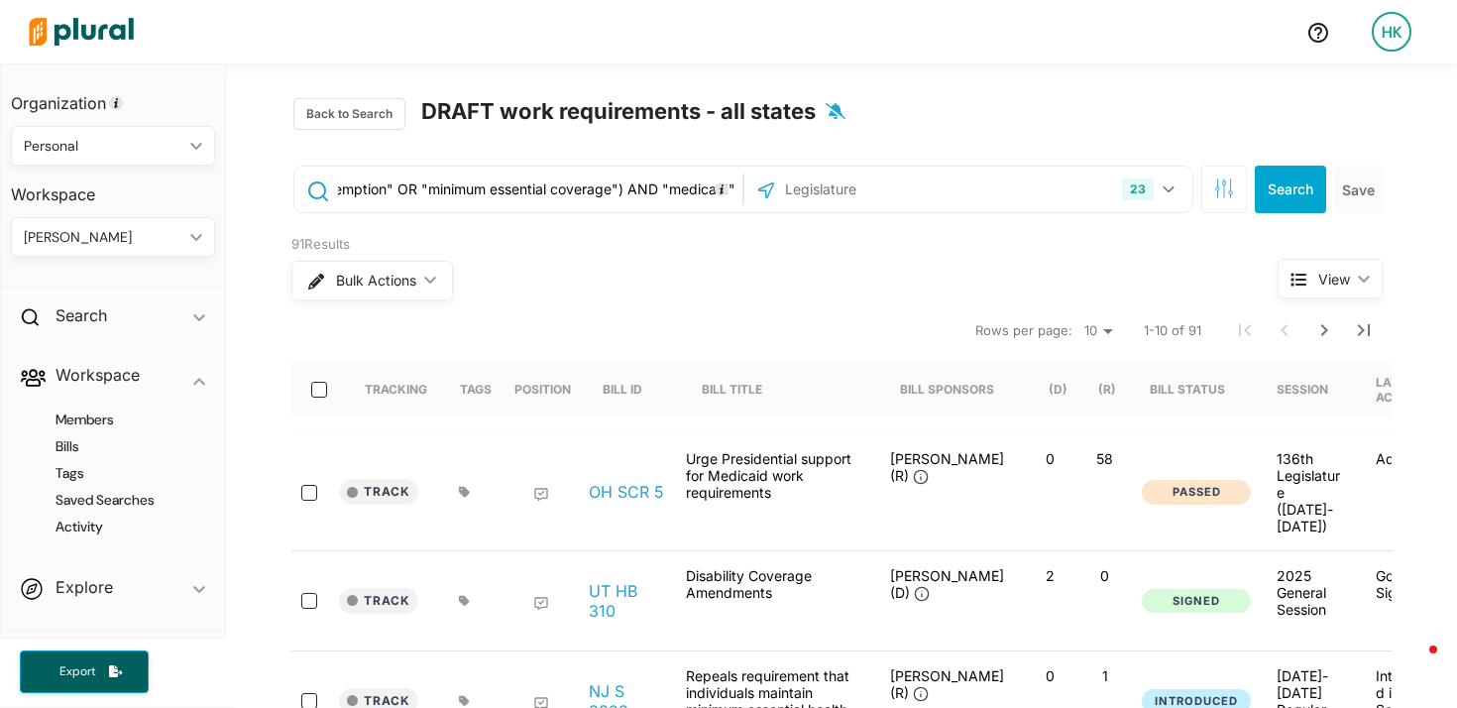
click at [609, 188] on input "("community engagement" OR "work requirement" OR "hardship exemption" OR "minim…" at bounding box center [536, 189] width 401 height 38
type input "("community engagement" OR "work requirement" OR "hardship exemption" OR "minim…"
click at [1291, 185] on button "Search" at bounding box center [1290, 189] width 71 height 48
click at [1358, 196] on button "Save" at bounding box center [1358, 189] width 49 height 48
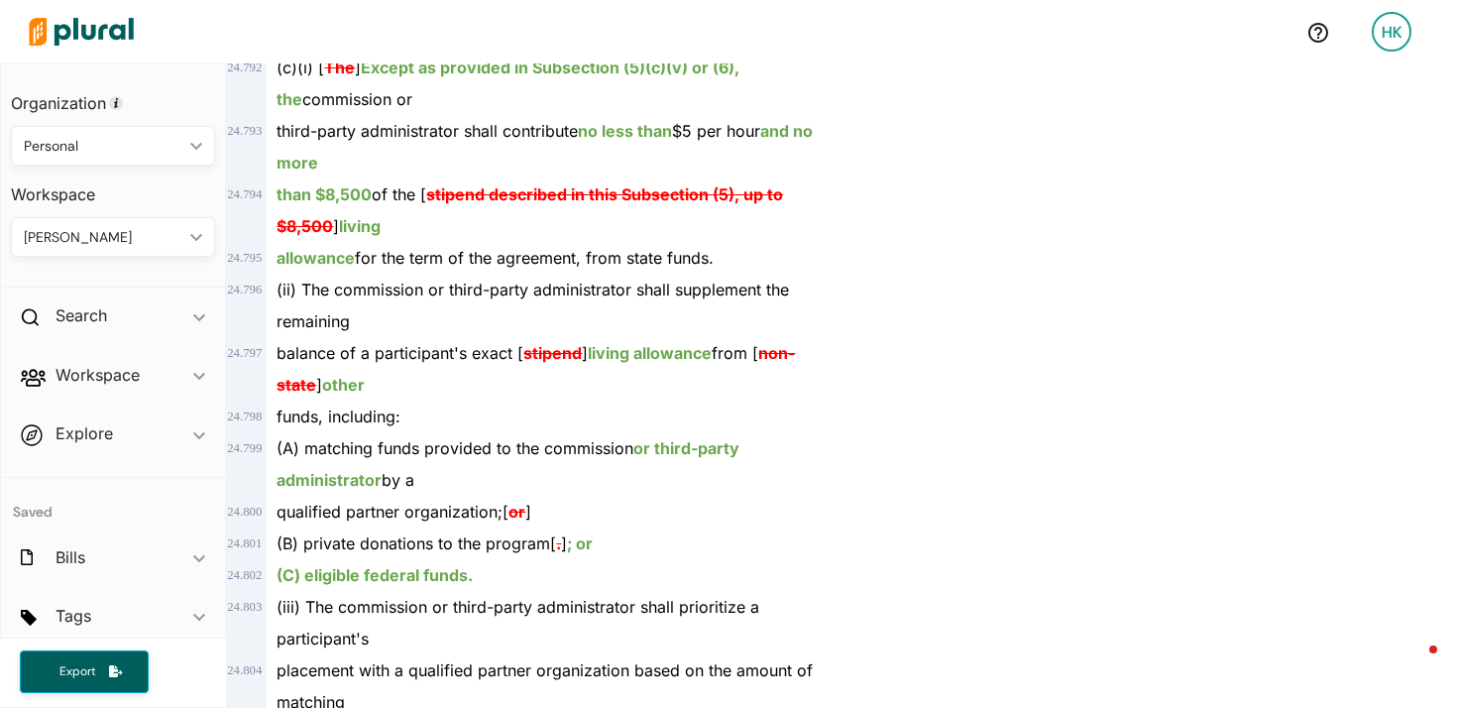
scroll to position [36724, 0]
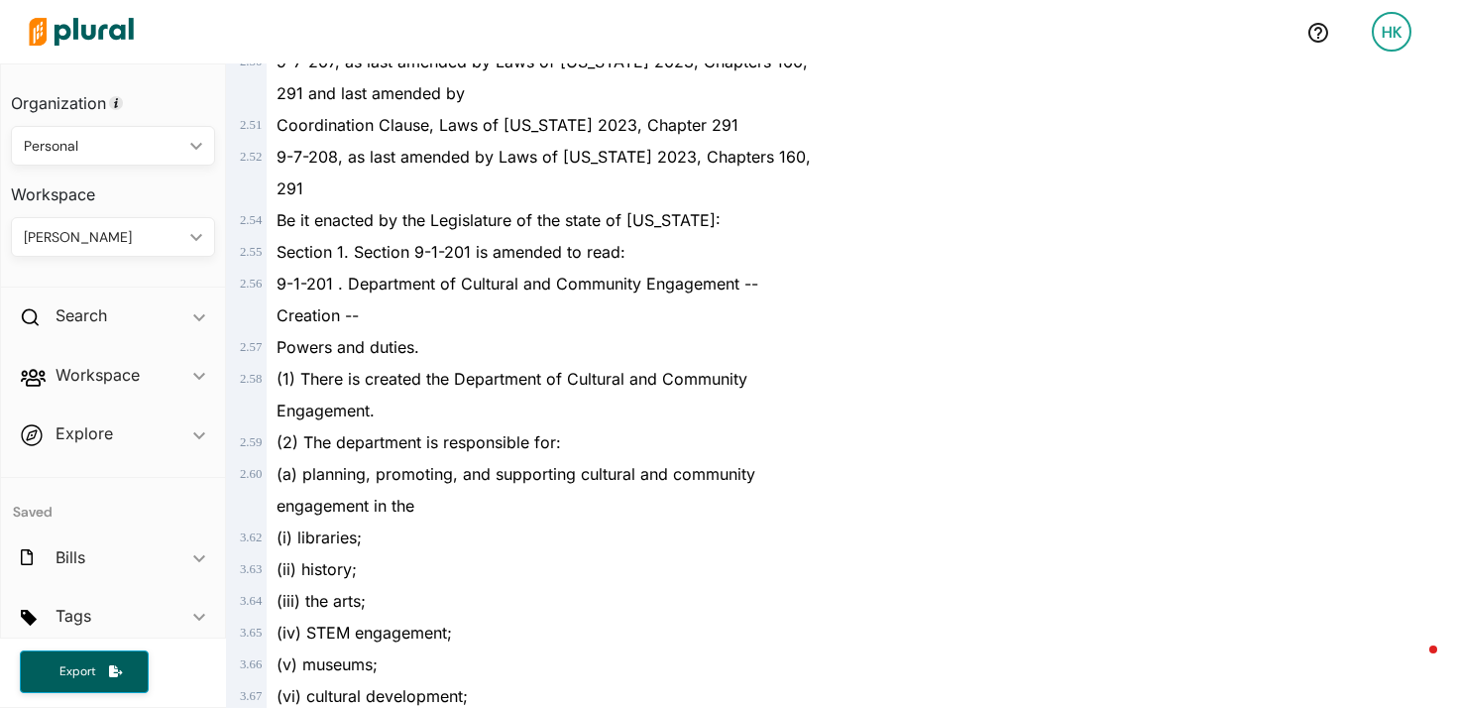
scroll to position [2086, 0]
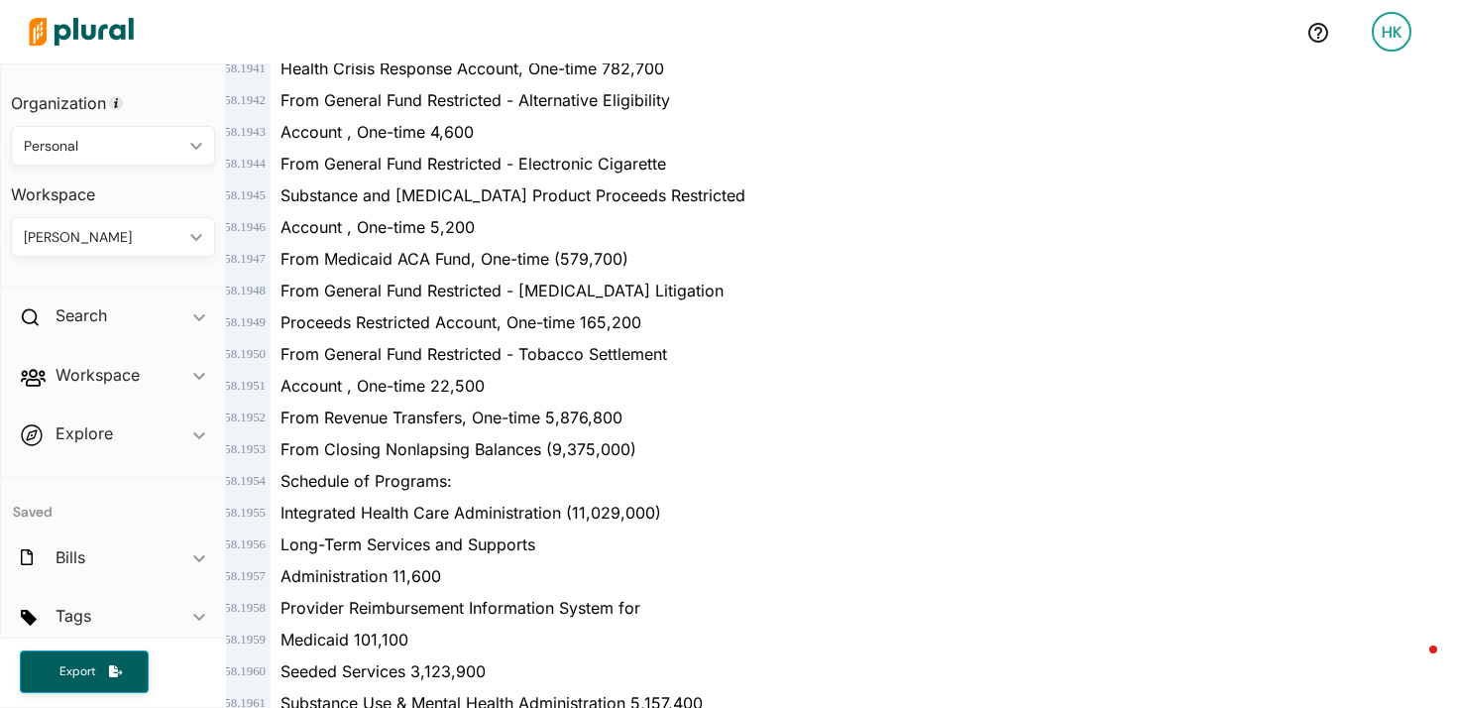
scroll to position [61753, 0]
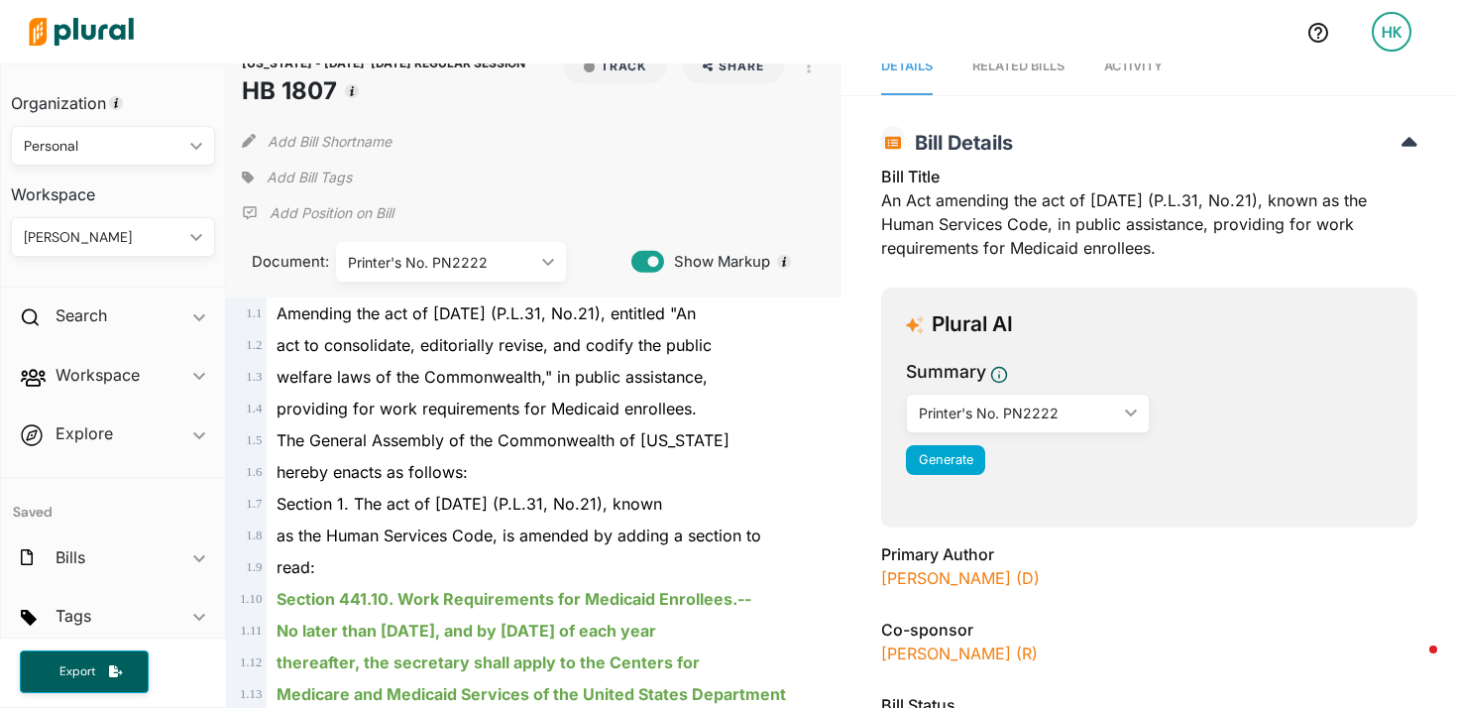
scroll to position [31, 0]
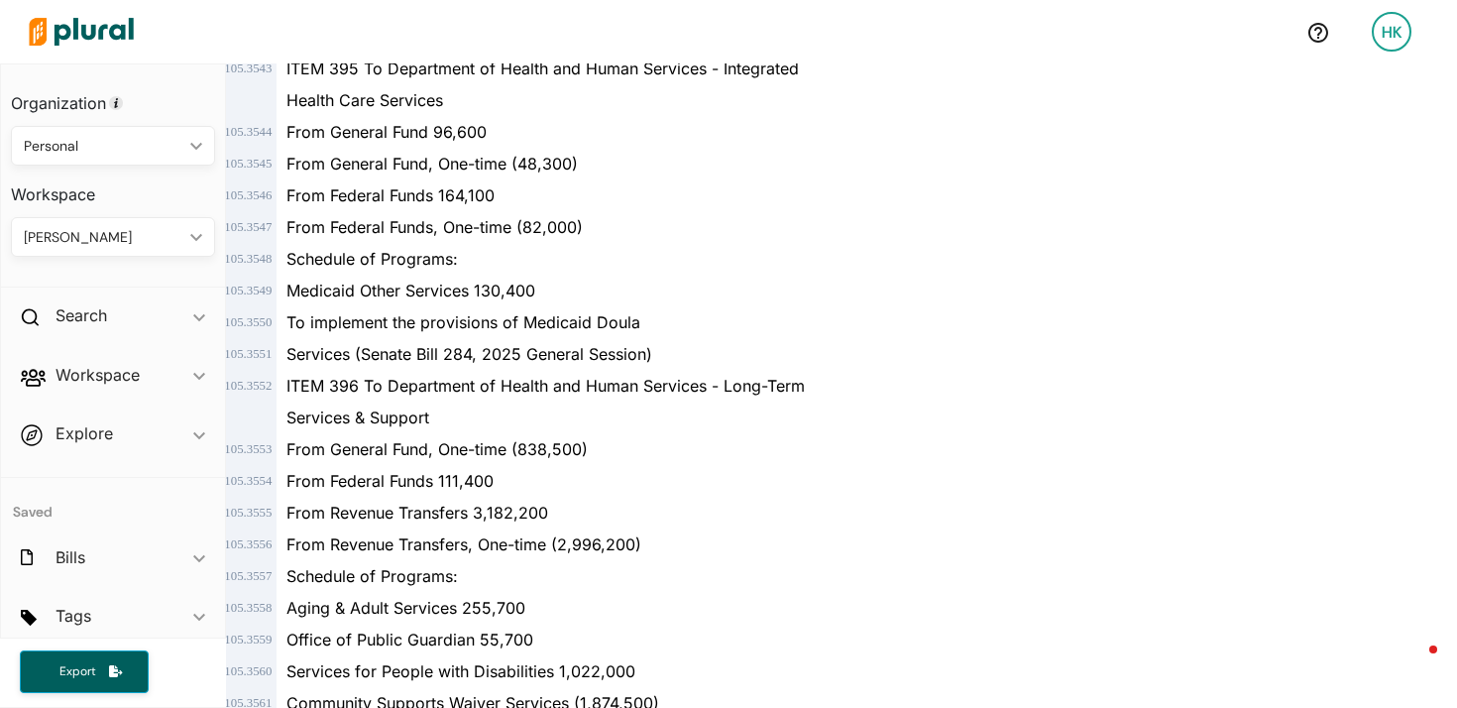
scroll to position [116520, 0]
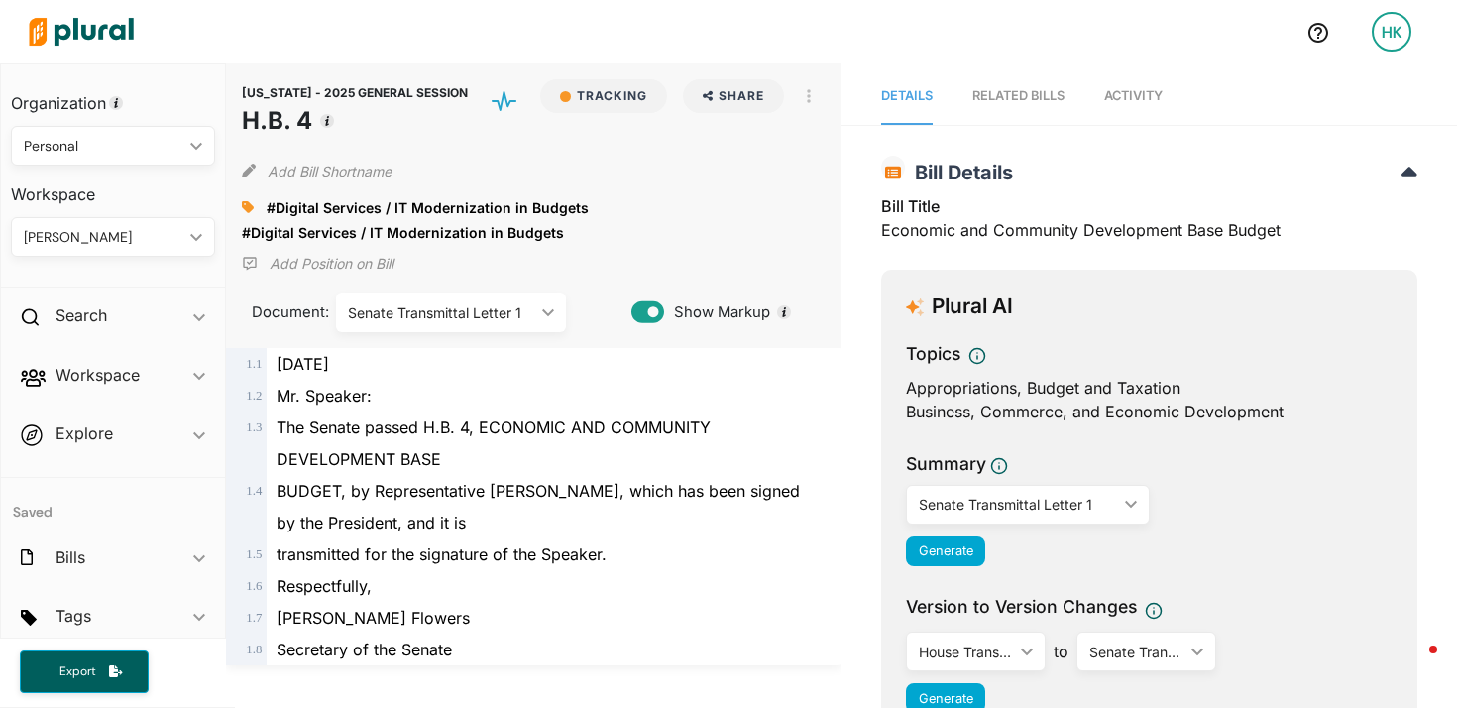
click at [499, 314] on div "Senate Transmittal Letter 1" at bounding box center [441, 312] width 186 height 21
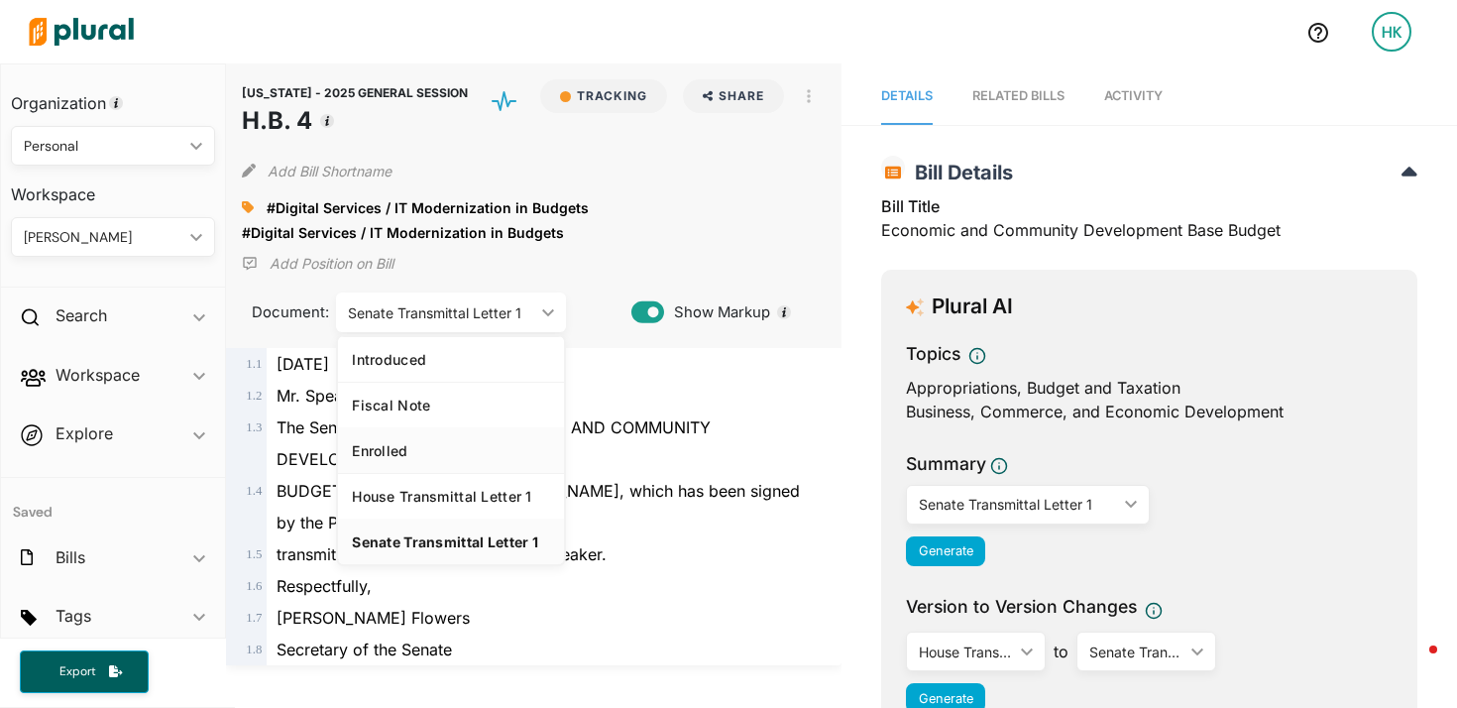
click at [506, 448] on div "Enrolled" at bounding box center [451, 450] width 198 height 17
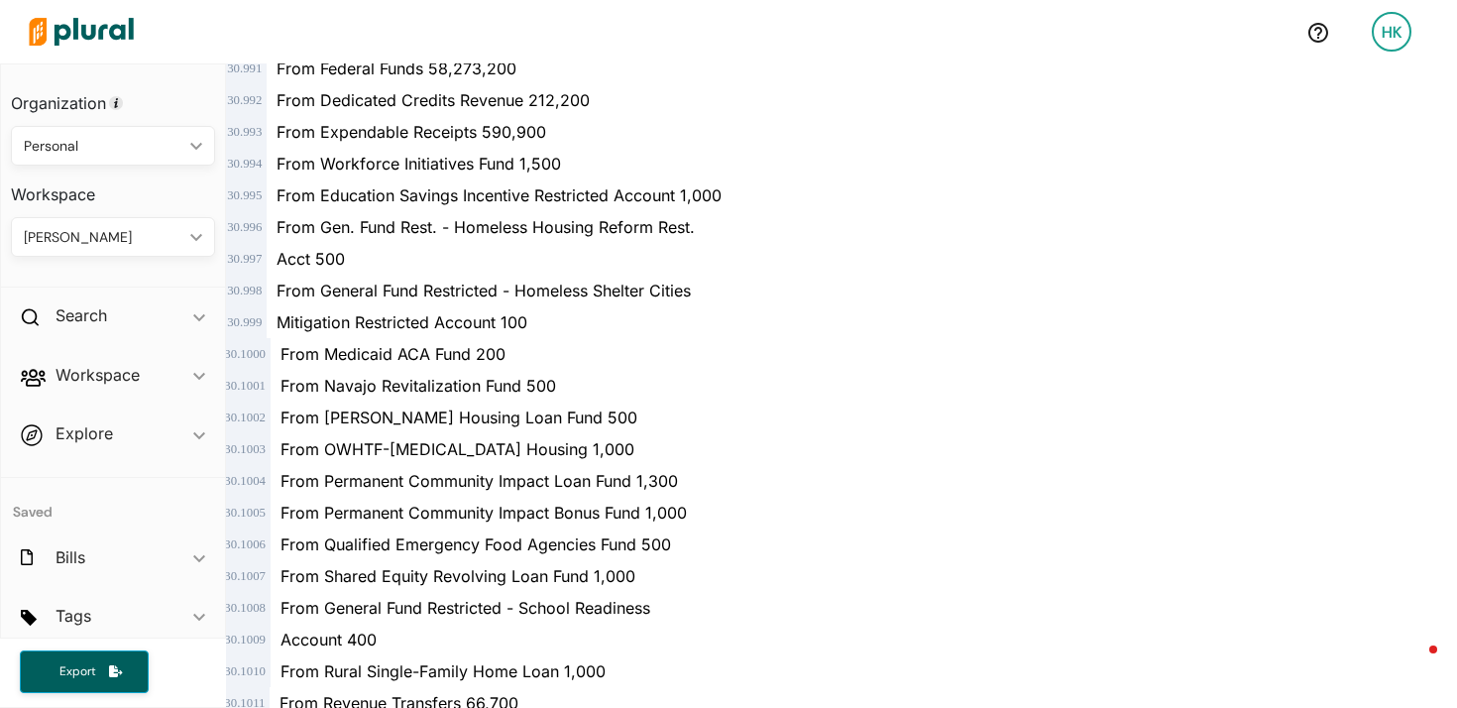
scroll to position [35528, 0]
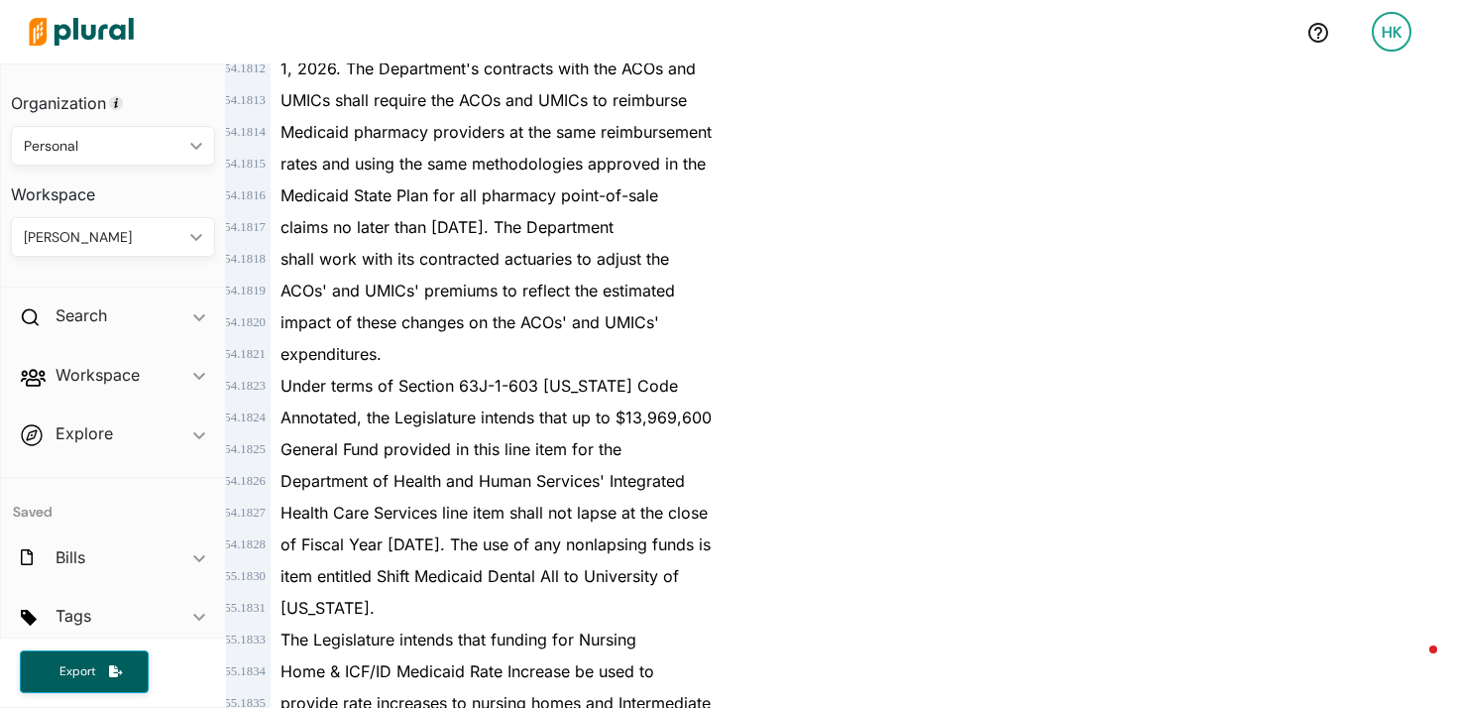
scroll to position [77641, 0]
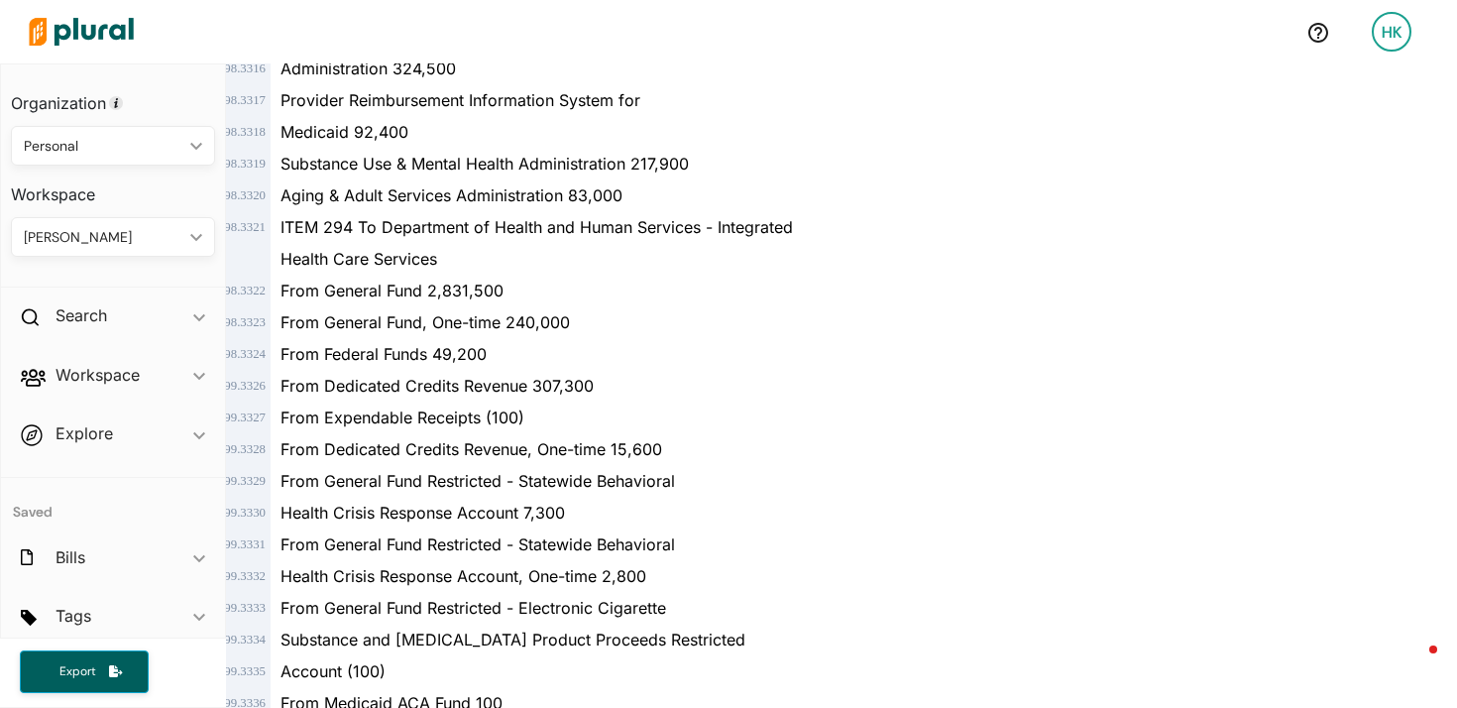
scroll to position [111890, 0]
